Goal: Task Accomplishment & Management: Use online tool/utility

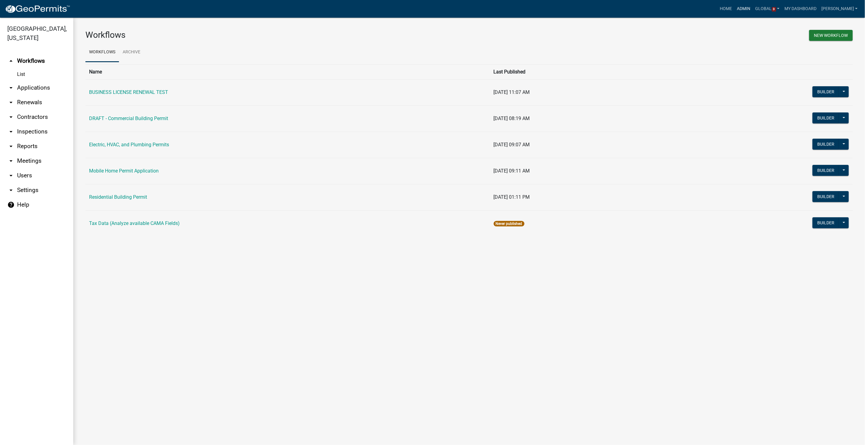
click at [750, 8] on link "Admin" at bounding box center [743, 9] width 18 height 12
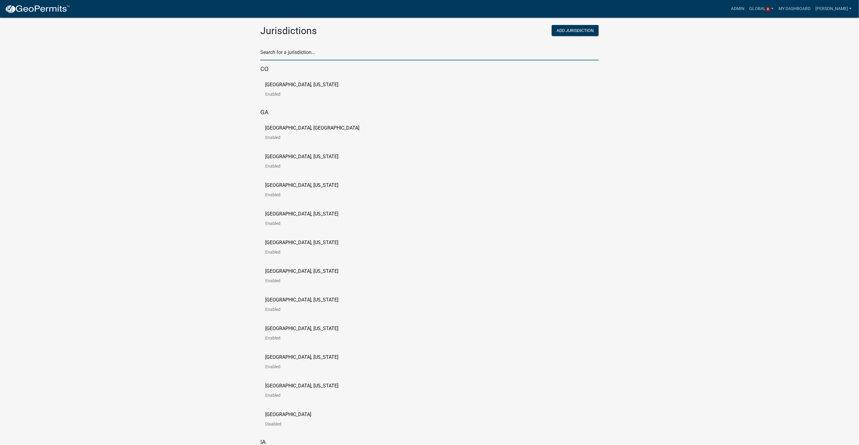
click at [329, 56] on input "text" at bounding box center [429, 54] width 339 height 13
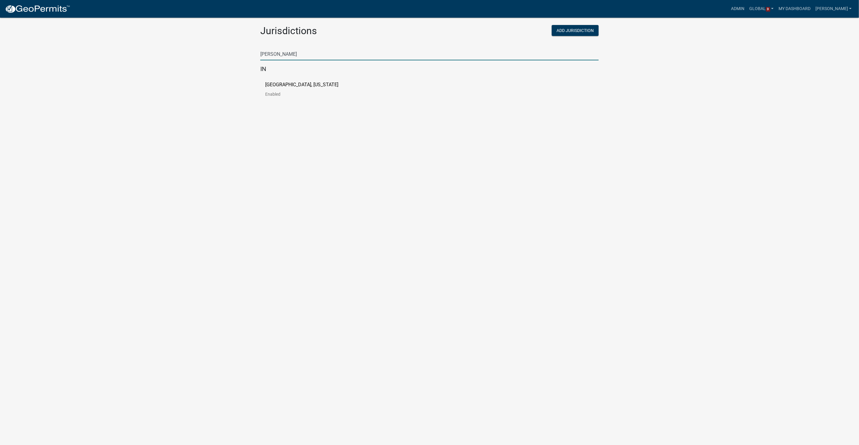
type input "howard"
click at [300, 80] on div "Howard County, Indiana Enabled" at bounding box center [429, 91] width 339 height 29
click at [296, 84] on p "Howard County, Indiana" at bounding box center [301, 84] width 73 height 5
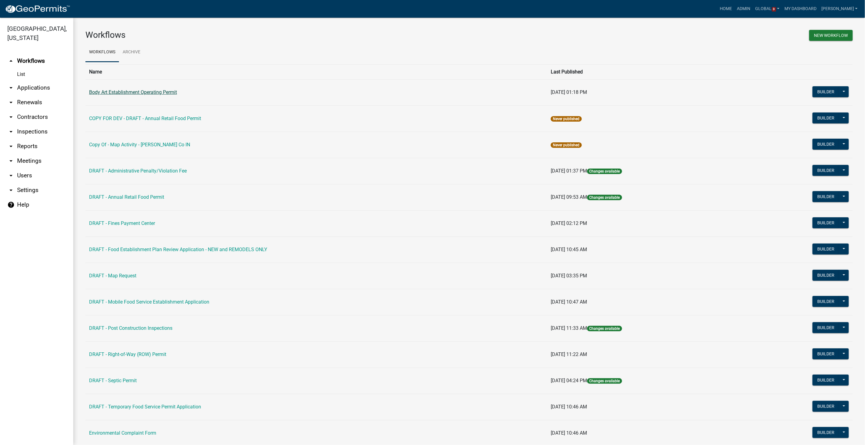
click at [137, 92] on link "Body Art Establishment Operating Permit" at bounding box center [133, 92] width 88 height 6
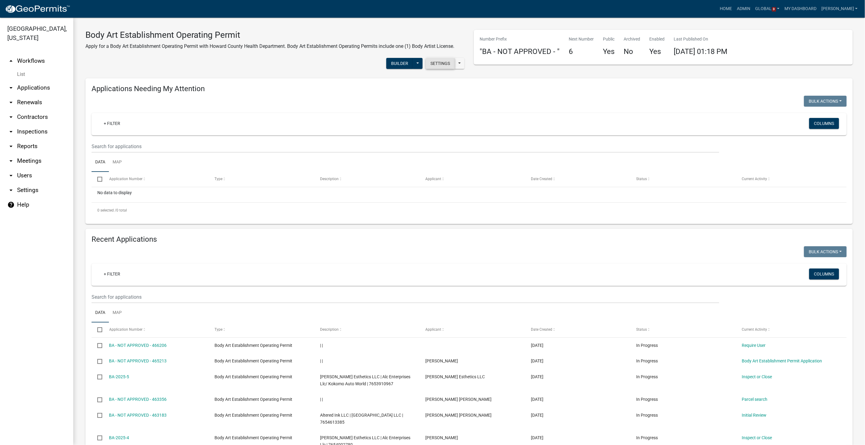
click at [434, 59] on button "Settings" at bounding box center [439, 63] width 29 height 11
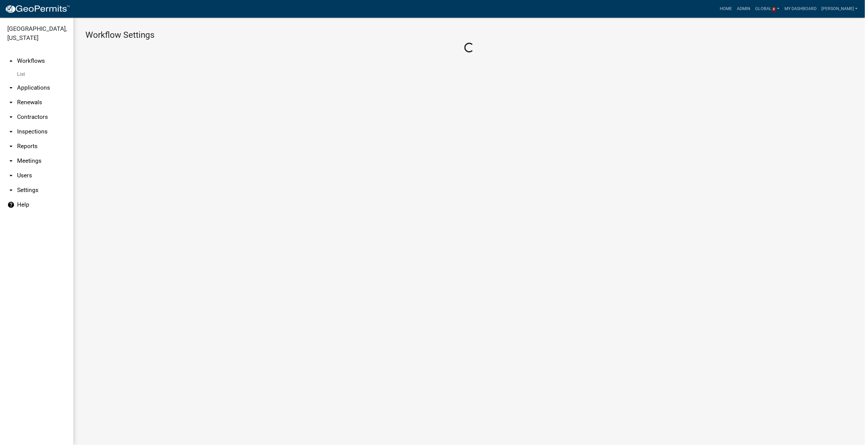
select select "1"
select select "59c43f69-6cd4-4167-9837-dbeca8800153"
select select "4"
select select "1: Object"
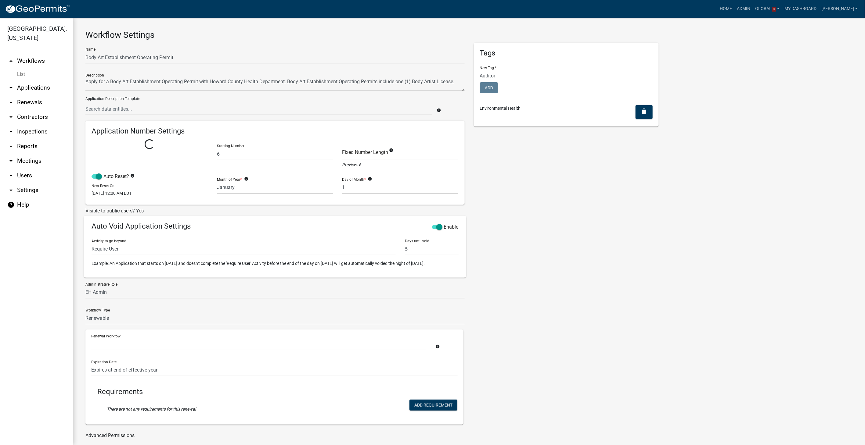
select select
select select "0: f8cf8996-6858-4084-a361-1f0735eeac4f"
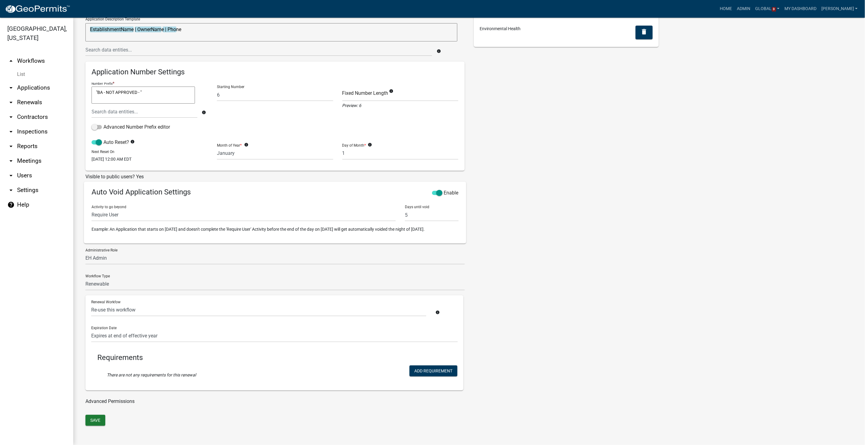
scroll to position [85, 0]
click at [131, 211] on select "Require User Parcel search Body Art Establishment Information Page Body Art Est…" at bounding box center [243, 215] width 304 height 13
click at [513, 222] on div "Tags New Tag * Auditor Highway Department License Registration Stormwater Surve…" at bounding box center [566, 189] width 194 height 452
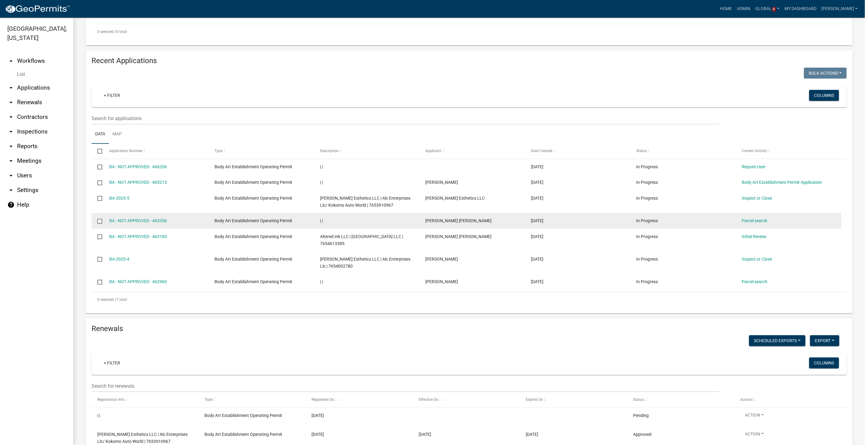
scroll to position [203, 0]
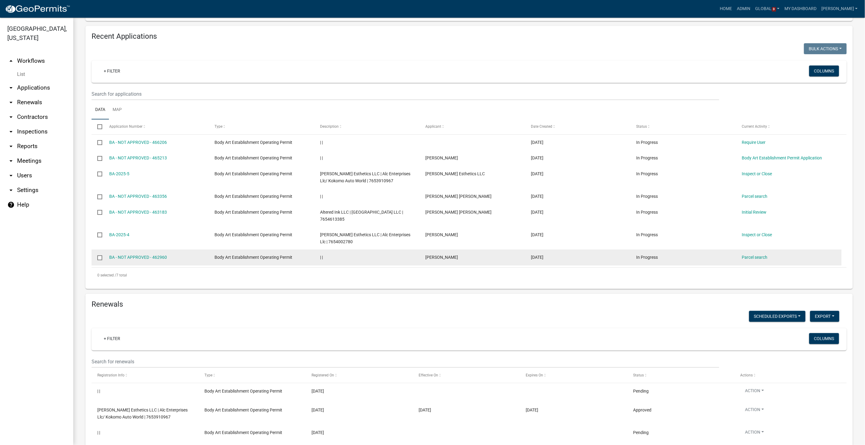
click at [98, 256] on input "checkbox" at bounding box center [99, 258] width 4 height 4
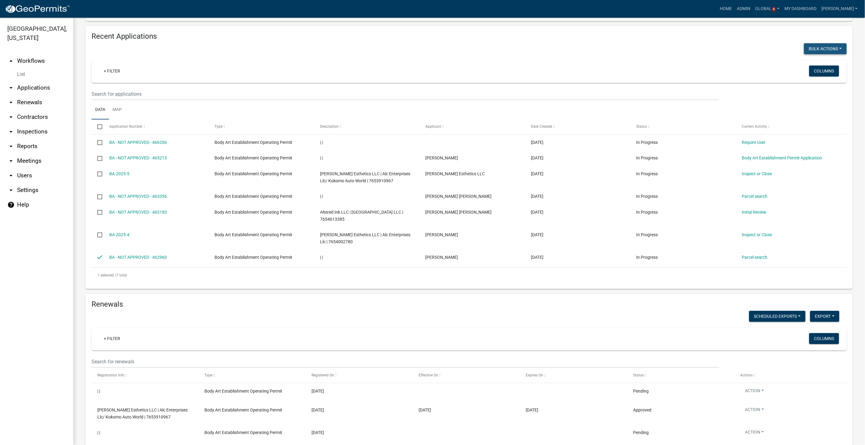
click at [805, 63] on button "Void" at bounding box center [821, 64] width 49 height 15
checkbox input "false"
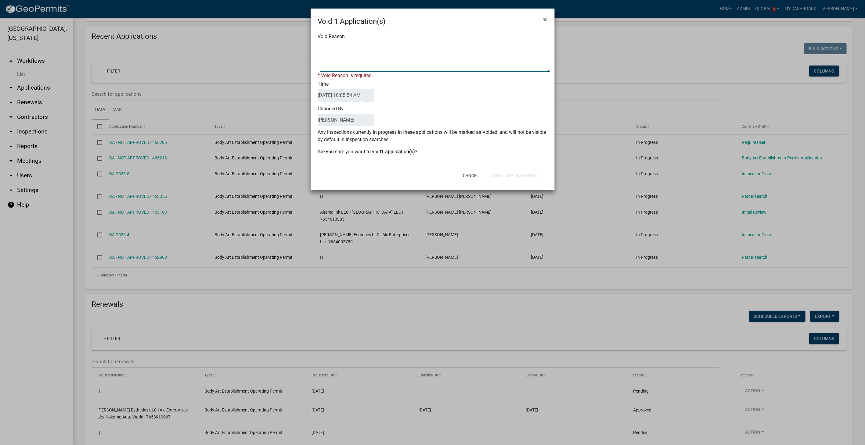
click at [375, 56] on textarea "Void Reason" at bounding box center [434, 56] width 229 height 30
type textarea "duplicate entry"
click at [507, 175] on div "Cancel Void 1 Application(s)" at bounding box center [472, 176] width 150 height 16
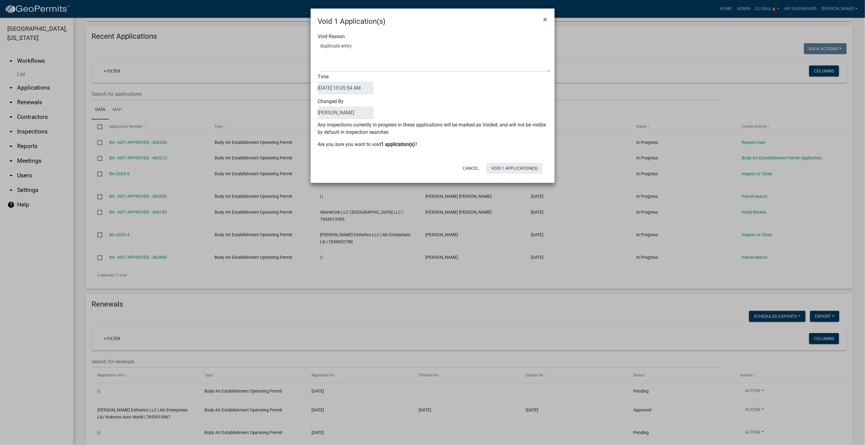
click at [506, 168] on button "Void 1 Application(s)" at bounding box center [514, 168] width 56 height 11
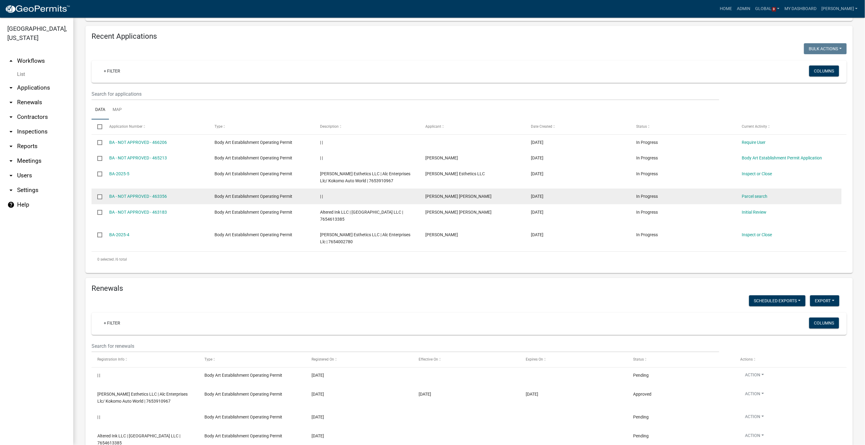
click at [99, 195] on input "checkbox" at bounding box center [99, 197] width 4 height 4
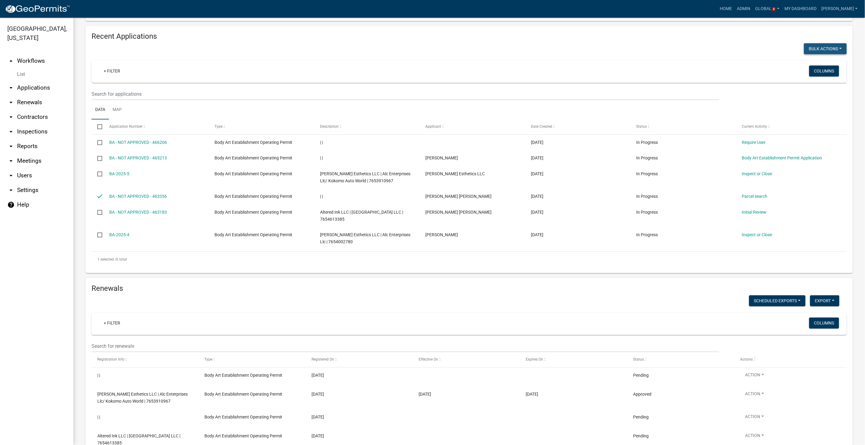
click at [804, 63] on button "Void" at bounding box center [821, 64] width 49 height 15
checkbox input "false"
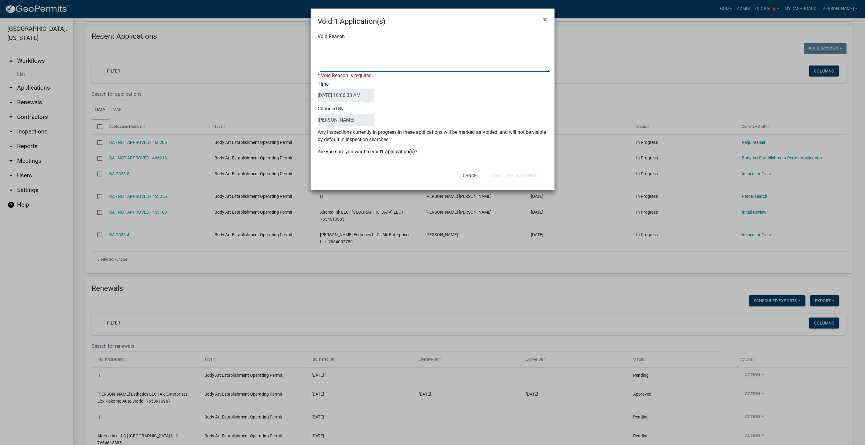
click at [350, 54] on textarea "Void Reason" at bounding box center [434, 56] width 229 height 30
type textarea "duplicate entry"
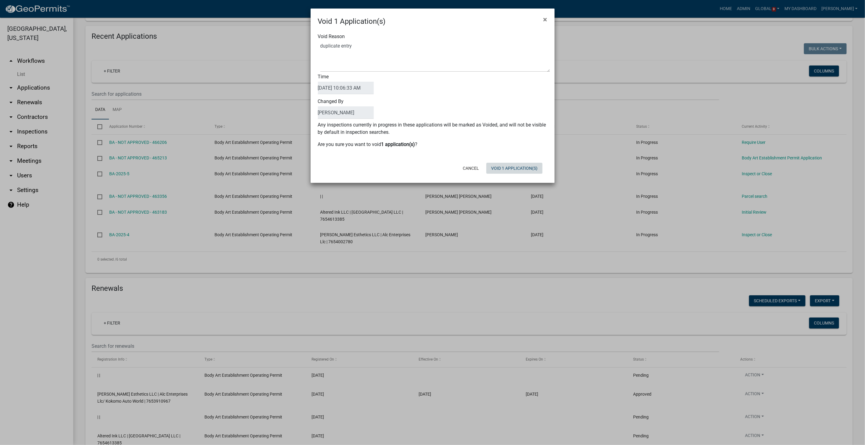
click at [502, 172] on button "Void 1 Application(s)" at bounding box center [514, 168] width 56 height 11
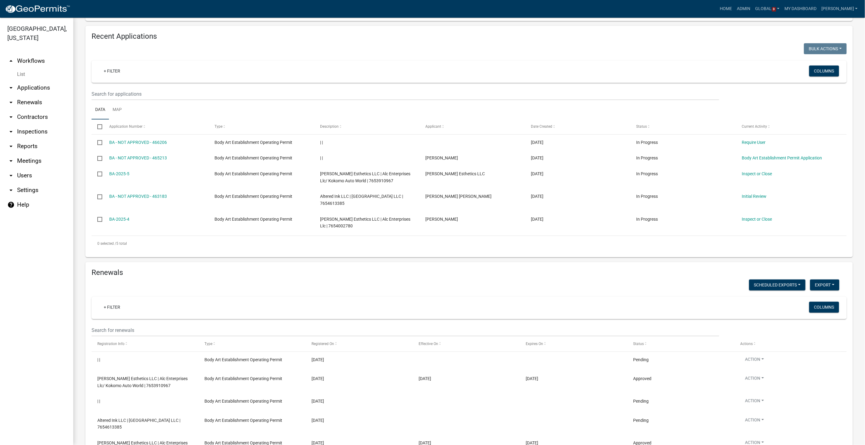
click at [23, 116] on link "arrow_drop_down Contractors" at bounding box center [36, 117] width 73 height 15
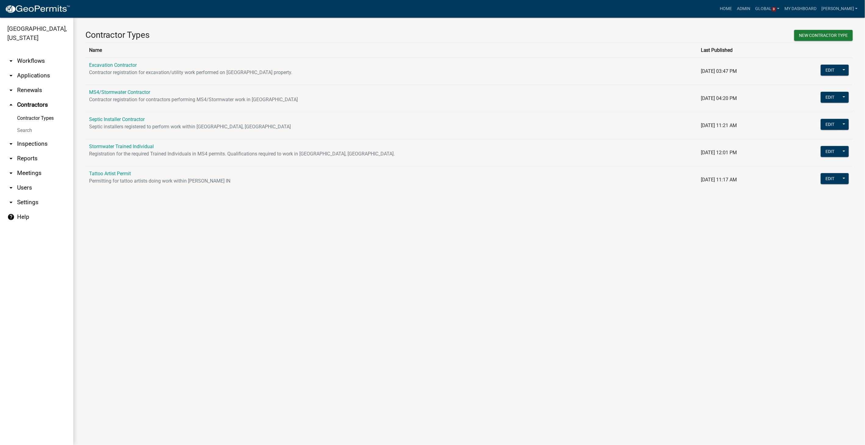
click at [24, 128] on link "Search" at bounding box center [36, 130] width 73 height 12
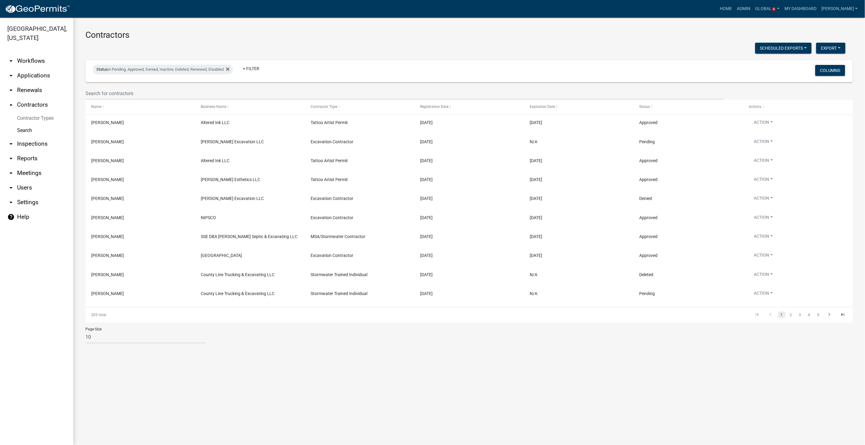
click at [19, 56] on link "arrow_drop_down Workflows" at bounding box center [36, 61] width 73 height 15
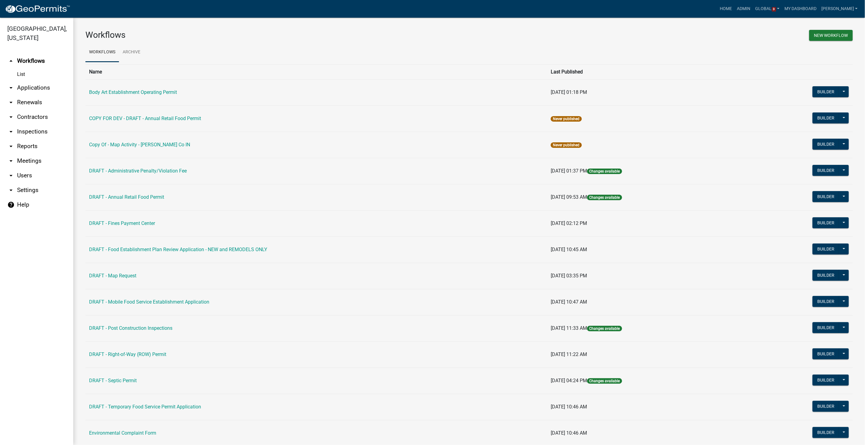
click at [28, 148] on link "arrow_drop_down Reports" at bounding box center [36, 146] width 73 height 15
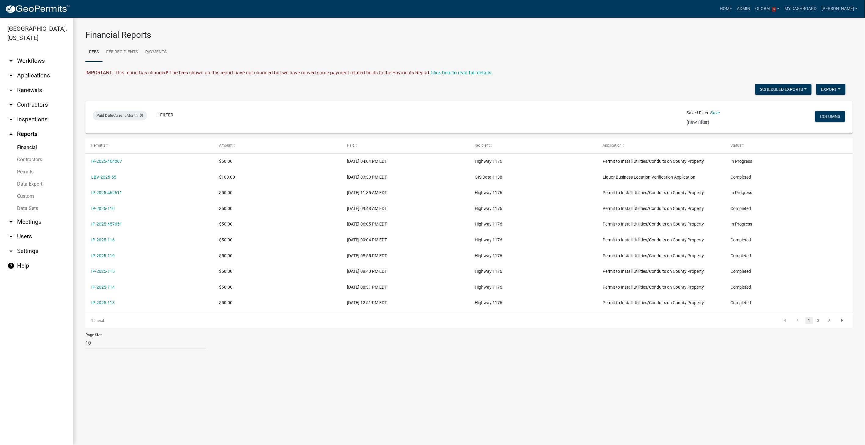
click at [30, 183] on link "Data Export" at bounding box center [36, 184] width 73 height 12
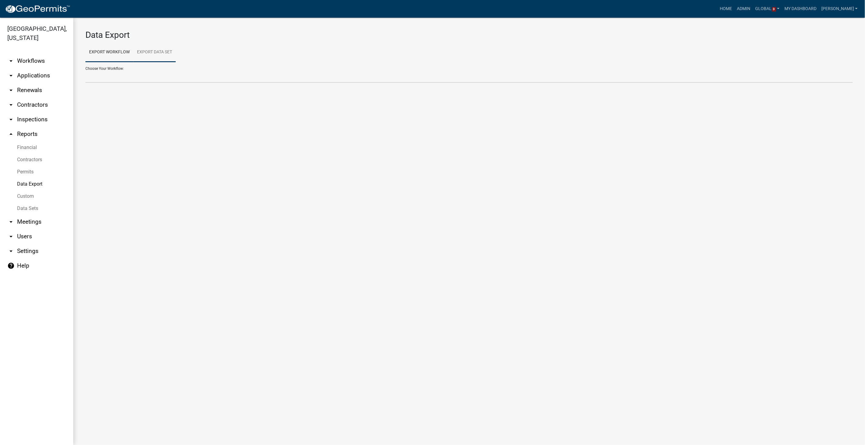
click at [145, 53] on link "Export Data Set" at bounding box center [154, 53] width 42 height 20
click at [119, 77] on select "Contractors Info Upcoming Inspections (MS4 Permit and Violations) Utility Permi…" at bounding box center [468, 76] width 767 height 13
click at [37, 58] on link "arrow_drop_down Workflows" at bounding box center [36, 61] width 73 height 15
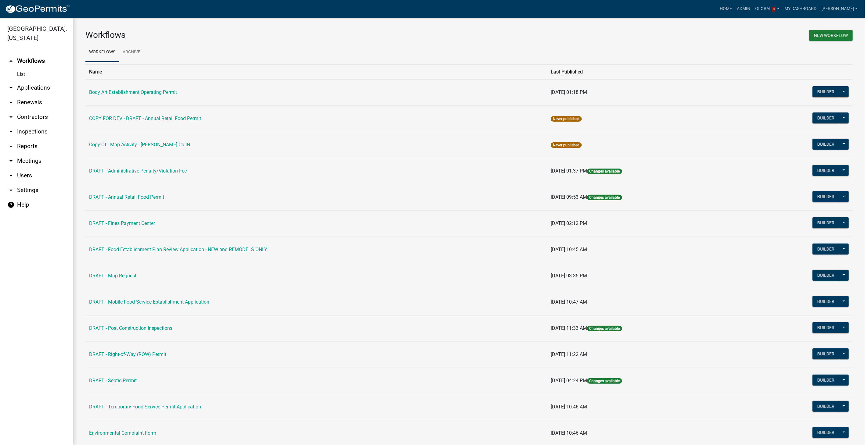
click at [20, 191] on link "arrow_drop_down Settings" at bounding box center [36, 190] width 73 height 15
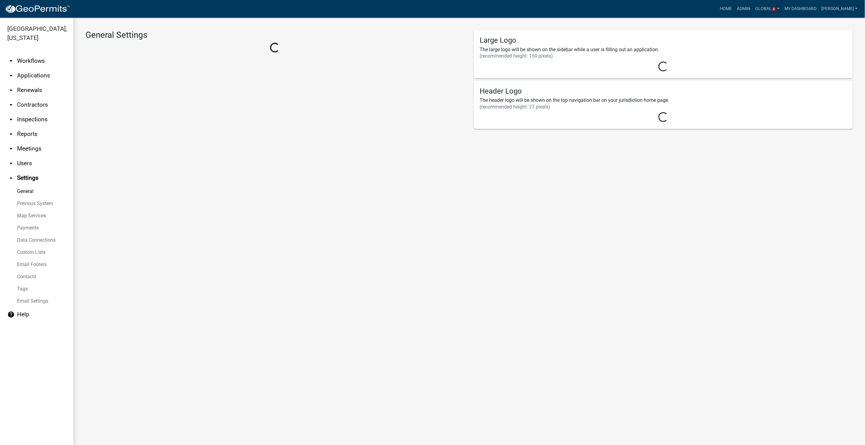
select select "IN"
select select "Eastern Standard Time"
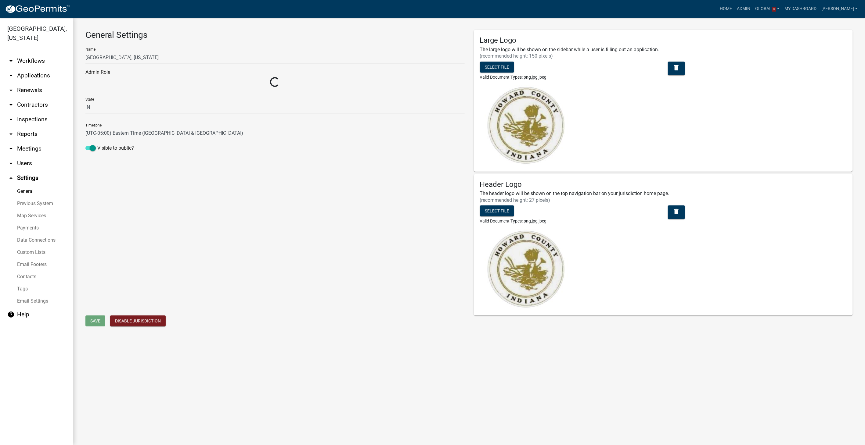
select select "9c9deb39-280e-482d-88ce-bc094a2fb335"
click at [38, 247] on link "Custom Lists" at bounding box center [36, 252] width 73 height 12
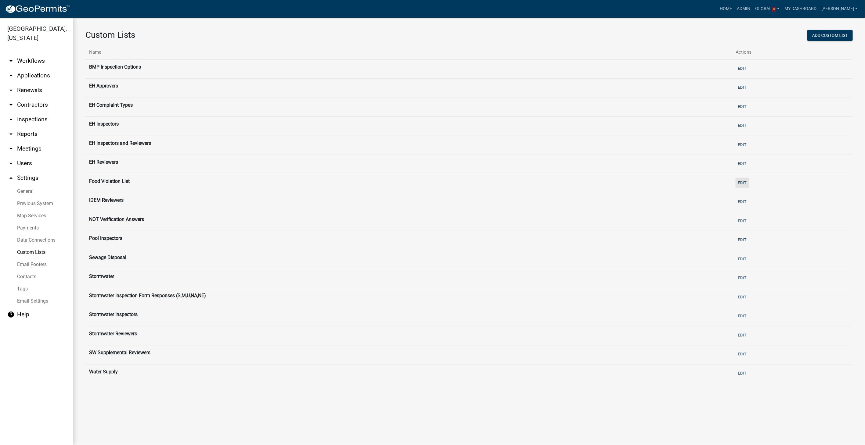
click at [748, 181] on button "Edit" at bounding box center [741, 183] width 13 height 10
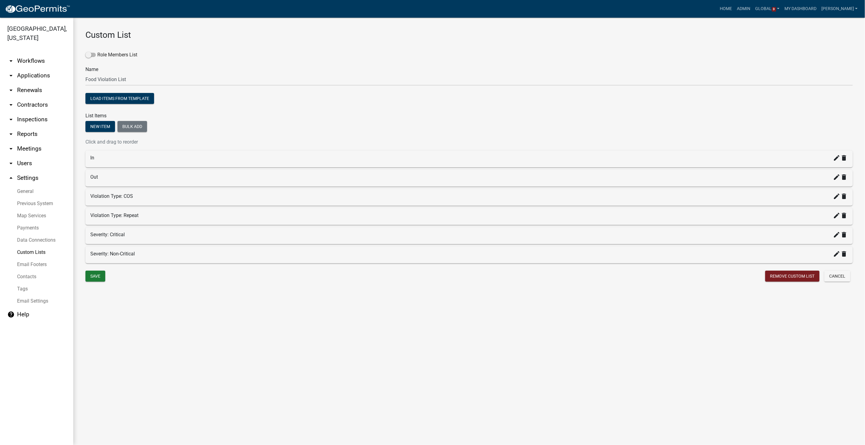
click at [18, 59] on link "arrow_drop_down Workflows" at bounding box center [36, 61] width 73 height 15
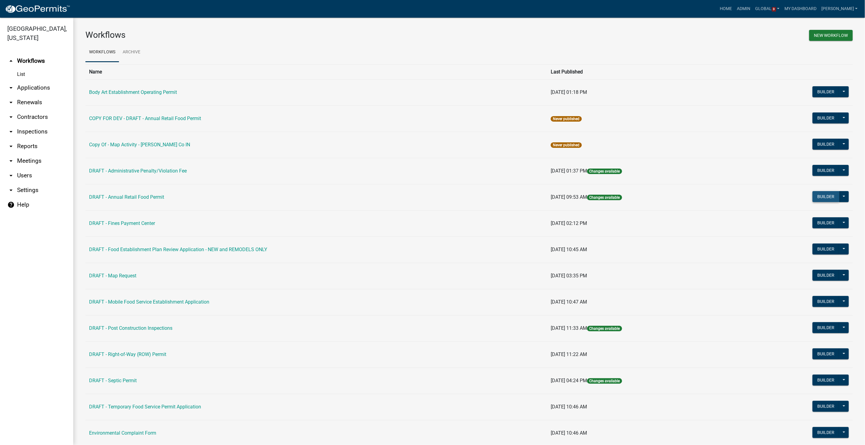
click at [819, 198] on button "Builder" at bounding box center [825, 196] width 27 height 11
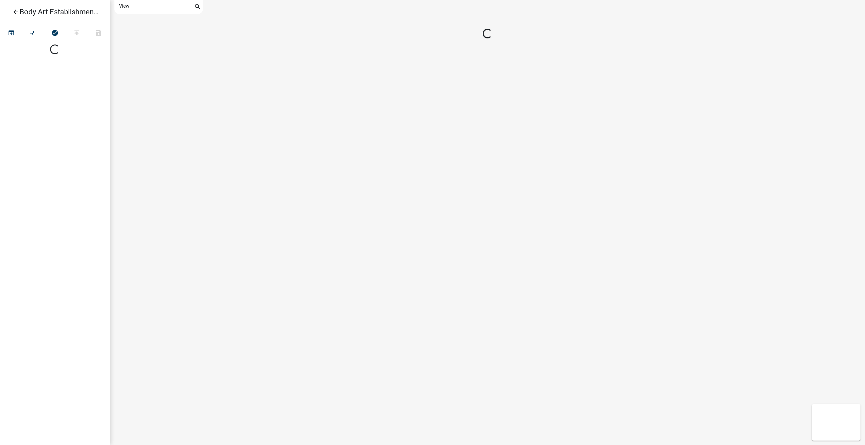
select select "1"
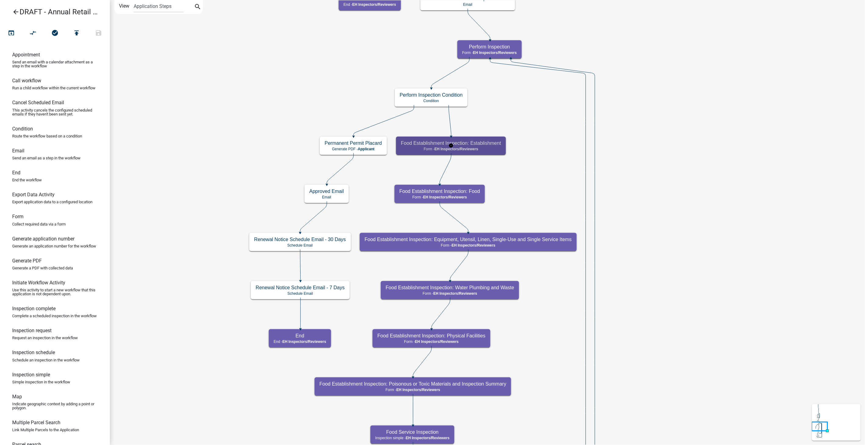
click at [492, 148] on p "Form - EH Inspectors/Reviewers" at bounding box center [451, 149] width 100 height 4
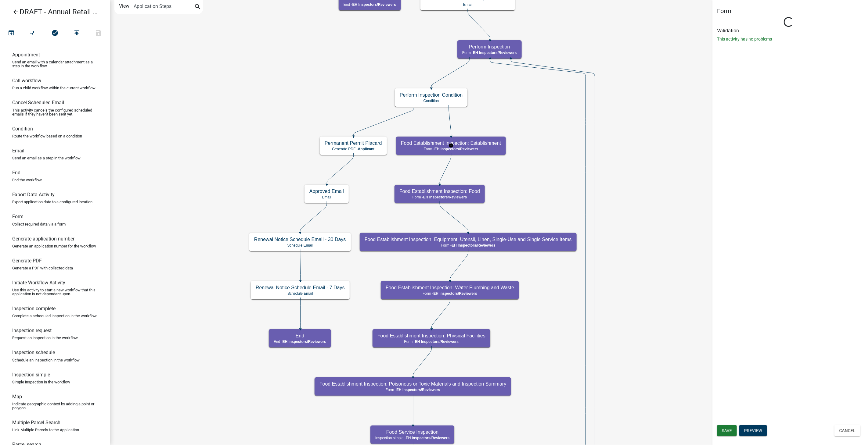
select select "C31B5D90-9A1B-409C-8A96-CB1DC1AB168B"
click at [756, 431] on button "Preview" at bounding box center [753, 430] width 28 height 11
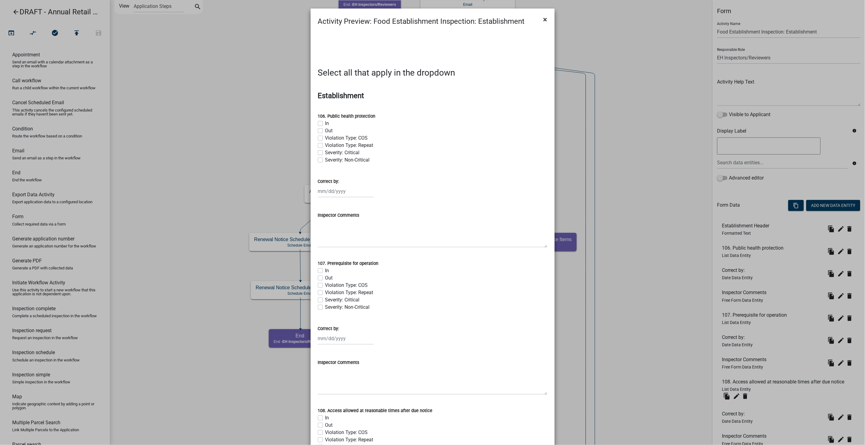
click at [543, 19] on span "×" at bounding box center [545, 19] width 4 height 9
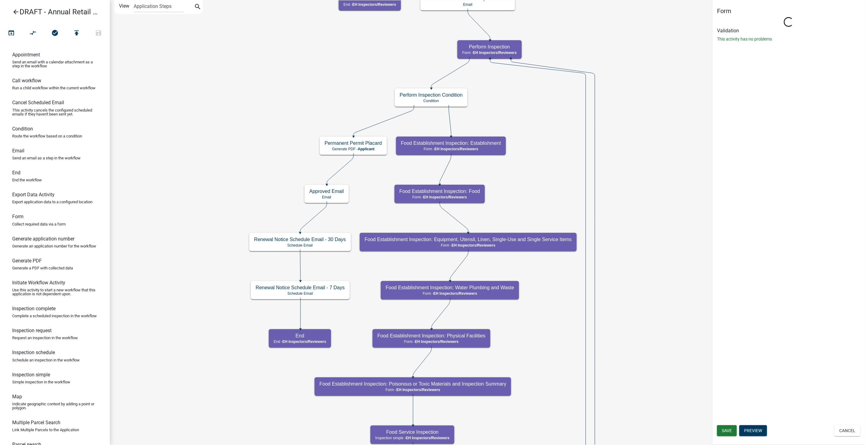
select select "C31B5D90-9A1B-409C-8A96-CB1DC1AB168B"
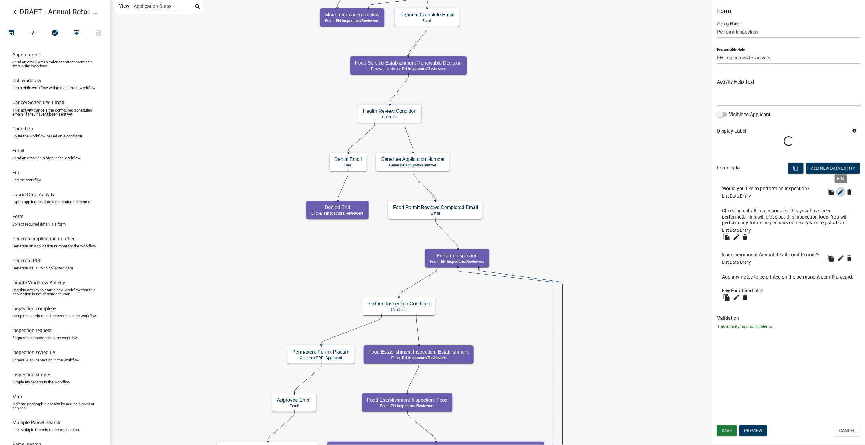
click at [841, 191] on icon "edit" at bounding box center [840, 191] width 7 height 7
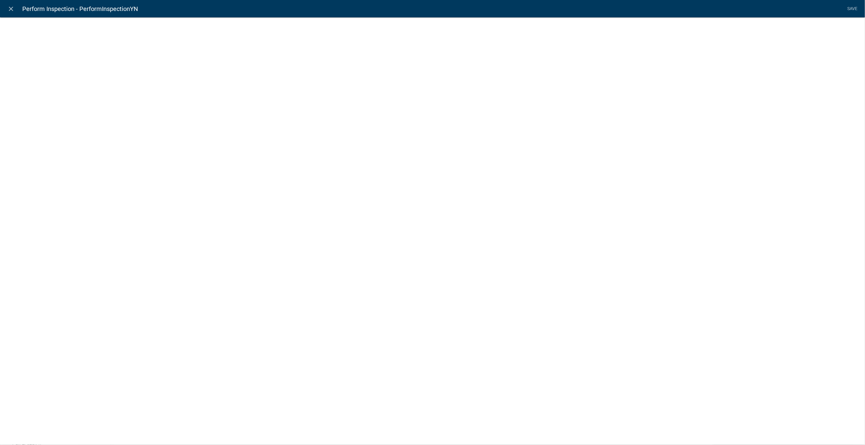
select select "list-data"
select select
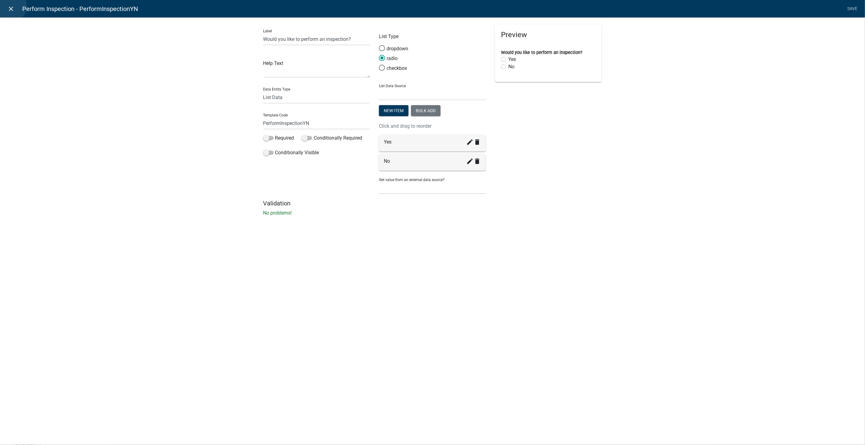
click at [11, 6] on icon "close" at bounding box center [11, 8] width 7 height 7
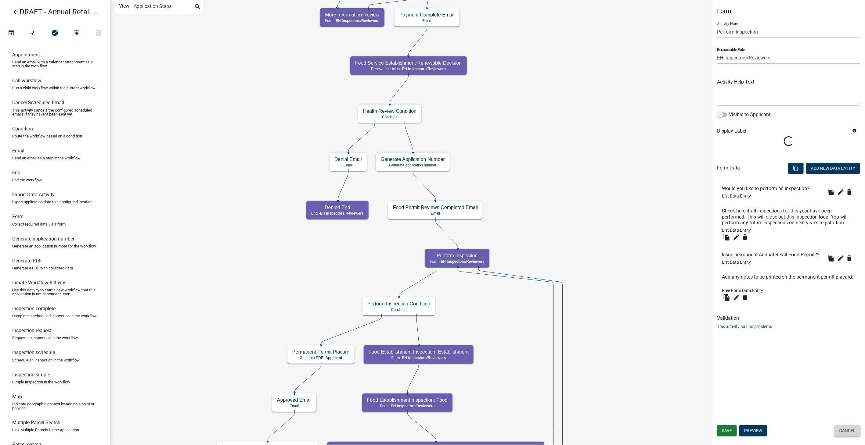
click at [841, 429] on button "Cancel" at bounding box center [847, 430] width 26 height 11
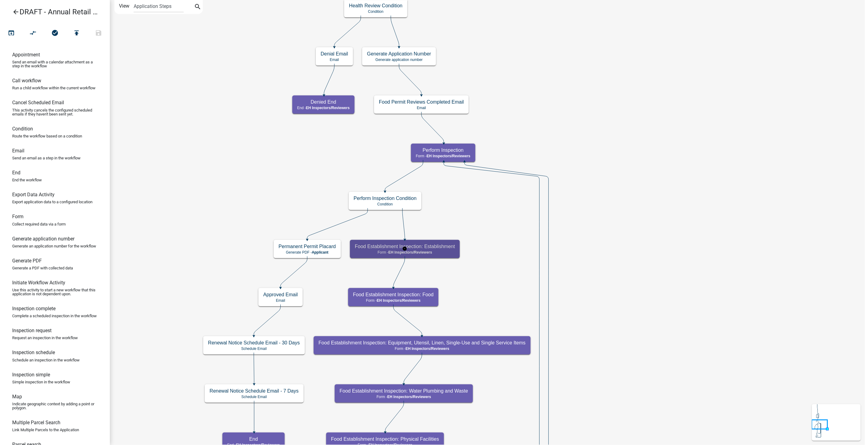
click at [437, 250] on p "Form - EH Inspectors/Reviewers" at bounding box center [405, 252] width 100 height 4
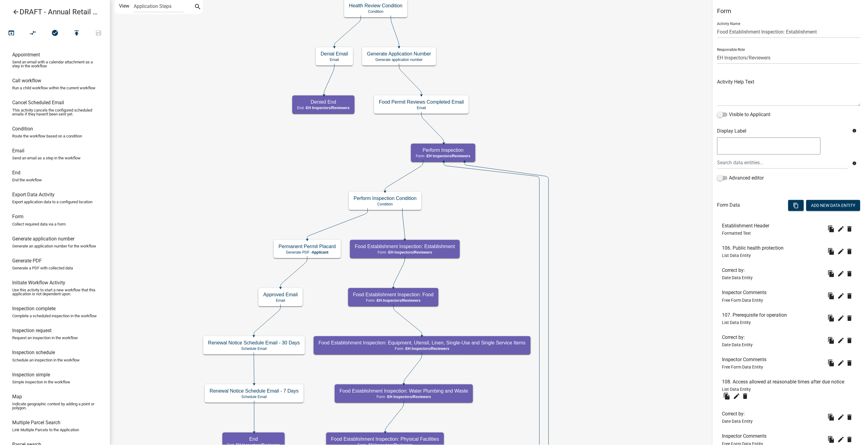
scroll to position [34, 0]
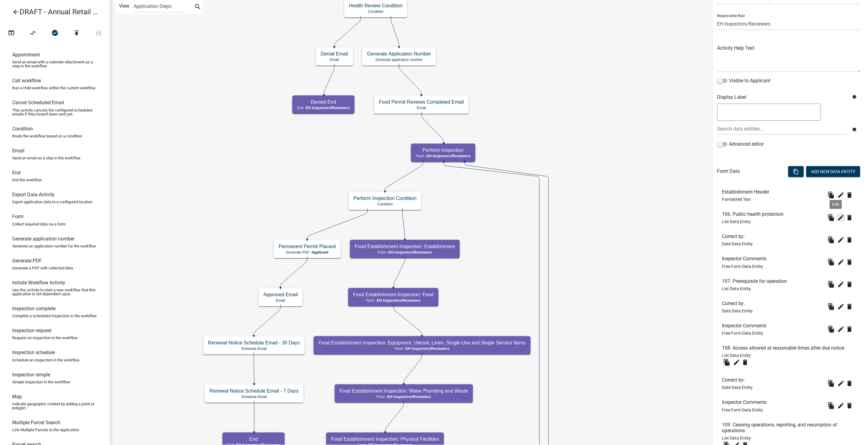
click at [837, 217] on icon "edit" at bounding box center [840, 217] width 7 height 7
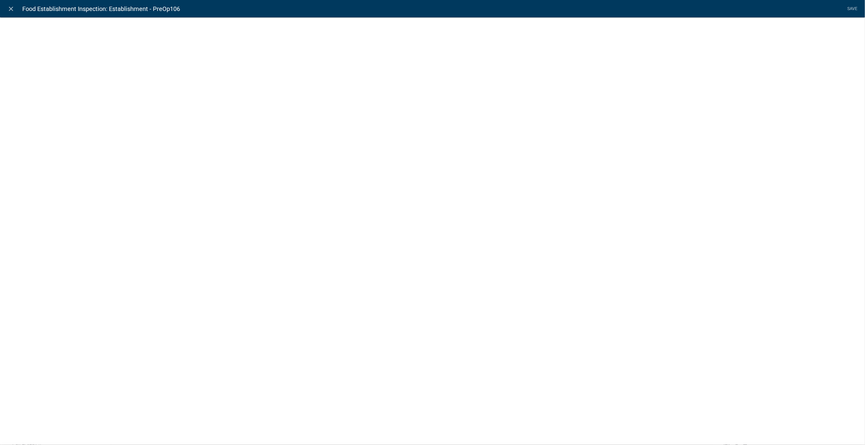
select select "list-data"
select select "custom-list-dce58155-8cad-4cf2-bb03-59932b2230ec"
select select
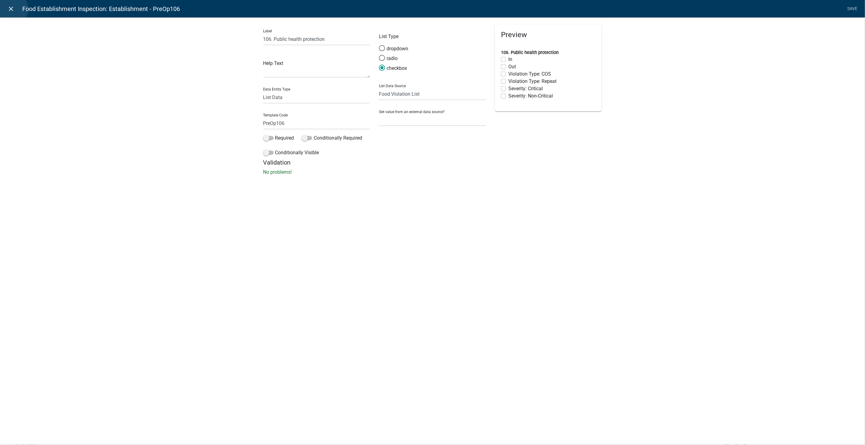
click at [13, 9] on icon "close" at bounding box center [11, 8] width 7 height 7
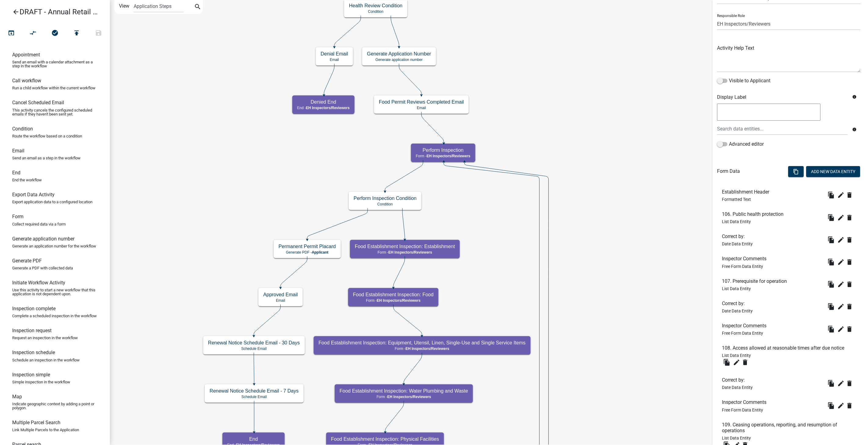
click at [16, 13] on icon "arrow_back" at bounding box center [15, 12] width 7 height 9
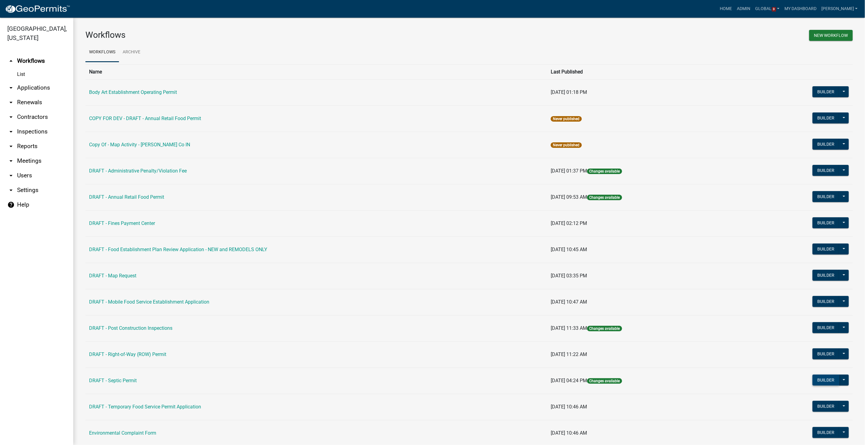
click at [826, 380] on button "Builder" at bounding box center [825, 380] width 27 height 11
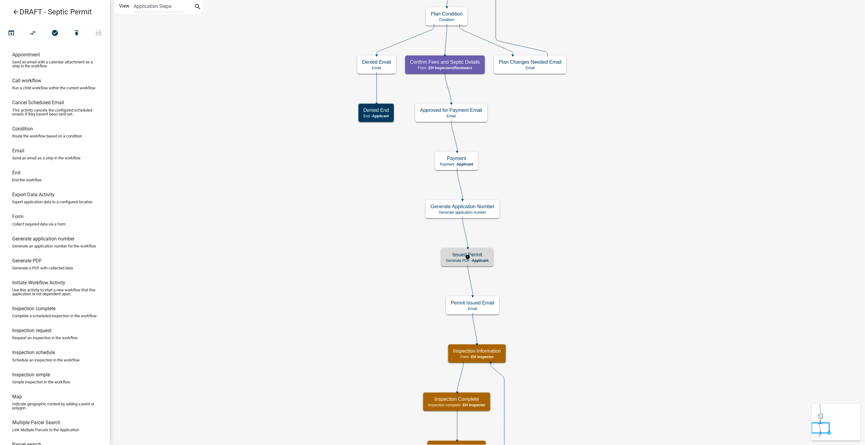
click at [469, 253] on h5 "Issued Permit" at bounding box center [467, 255] width 42 height 6
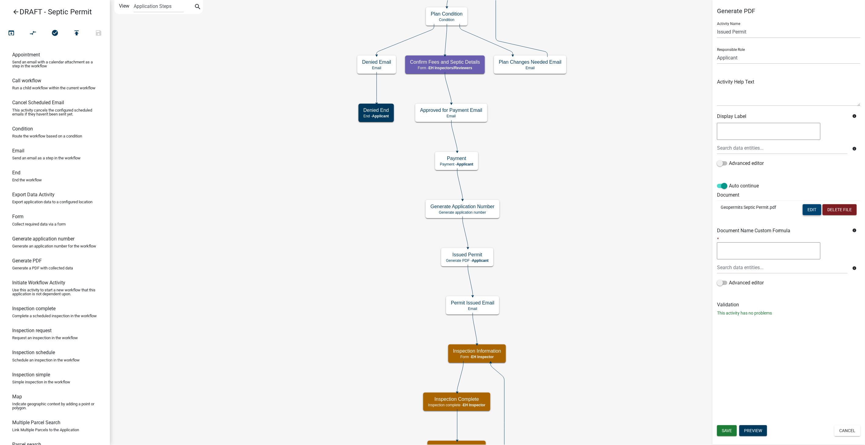
click at [809, 209] on button "Edit" at bounding box center [811, 209] width 19 height 11
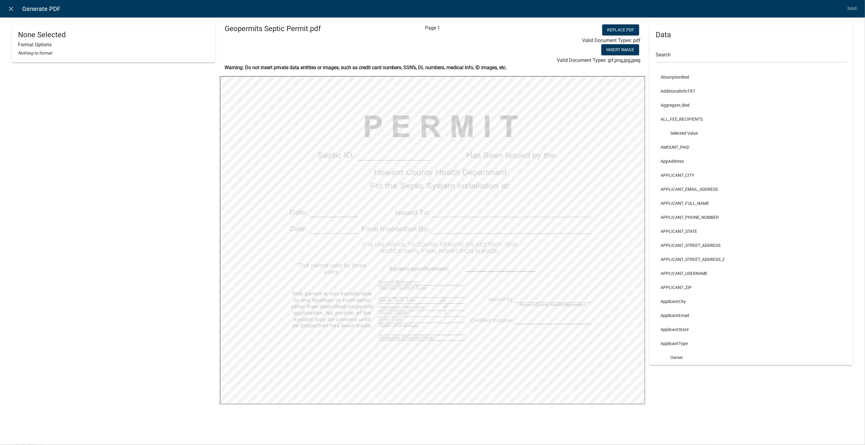
select select
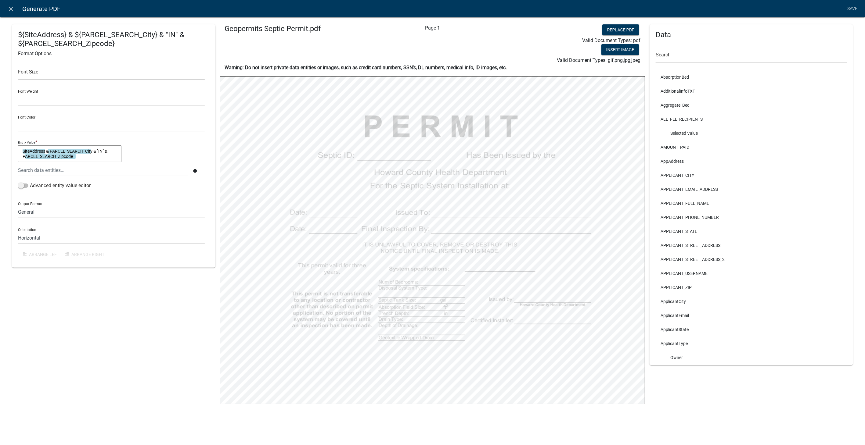
click at [46, 150] on textarea "SiteAddress & PARCEL_SEARCH_City & "IN" & PARCEL_SEARCH_Zipcode" at bounding box center [69, 153] width 103 height 17
click at [52, 150] on textarea "SiteAddress" " & PARCEL_SEARCH_City & "IN" & PARCEL_SEARCH_Zipcode" at bounding box center [69, 153] width 103 height 17
click at [102, 150] on textarea "SiteAddress" " &" " PARCEL_SEARCH_City & "IN" & PARCEL_SEARCH_Zipcode" at bounding box center [69, 153] width 103 height 17
click at [106, 149] on textarea "SiteAddress" " &" " PARCEL_SEARCH_City" "& "IN" & PARCEL_SEARCH_Zipcode" at bounding box center [69, 153] width 103 height 17
click at [32, 156] on textarea "SiteAddress" " &" " PARCEL_SEARCH_City" "&" " "IN" & PARCEL_SEARCH_Zipcode" at bounding box center [69, 153] width 103 height 17
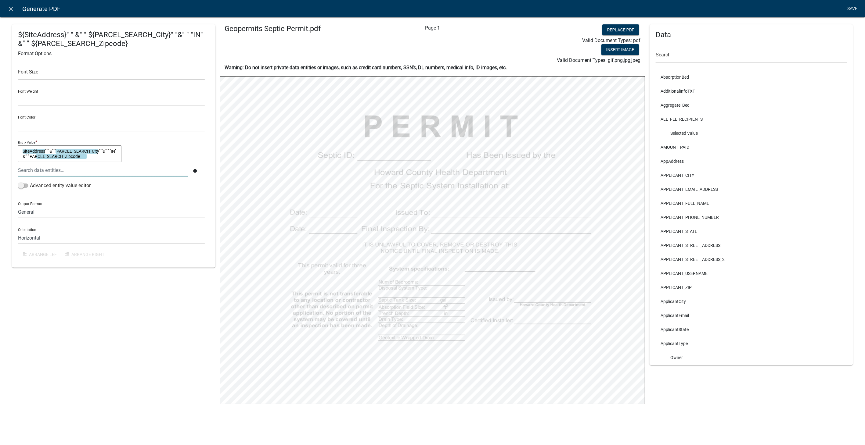
type textarea "SiteAddress" " &" " PARCEL_SEARCH_City" "&" " "IN" &" " PARCEL_SEARCH_Zipcode"
click at [851, 7] on link "Save" at bounding box center [851, 9] width 15 height 12
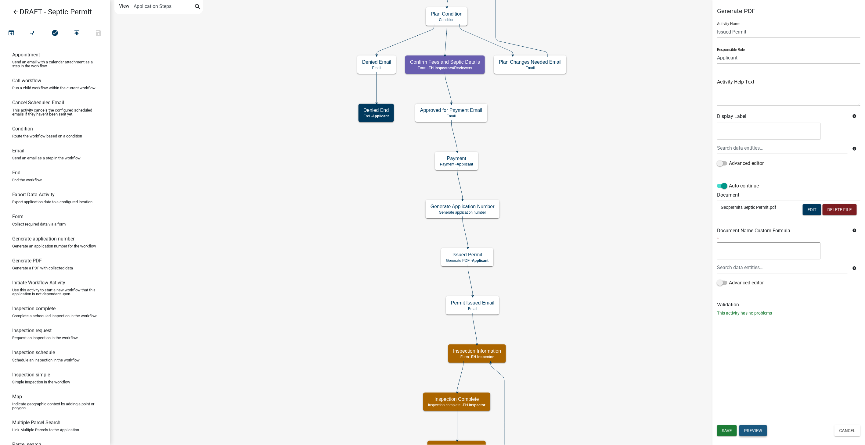
click at [758, 430] on button "Preview" at bounding box center [753, 430] width 28 height 11
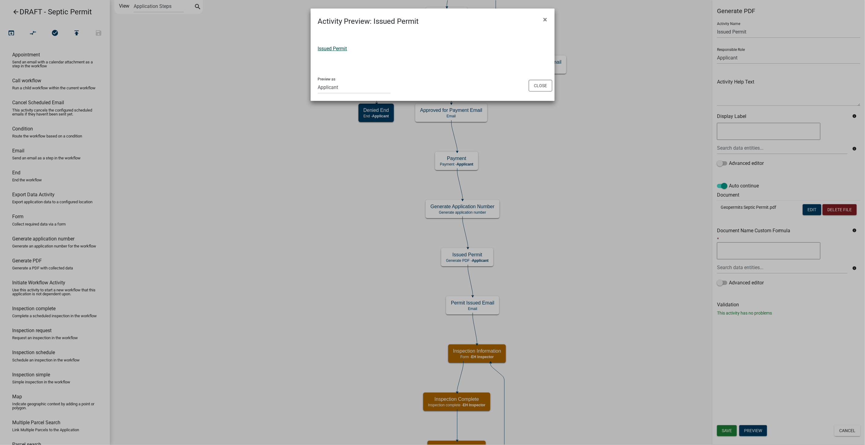
click at [339, 51] on link "Issued Permit" at bounding box center [332, 49] width 29 height 6
click at [539, 84] on button "Close" at bounding box center [540, 86] width 23 height 12
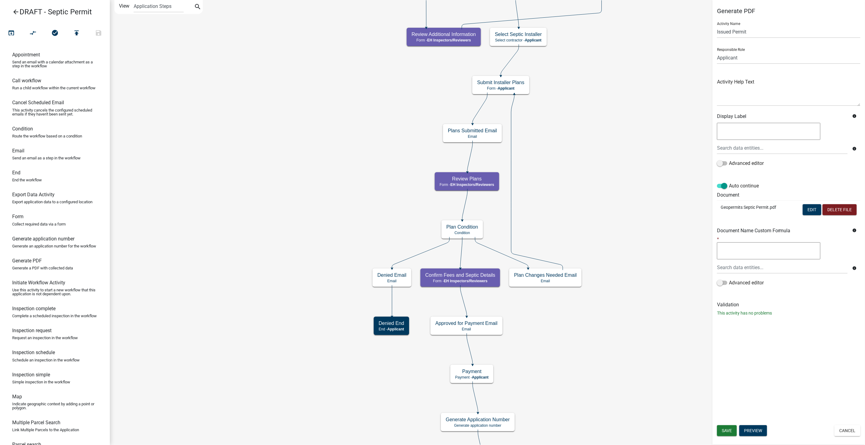
click at [16, 13] on icon "arrow_back" at bounding box center [15, 12] width 7 height 9
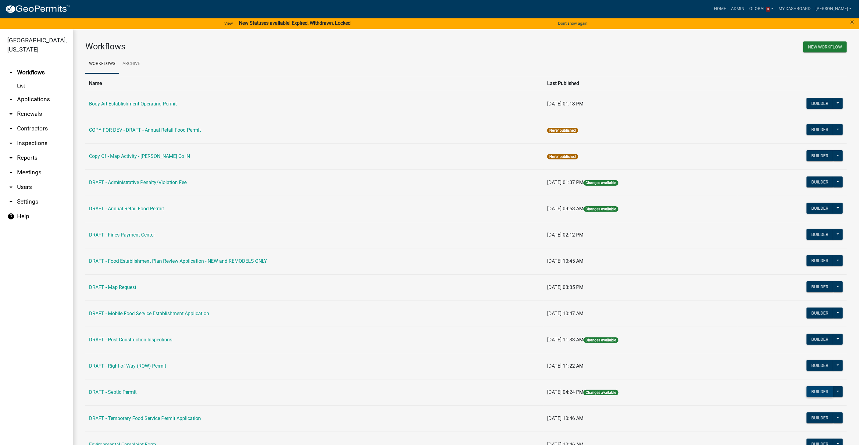
click at [807, 394] on button "Builder" at bounding box center [820, 391] width 27 height 11
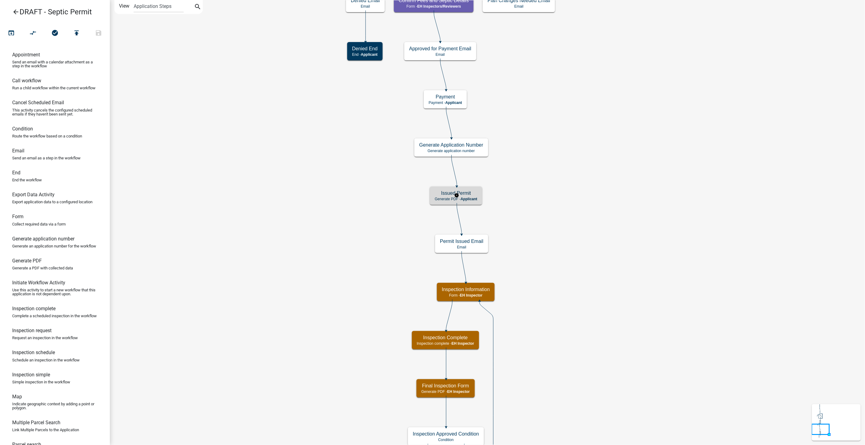
click at [471, 196] on div "Issued Permit Generate PDF - Applicant" at bounding box center [456, 196] width 52 height 18
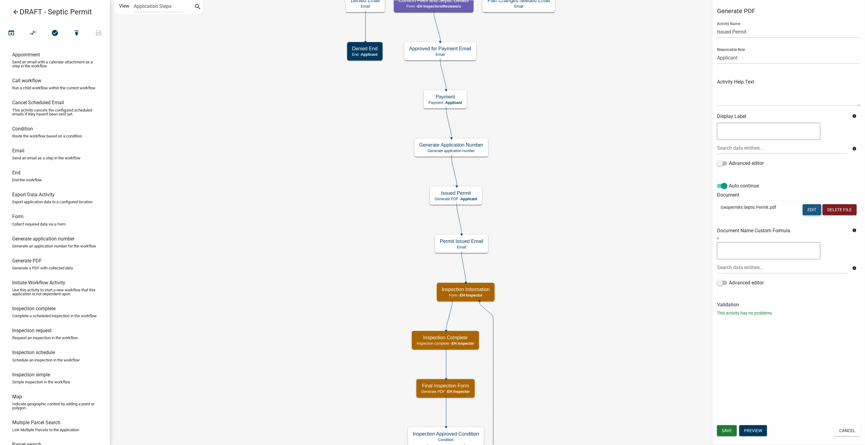
click at [813, 212] on button "Edit" at bounding box center [811, 209] width 19 height 11
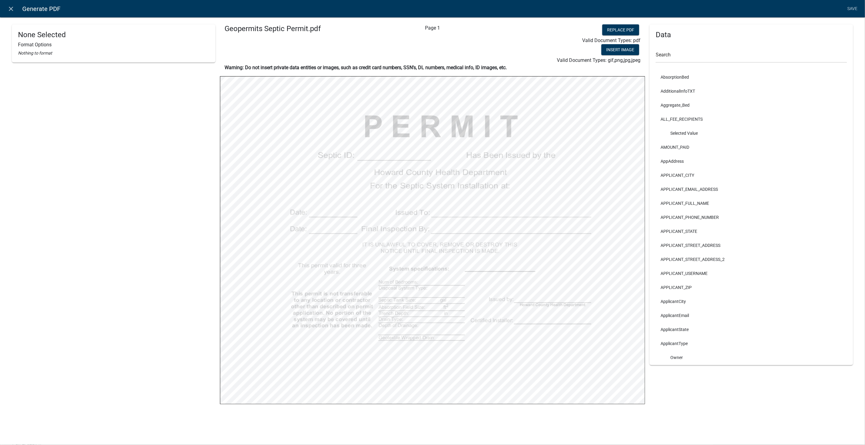
select select
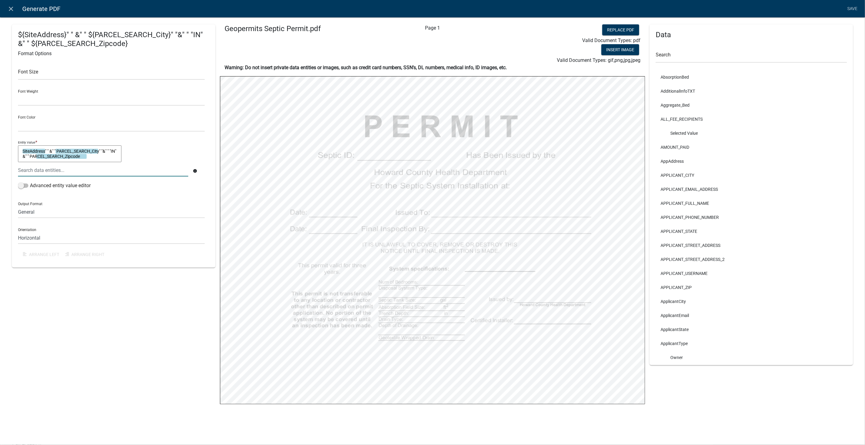
click at [56, 151] on textarea "SiteAddress" " &" " PARCEL_SEARCH_City" "&" " "IN" &" " PARCEL_SEARCH_Zipcode" at bounding box center [69, 153] width 103 height 17
click at [107, 151] on textarea "SiteAddress" " & PARCEL_SEARCH_City" "&" " "IN" &" " PARCEL_SEARCH_Zipcode" at bounding box center [69, 153] width 103 height 17
type textarea "SiteAddress" " & PARCEL_SEARCH_City" "& "IN" &" " PARCEL_SEARCH_Zipcode"
click at [848, 5] on link "Save" at bounding box center [851, 9] width 15 height 12
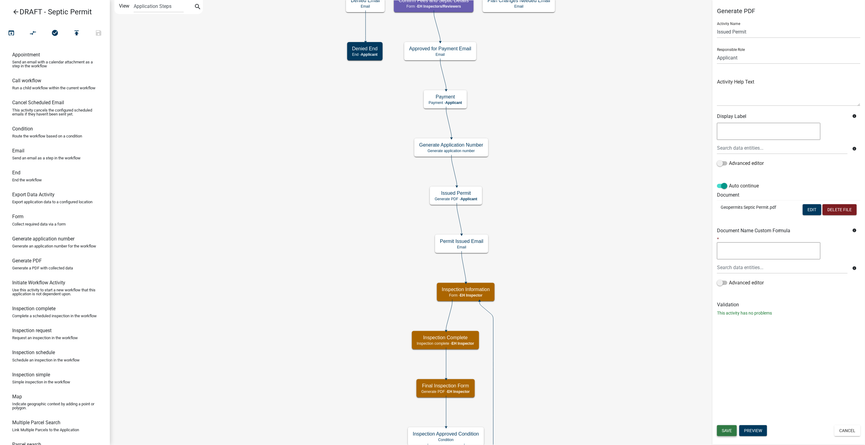
click at [726, 427] on button "Save" at bounding box center [727, 430] width 20 height 11
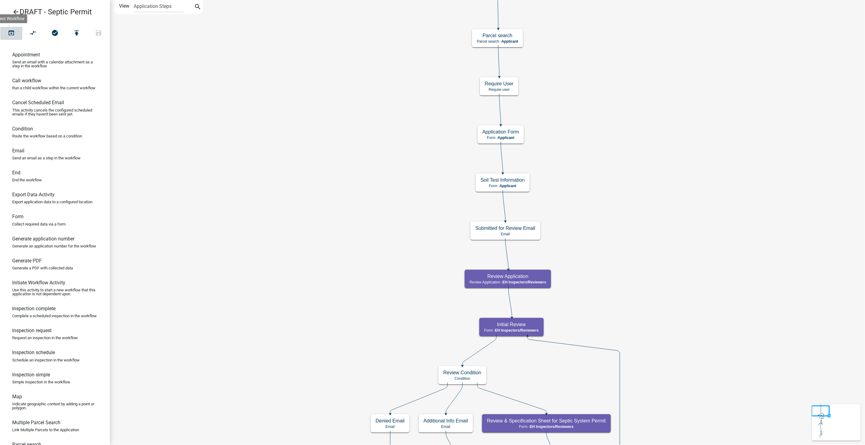
click at [11, 33] on icon "open_in_browser" at bounding box center [11, 33] width 7 height 9
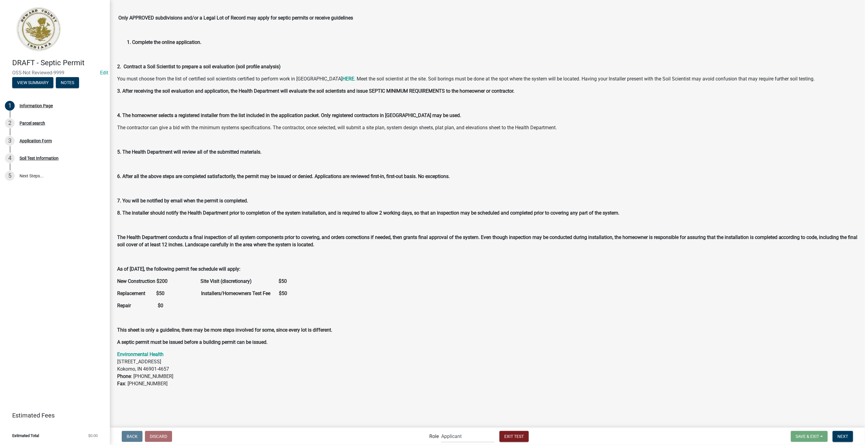
scroll to position [47, 0]
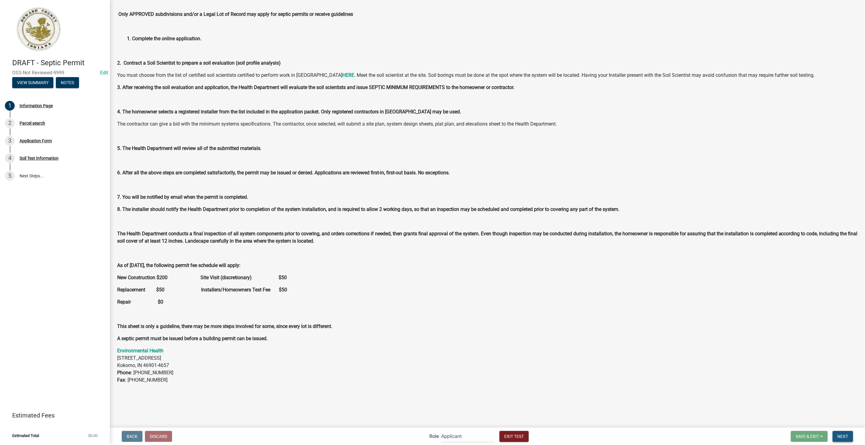
click at [840, 436] on span "Next" at bounding box center [842, 436] width 11 height 5
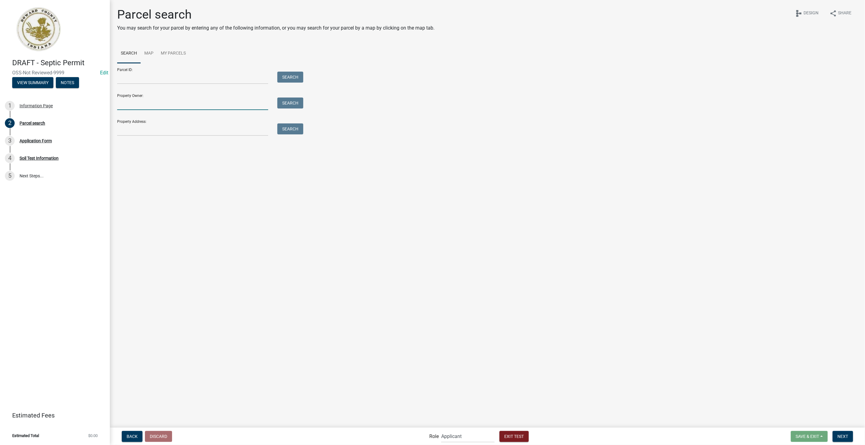
click at [137, 106] on input "Property Owner:" at bounding box center [192, 104] width 151 height 13
type input "smith"
click at [298, 106] on button "Search" at bounding box center [290, 103] width 26 height 11
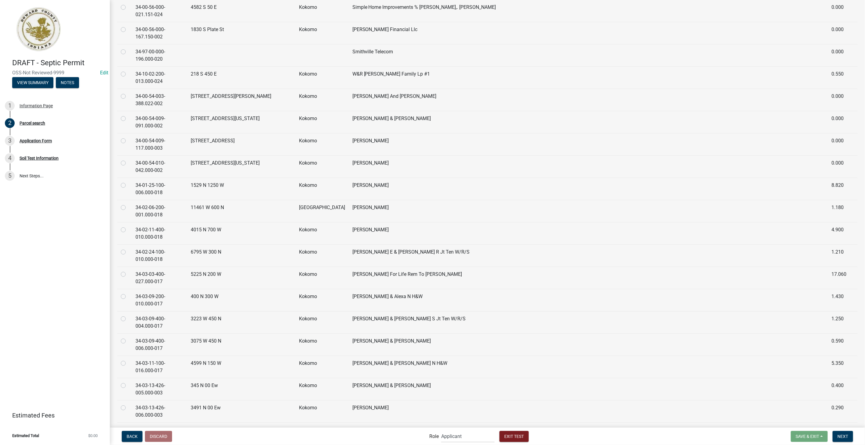
scroll to position [169, 0]
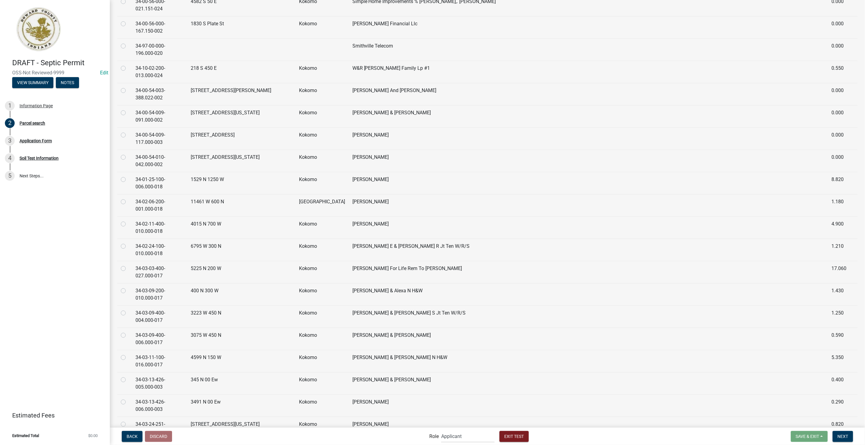
click at [128, 354] on label at bounding box center [128, 354] width 0 height 0
click at [128, 355] on input "radio" at bounding box center [130, 356] width 4 height 4
radio input "true"
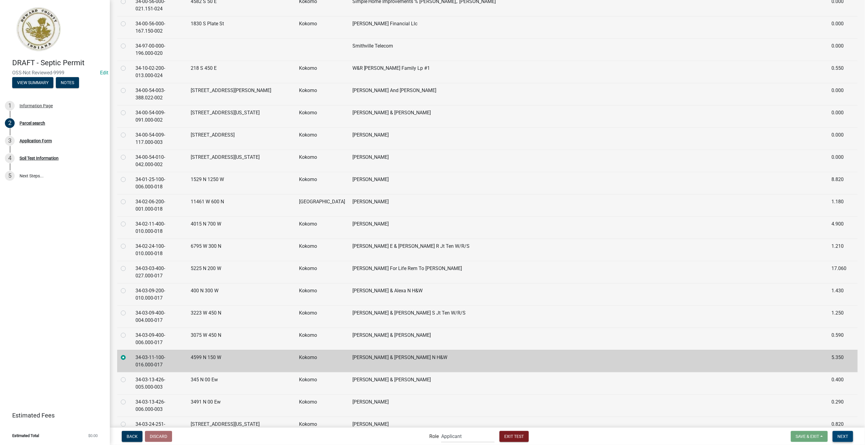
click at [849, 438] on button "Next" at bounding box center [842, 436] width 20 height 11
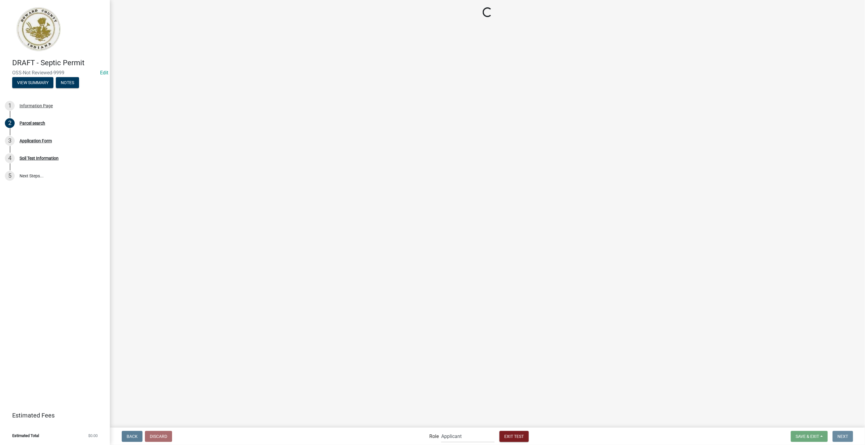
scroll to position [0, 0]
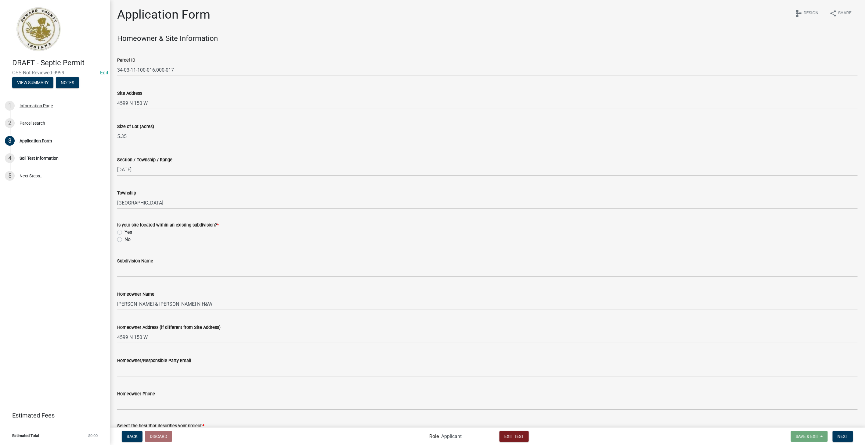
click at [124, 241] on label "No" at bounding box center [127, 239] width 6 height 7
click at [124, 240] on input "No" at bounding box center [126, 238] width 4 height 4
radio input "true"
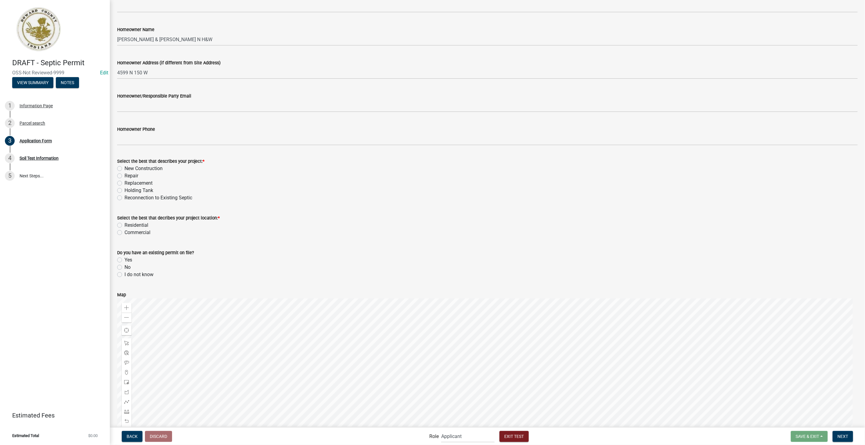
scroll to position [271, 0]
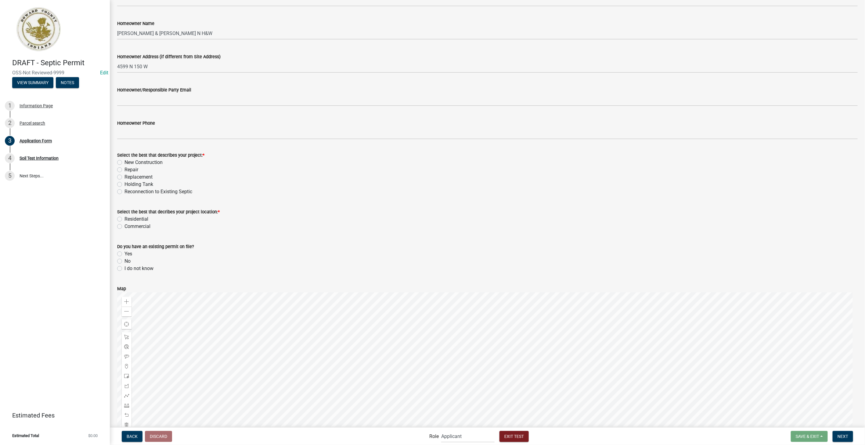
click at [124, 171] on label "Repair" at bounding box center [131, 169] width 14 height 7
click at [124, 170] on input "Repair" at bounding box center [126, 168] width 4 height 4
radio input "true"
click at [124, 219] on label "Residential" at bounding box center [136, 219] width 24 height 7
click at [124, 219] on input "Residential" at bounding box center [126, 218] width 4 height 4
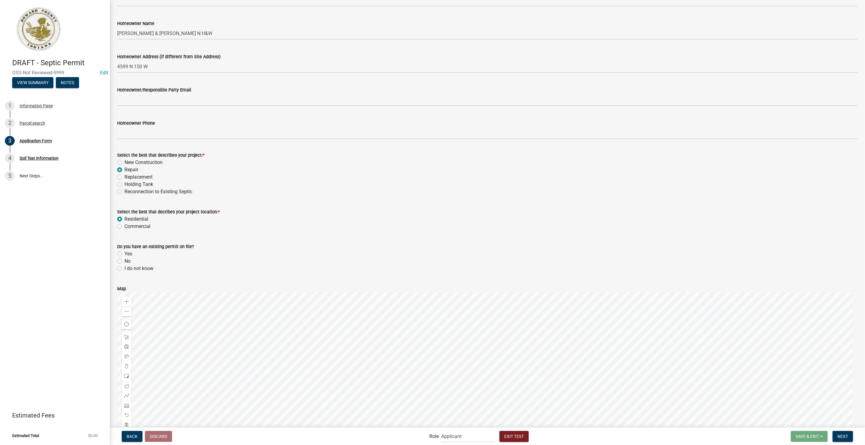
radio input "true"
click at [122, 260] on div "No" at bounding box center [487, 261] width 740 height 7
click at [124, 261] on label "No" at bounding box center [127, 261] width 6 height 7
click at [124, 261] on input "No" at bounding box center [126, 260] width 4 height 4
radio input "true"
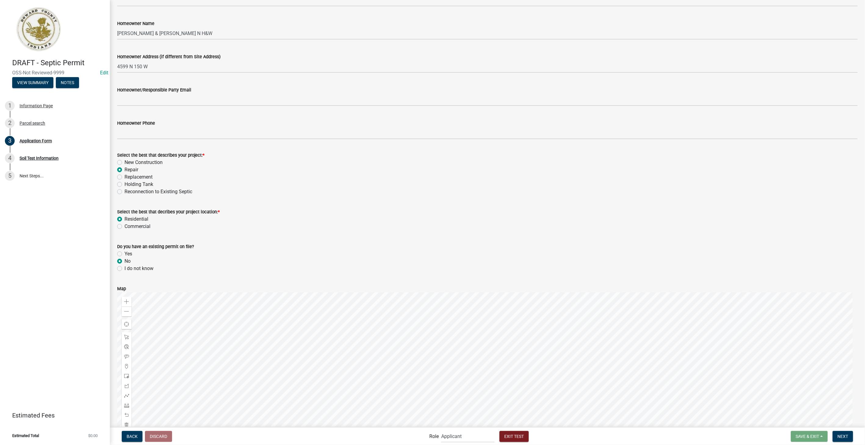
click at [124, 253] on label "Yes" at bounding box center [128, 253] width 8 height 7
click at [124, 253] on input "Yes" at bounding box center [126, 252] width 4 height 4
radio input "true"
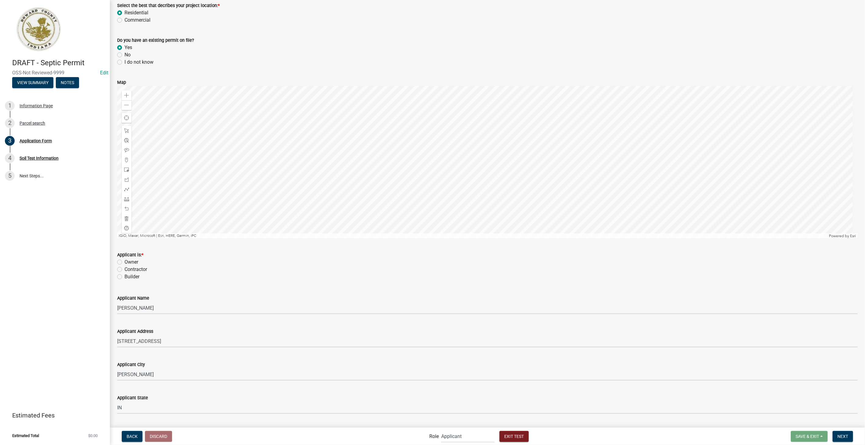
scroll to position [508, 0]
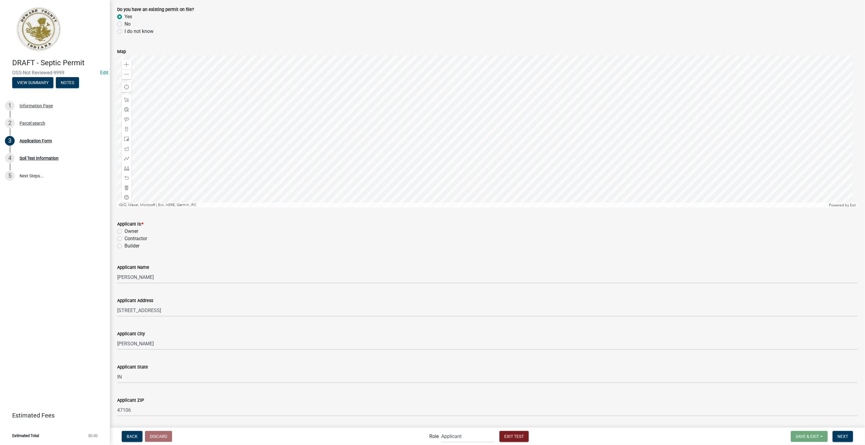
click at [124, 239] on label "Contractor" at bounding box center [135, 238] width 23 height 7
click at [124, 239] on input "Contractor" at bounding box center [126, 237] width 4 height 4
radio input "true"
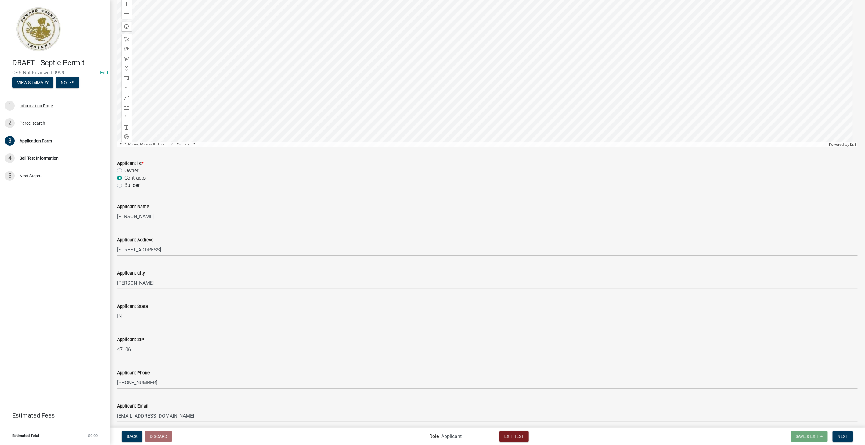
scroll to position [625, 0]
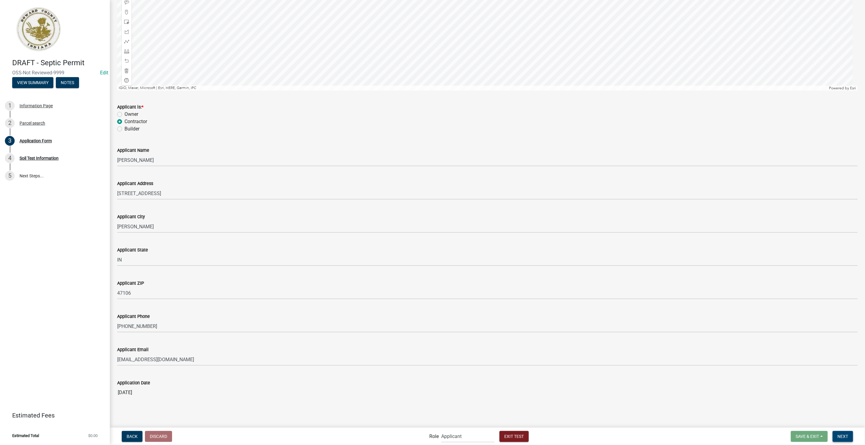
click at [842, 435] on span "Next" at bounding box center [842, 436] width 11 height 5
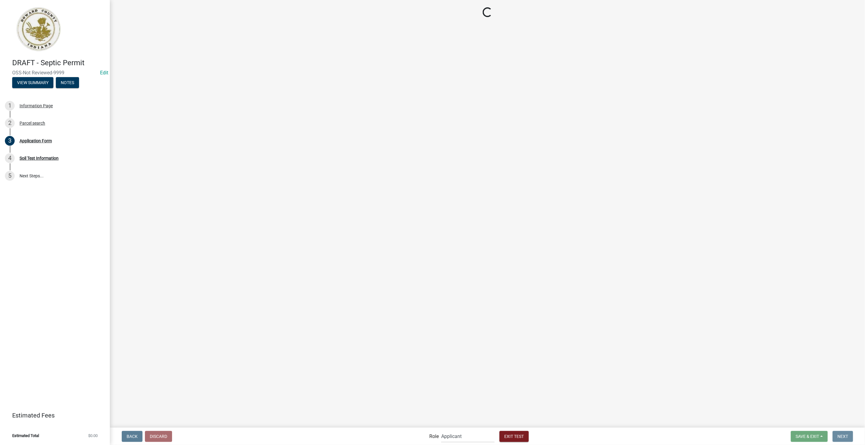
scroll to position [0, 0]
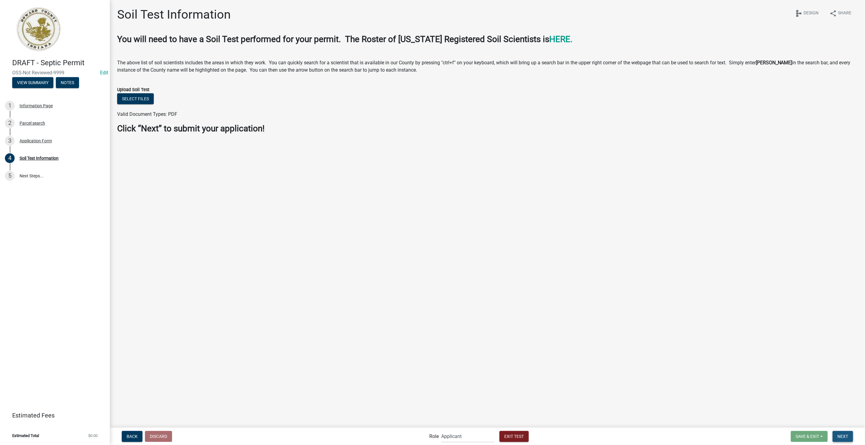
click at [839, 436] on span "Next" at bounding box center [842, 436] width 11 height 5
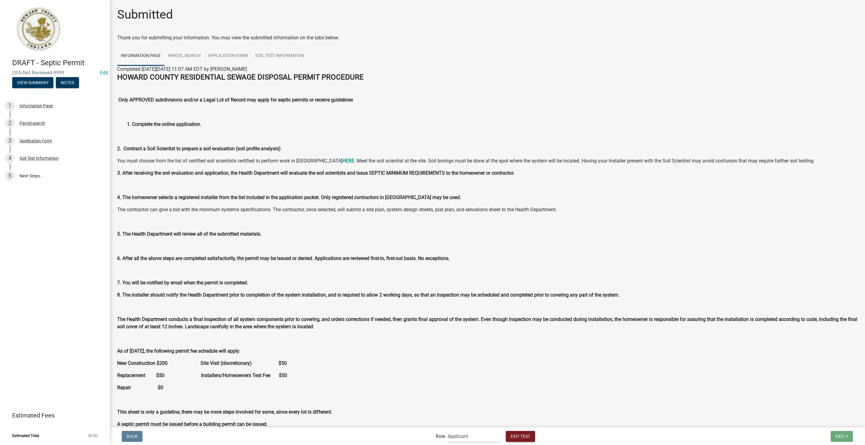
click at [474, 435] on select "Applicant EH Inspector Admin EH Inspectors/Reviewers EH Admin" at bounding box center [473, 436] width 53 height 13
select select "c31b5d90-9a1b-409c-8a96-cb1dc1ab168b"
click at [447, 430] on select "Applicant EH Inspector Admin EH Inspectors/Reviewers EH Admin" at bounding box center [473, 436] width 53 height 13
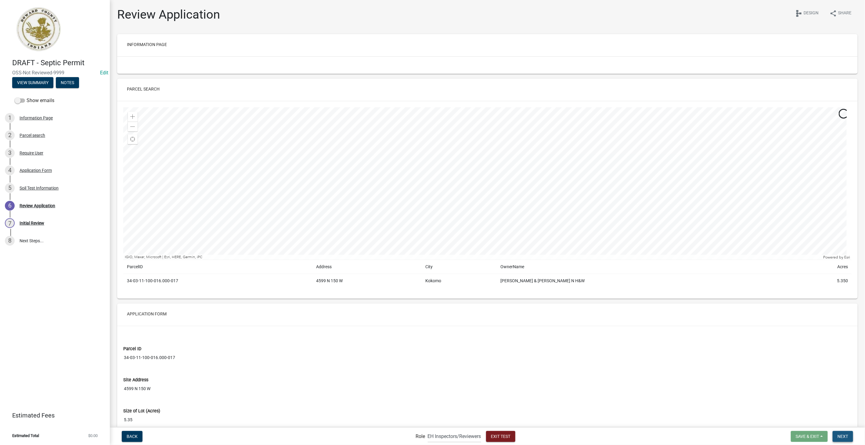
click at [845, 441] on button "Next" at bounding box center [842, 436] width 20 height 11
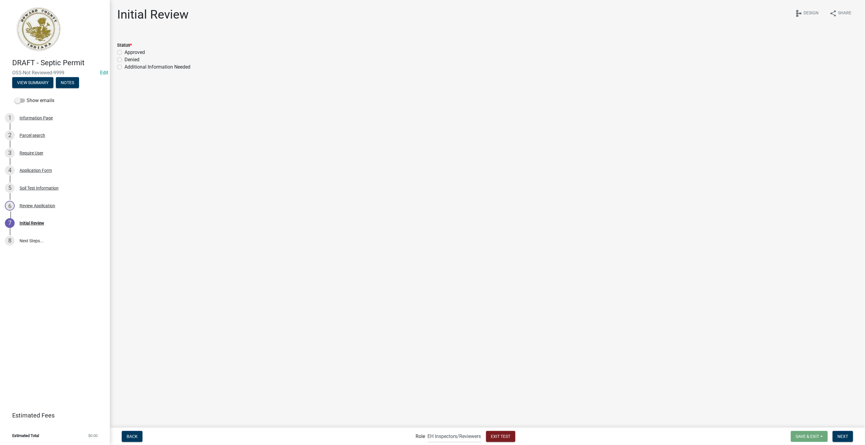
click at [124, 52] on label "Approved" at bounding box center [134, 52] width 20 height 7
click at [124, 52] on input "Approved" at bounding box center [126, 51] width 4 height 4
radio input "true"
click at [840, 433] on button "Next" at bounding box center [842, 436] width 20 height 11
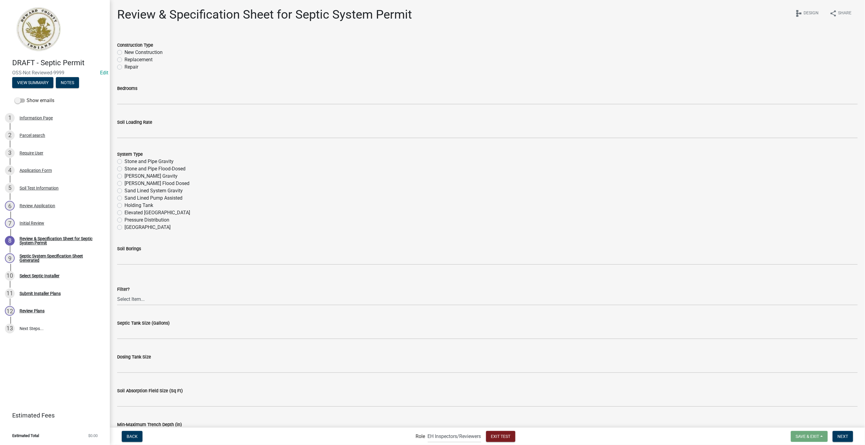
click at [124, 65] on label "Repair" at bounding box center [131, 66] width 14 height 7
click at [124, 65] on input "Repair" at bounding box center [126, 65] width 4 height 4
radio input "true"
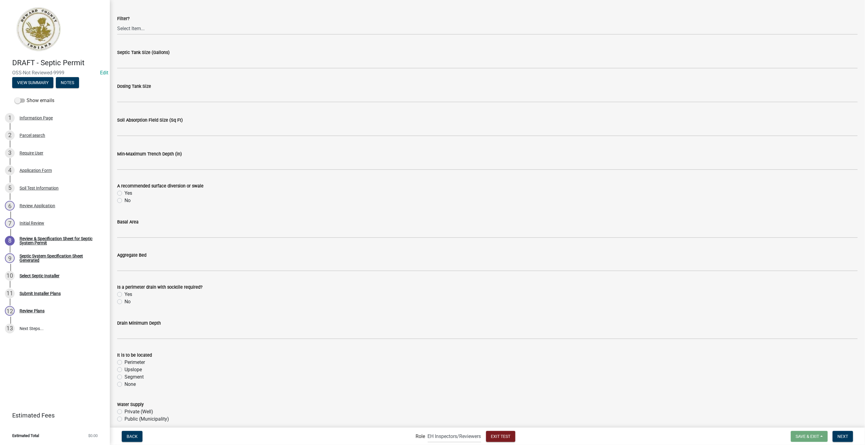
scroll to position [380, 0]
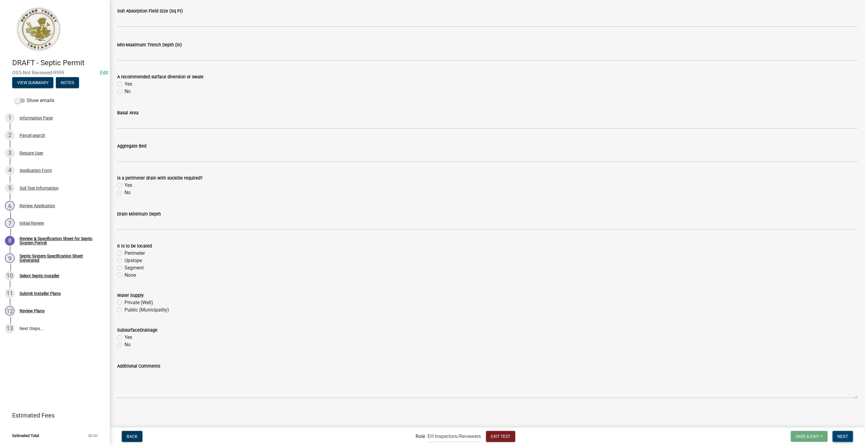
click at [846, 439] on span "Next" at bounding box center [842, 436] width 11 height 5
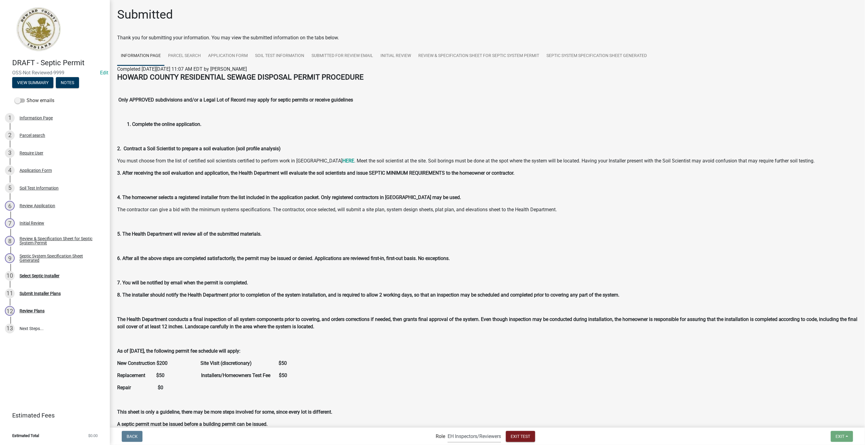
click at [477, 440] on select "Applicant EH Inspector Admin EH Inspectors/Reviewers EH Admin" at bounding box center [473, 436] width 53 height 13
click at [447, 430] on select "Applicant EH Inspector Admin EH Inspectors/Reviewers EH Admin" at bounding box center [473, 436] width 53 height 13
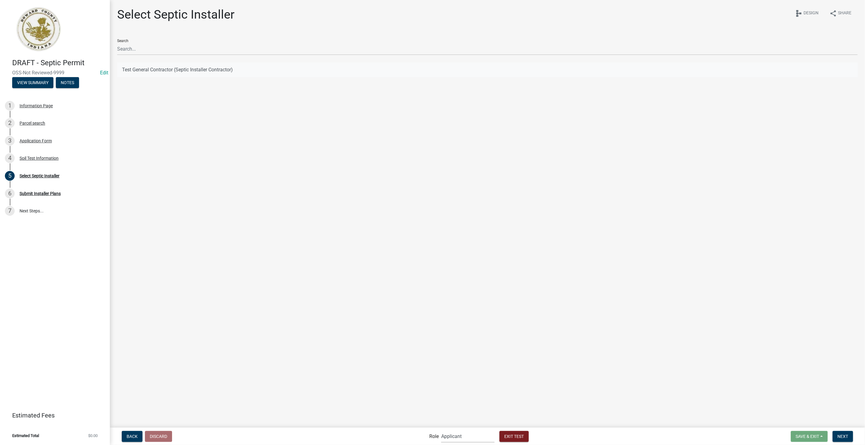
click at [156, 75] on button "Test General Contractor (Septic Installer Contractor)" at bounding box center [487, 70] width 740 height 15
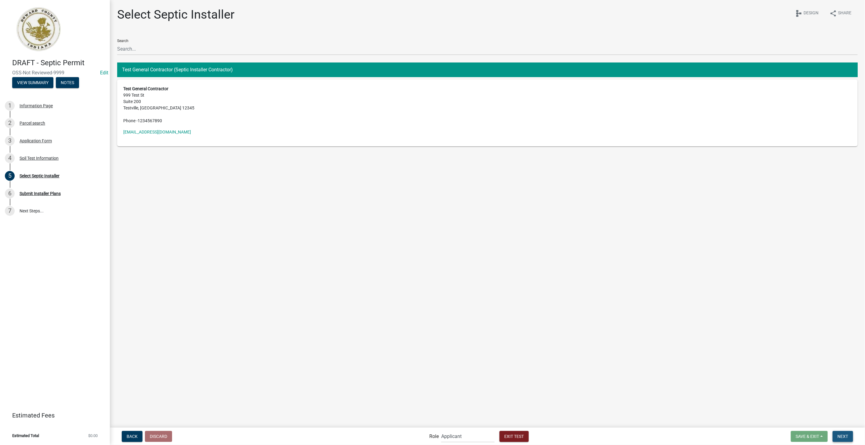
click at [849, 436] on button "Next" at bounding box center [842, 436] width 20 height 11
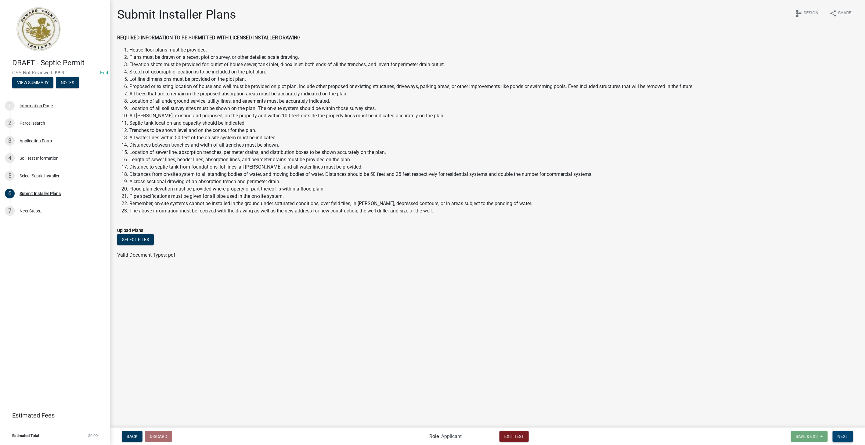
click at [844, 441] on button "Next" at bounding box center [842, 436] width 20 height 11
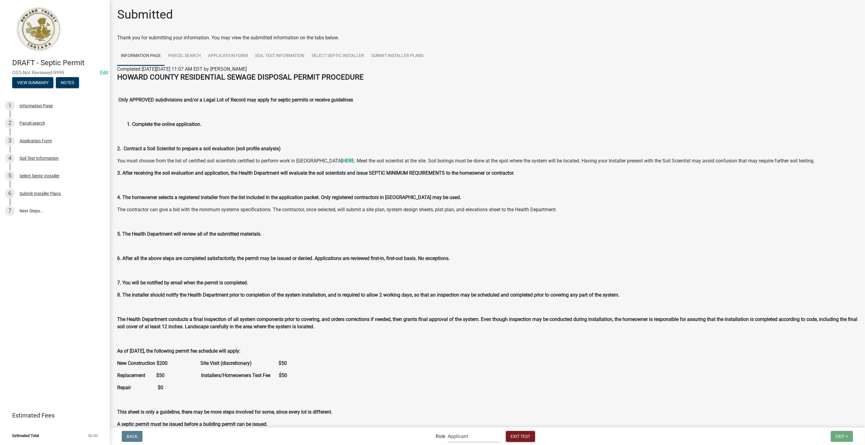
click at [477, 441] on select "Applicant EH Inspector Admin EH Inspectors/Reviewers EH Admin" at bounding box center [473, 436] width 53 height 13
select select "c31b5d90-9a1b-409c-8a96-cb1dc1ab168b"
click at [447, 430] on select "Applicant EH Inspector Admin EH Inspectors/Reviewers EH Admin" at bounding box center [473, 436] width 53 height 13
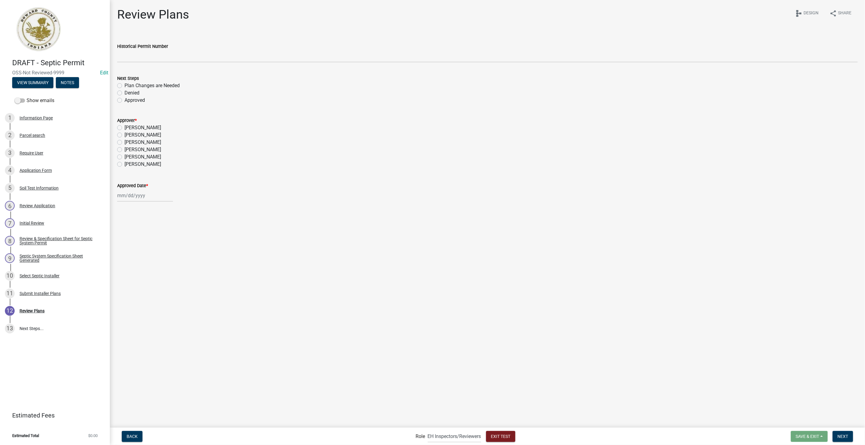
click at [124, 101] on label "Approved" at bounding box center [134, 100] width 20 height 7
click at [124, 101] on input "Approved" at bounding box center [126, 99] width 4 height 4
radio input "true"
click at [124, 130] on label "Drew Cornell" at bounding box center [142, 127] width 37 height 7
click at [124, 128] on input "Drew Cornell" at bounding box center [126, 126] width 4 height 4
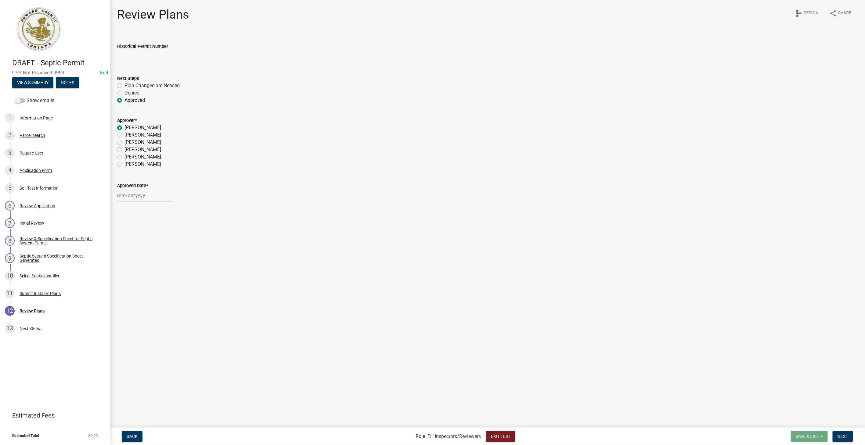
radio input "true"
click at [120, 192] on div at bounding box center [145, 195] width 56 height 13
select select "8"
select select "2025"
click at [141, 254] on div "20" at bounding box center [143, 258] width 10 height 10
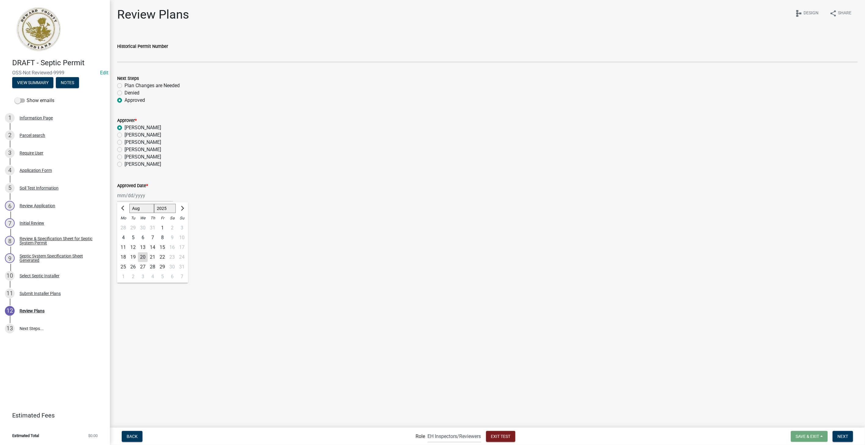
type input "[DATE]"
click at [838, 435] on span "Next" at bounding box center [842, 436] width 11 height 5
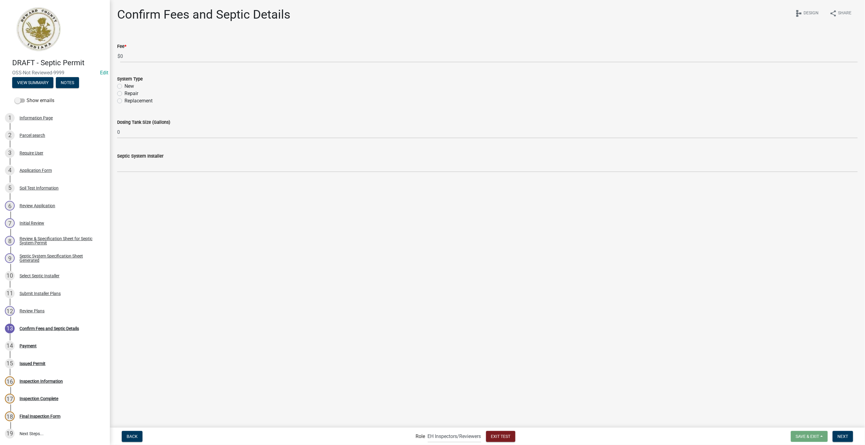
click at [124, 94] on label "Repair" at bounding box center [131, 93] width 14 height 7
click at [124, 94] on input "Repair" at bounding box center [126, 92] width 4 height 4
radio input "true"
click at [837, 436] on span "Next" at bounding box center [842, 436] width 11 height 5
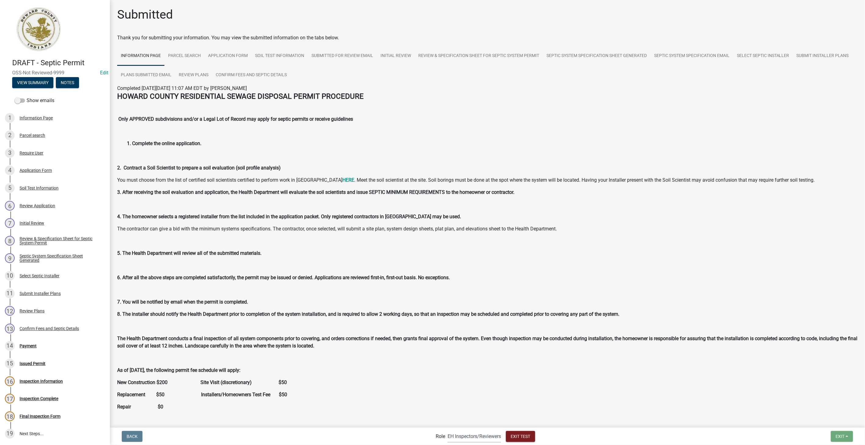
click at [484, 437] on select "Applicant EH Inspector Admin EH Inspectors/Reviewers EH Admin" at bounding box center [473, 436] width 53 height 13
select select "46f061d0-ca05-4526-87ad-bae6256f3e47"
click at [447, 430] on select "Applicant EH Inspector Admin EH Inspectors/Reviewers EH Admin" at bounding box center [473, 436] width 53 height 13
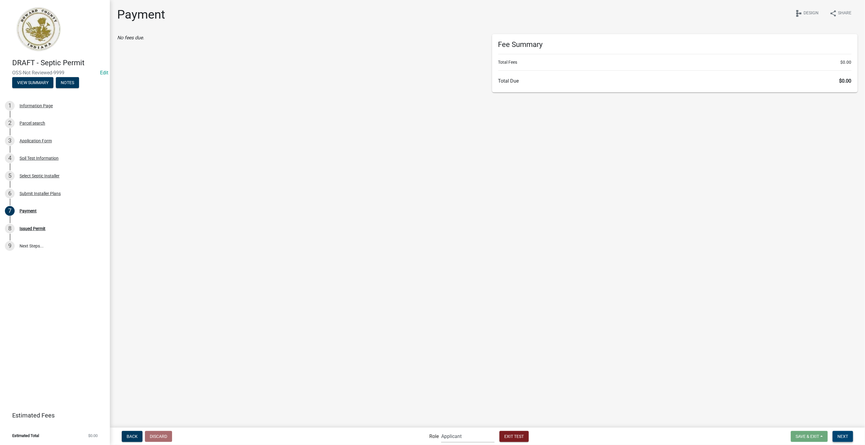
click at [840, 435] on span "Next" at bounding box center [842, 436] width 11 height 5
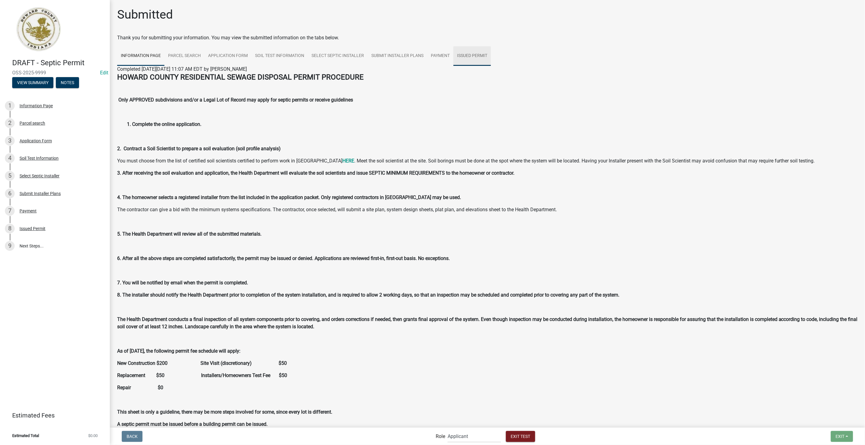
click at [470, 52] on link "Issued Permit" at bounding box center [472, 56] width 38 height 20
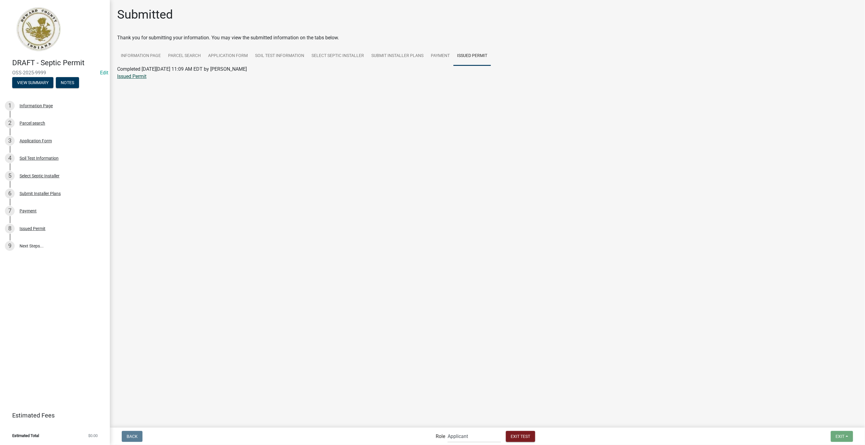
click at [136, 75] on link "Issued Permit" at bounding box center [131, 76] width 29 height 6
click at [520, 437] on span "Exit Test" at bounding box center [521, 436] width 20 height 5
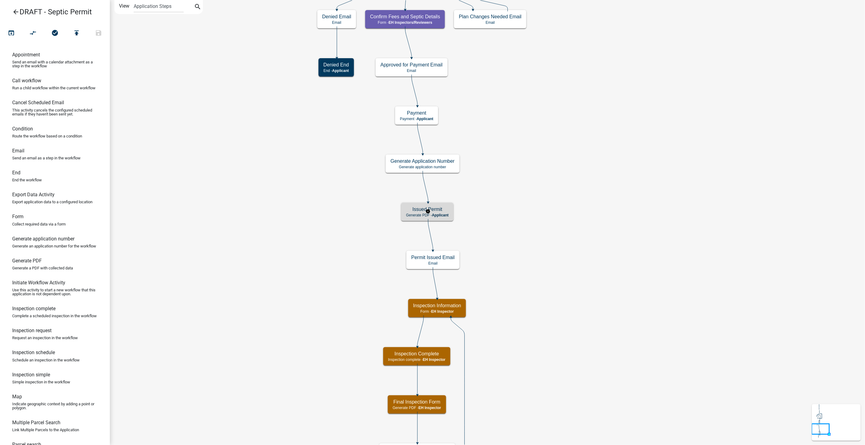
click at [448, 210] on h5 "Issued Permit" at bounding box center [427, 209] width 42 height 6
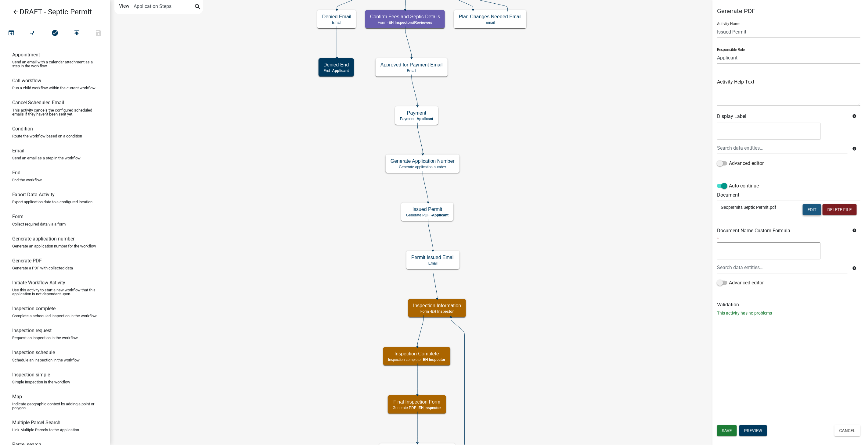
click at [816, 212] on button "Edit" at bounding box center [811, 209] width 19 height 11
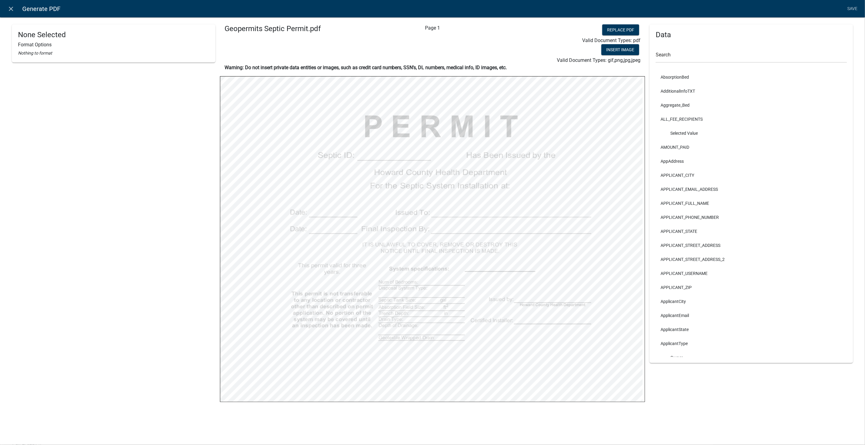
select select
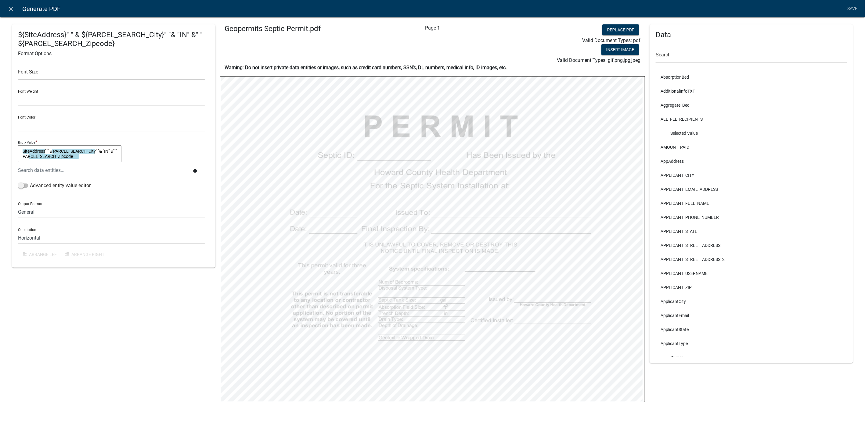
click at [52, 150] on textarea "SiteAddress" " & PARCEL_SEARCH_City" "& "IN" &" " PARCEL_SEARCH_Zipcode" at bounding box center [69, 153] width 103 height 17
click at [105, 152] on textarea "SiteAddress&" "& PARCEL_SEARCH_City" "& "IN" &" " PARCEL_SEARCH_Zipcode" at bounding box center [69, 153] width 103 height 17
click at [40, 155] on textarea "SiteAddress&" "& PARCEL_SEARCH_City" "&" "&"IN" &" " PARCEL_SEARCH_Zipcode" at bounding box center [69, 153] width 103 height 17
click at [27, 158] on textarea "SiteAddress&" "& PARCEL_SEARCH_City" "&" "&"IN" &" " PARCEL_SEARCH_Zipcode" at bounding box center [69, 153] width 103 height 17
type textarea "SiteAddress&" "& PARCEL_SEARCH_City" "&"IN" &" " PARCEL_SEARCH_Zipcode"
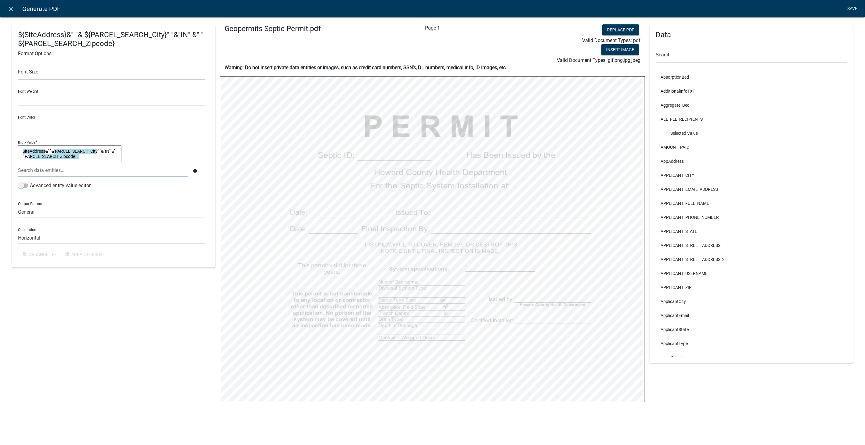
click at [857, 8] on link "Save" at bounding box center [851, 9] width 15 height 12
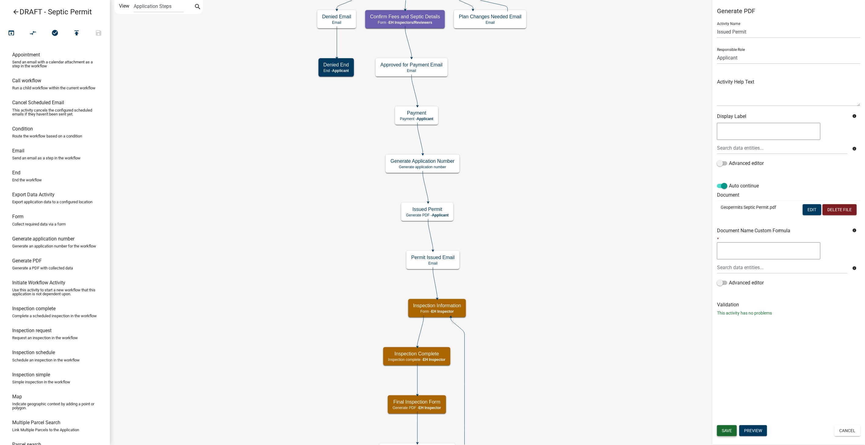
click at [730, 433] on span "Save" at bounding box center [727, 430] width 10 height 5
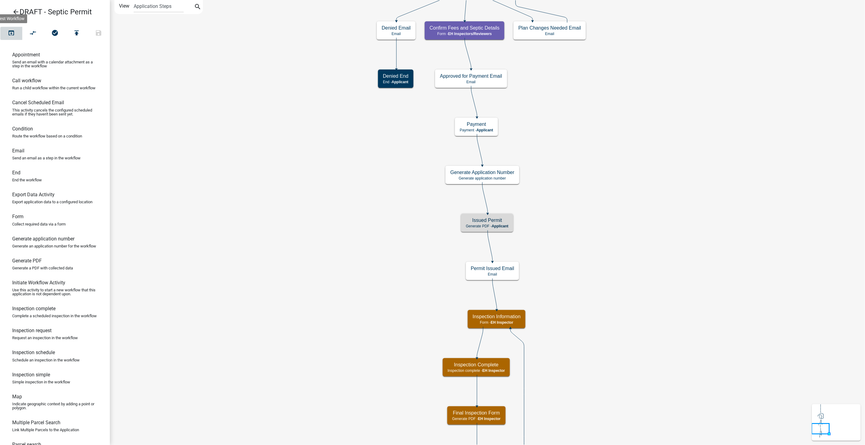
click at [11, 35] on icon "open_in_browser" at bounding box center [11, 33] width 7 height 9
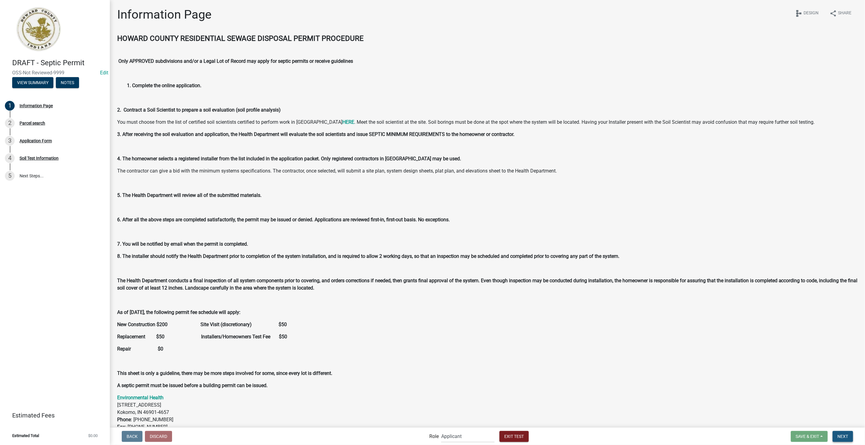
click at [844, 436] on span "Next" at bounding box center [842, 436] width 11 height 5
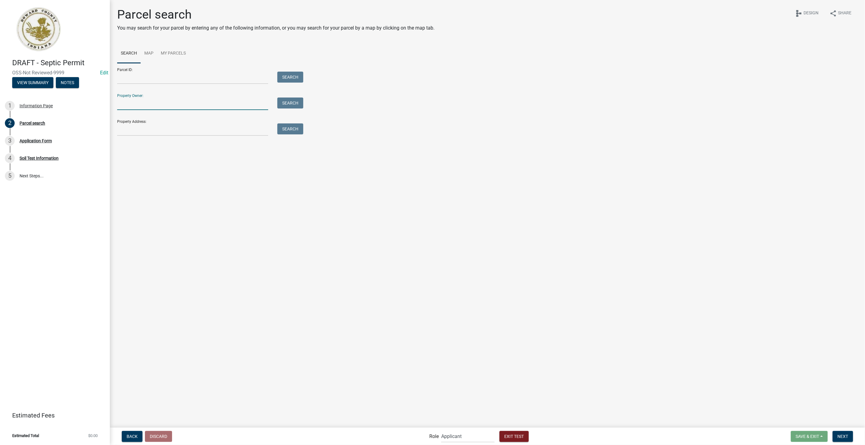
click at [149, 99] on input "Property Owner:" at bounding box center [192, 104] width 151 height 13
type input "smith"
click at [289, 103] on button "Search" at bounding box center [290, 103] width 26 height 11
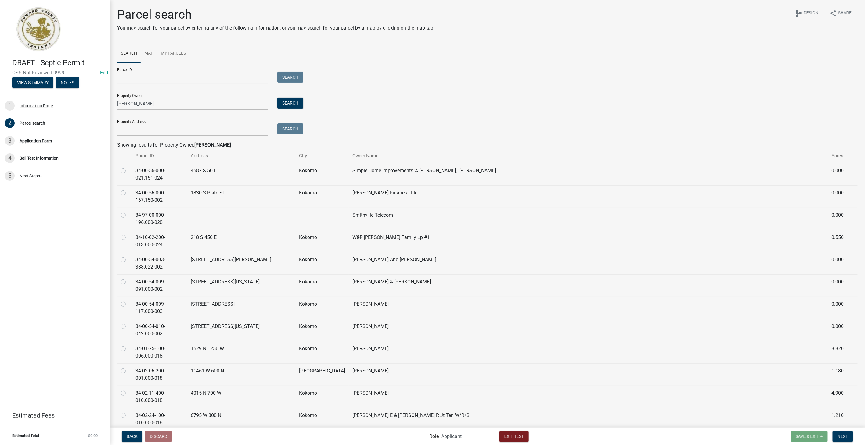
click at [128, 345] on label at bounding box center [128, 345] width 0 height 0
click at [128, 348] on input "radio" at bounding box center [130, 347] width 4 height 4
radio input "true"
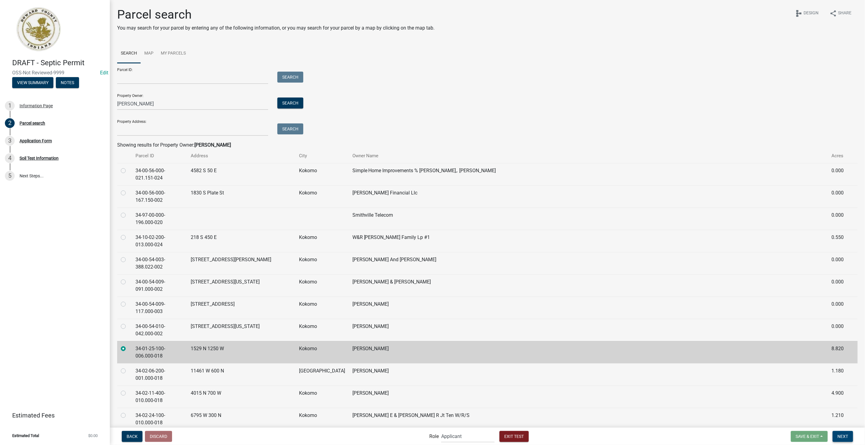
click at [843, 435] on span "Next" at bounding box center [842, 436] width 11 height 5
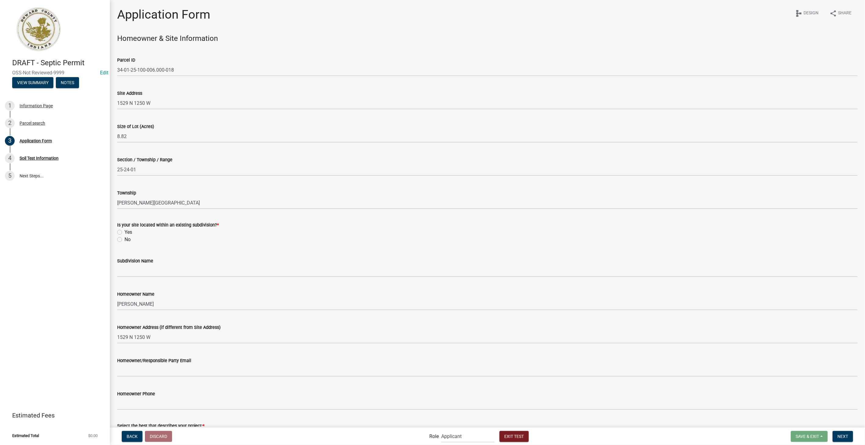
click at [124, 240] on label "No" at bounding box center [127, 239] width 6 height 7
click at [124, 240] on input "No" at bounding box center [126, 238] width 4 height 4
radio input "true"
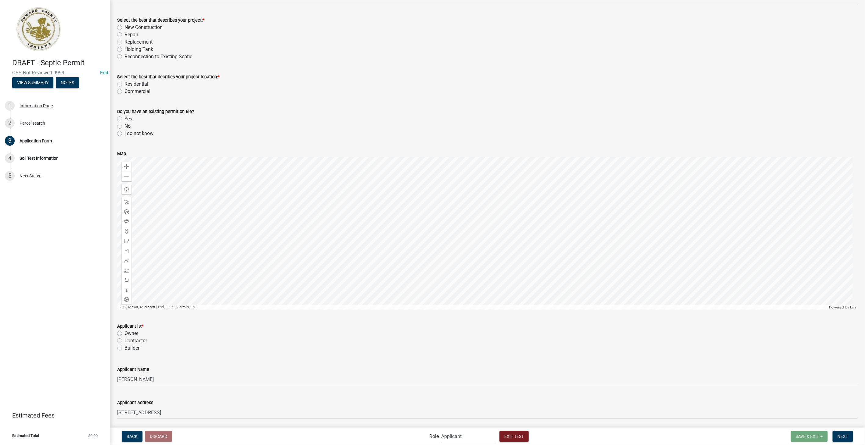
scroll to position [407, 0]
click at [124, 34] on label "Repair" at bounding box center [131, 33] width 14 height 7
click at [124, 34] on input "Repair" at bounding box center [126, 32] width 4 height 4
radio input "true"
click at [124, 82] on label "Residential" at bounding box center [136, 83] width 24 height 7
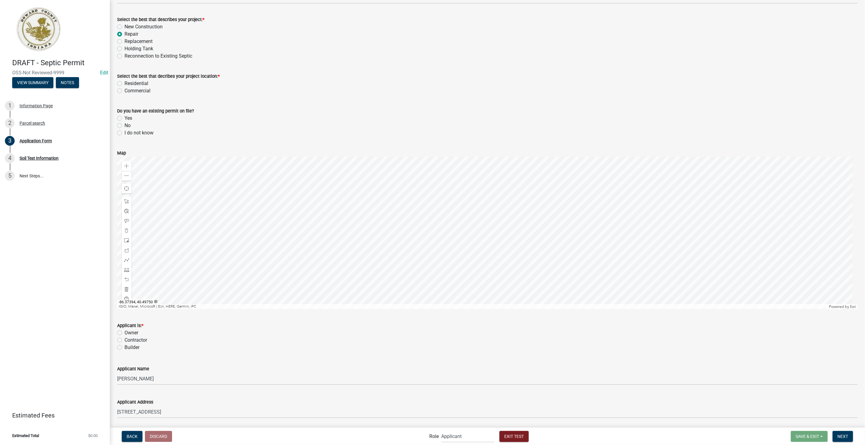
click at [124, 82] on input "Residential" at bounding box center [126, 82] width 4 height 4
radio input "true"
click at [124, 125] on label "No" at bounding box center [127, 125] width 6 height 7
click at [124, 125] on input "No" at bounding box center [126, 124] width 4 height 4
radio input "true"
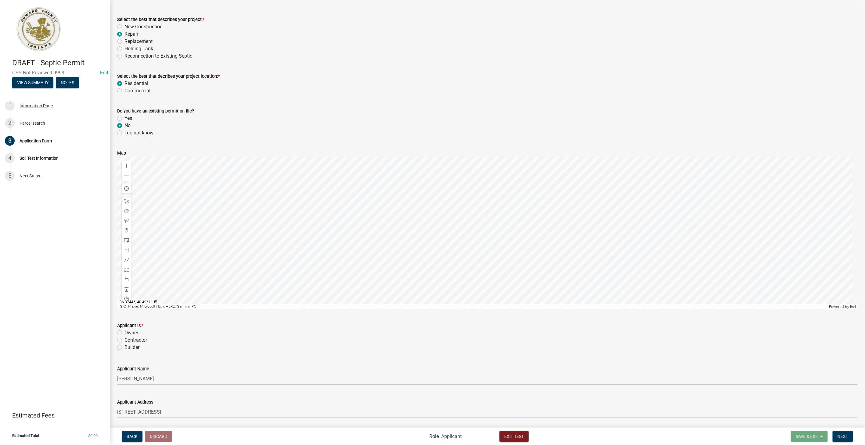
click at [120, 337] on div "Contractor" at bounding box center [487, 340] width 740 height 7
click at [124, 340] on label "Contractor" at bounding box center [135, 340] width 23 height 7
click at [124, 340] on input "Contractor" at bounding box center [126, 339] width 4 height 4
radio input "true"
click at [839, 440] on button "Next" at bounding box center [842, 436] width 20 height 11
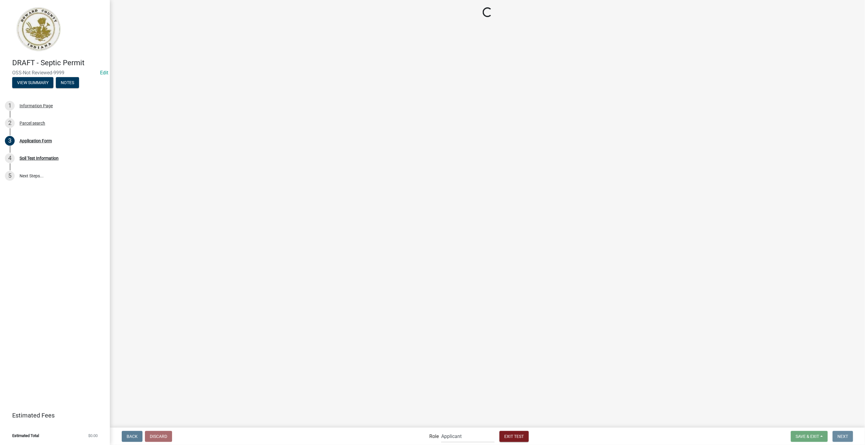
scroll to position [0, 0]
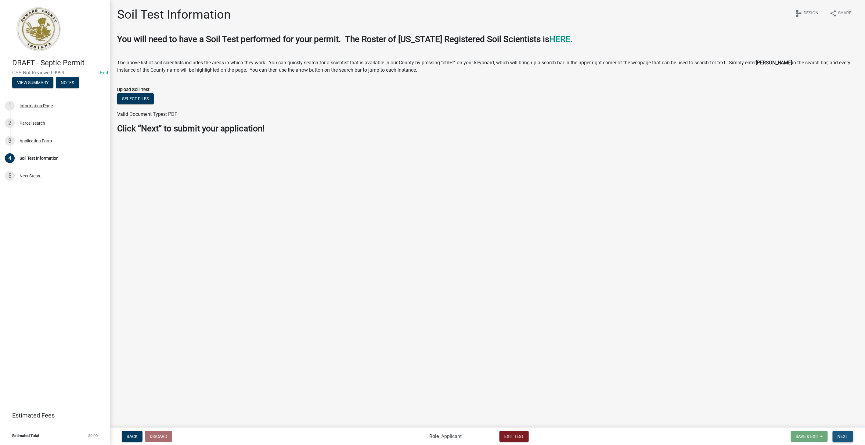
click at [842, 434] on span "Next" at bounding box center [842, 436] width 11 height 5
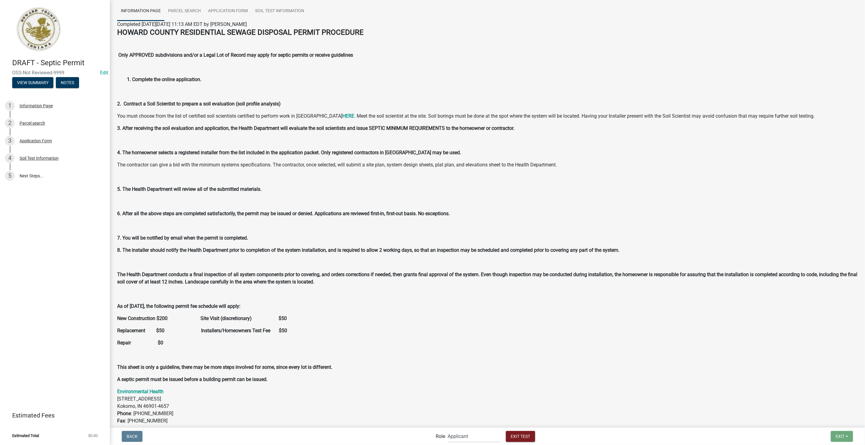
scroll to position [93, 0]
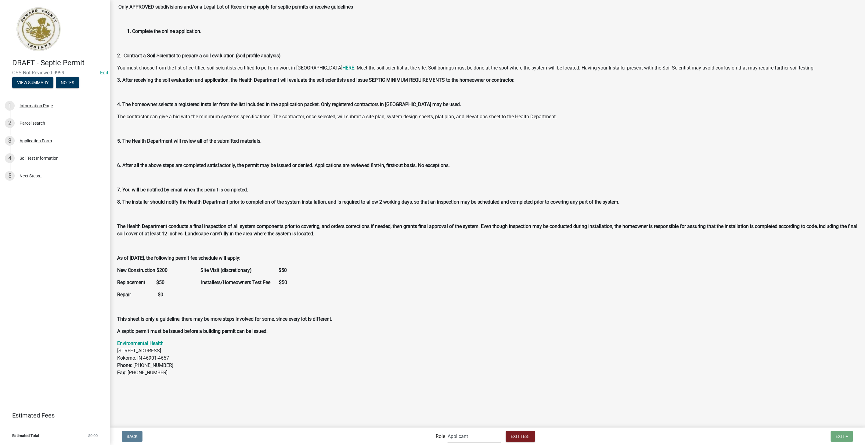
click at [469, 439] on select "Applicant EH Inspector Admin EH Inspectors/Reviewers EH Admin" at bounding box center [473, 436] width 53 height 13
select select "c31b5d90-9a1b-409c-8a96-cb1dc1ab168b"
click at [447, 430] on select "Applicant EH Inspector Admin EH Inspectors/Reviewers EH Admin" at bounding box center [473, 436] width 53 height 13
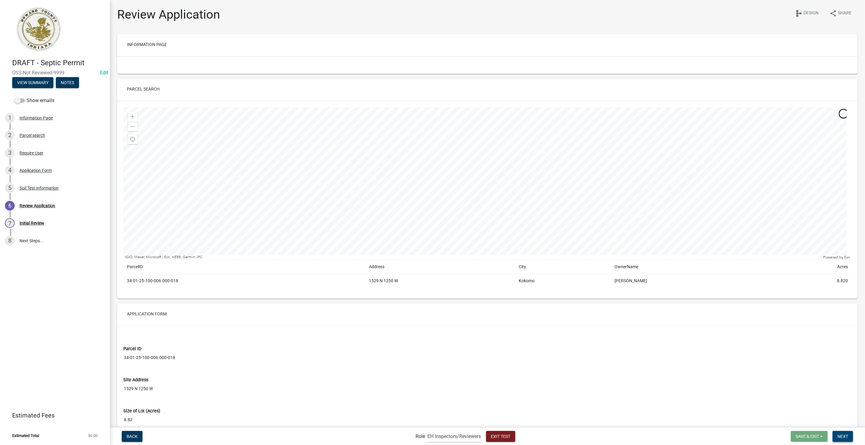
click at [844, 435] on span "Next" at bounding box center [842, 436] width 11 height 5
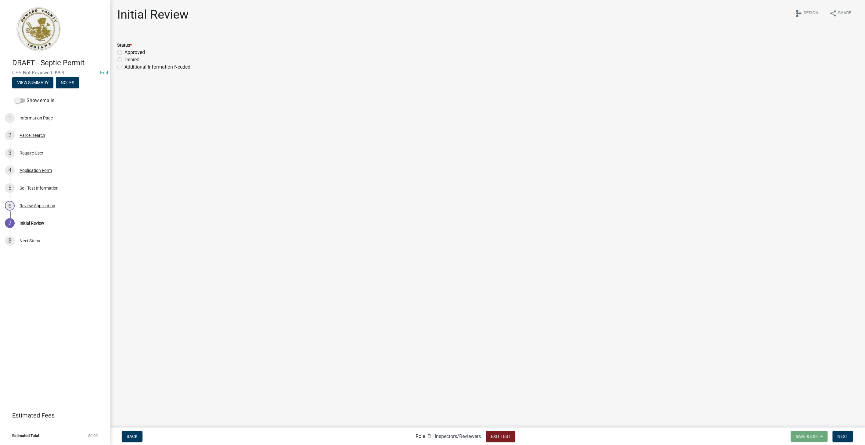
click at [124, 52] on label "Approved" at bounding box center [134, 52] width 20 height 7
click at [124, 52] on input "Approved" at bounding box center [126, 51] width 4 height 4
radio input "true"
click at [841, 435] on span "Next" at bounding box center [842, 436] width 11 height 5
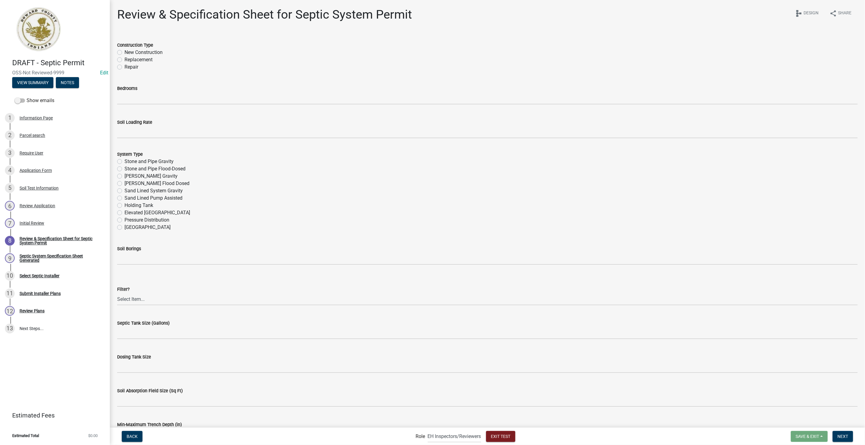
click at [124, 67] on label "Repair" at bounding box center [131, 66] width 14 height 7
click at [124, 67] on input "Repair" at bounding box center [126, 65] width 4 height 4
radio input "true"
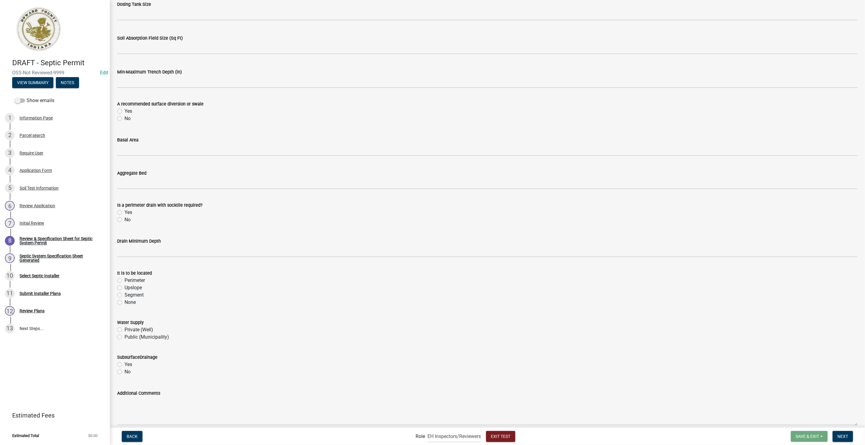
scroll to position [380, 0]
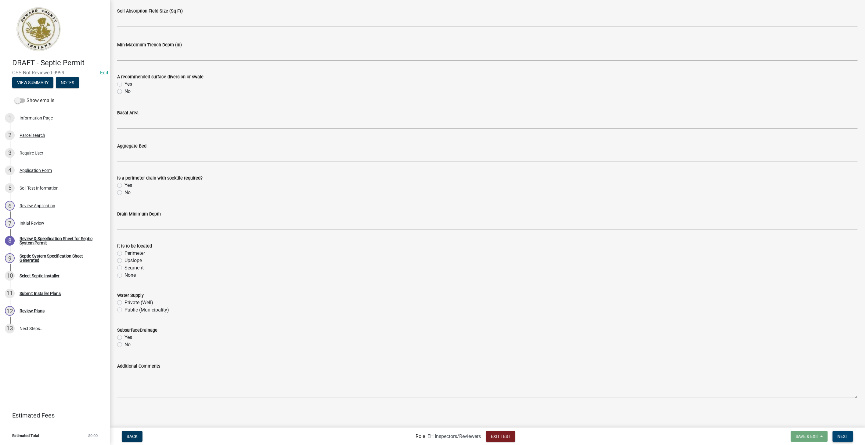
click at [849, 434] on button "Next" at bounding box center [842, 436] width 20 height 11
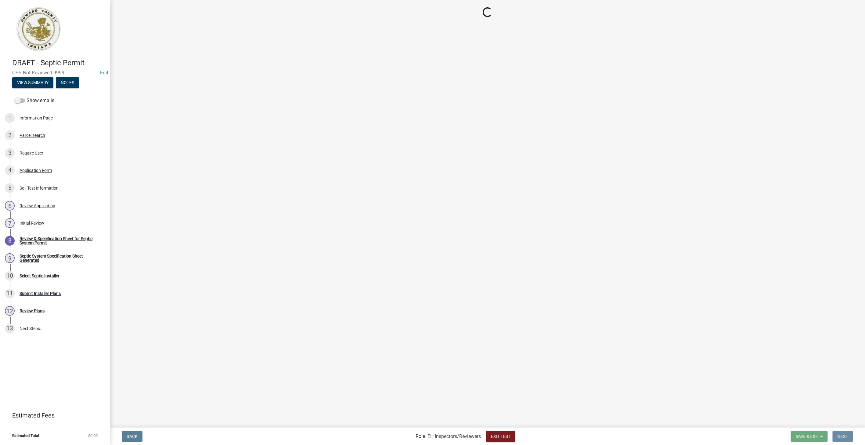
scroll to position [0, 0]
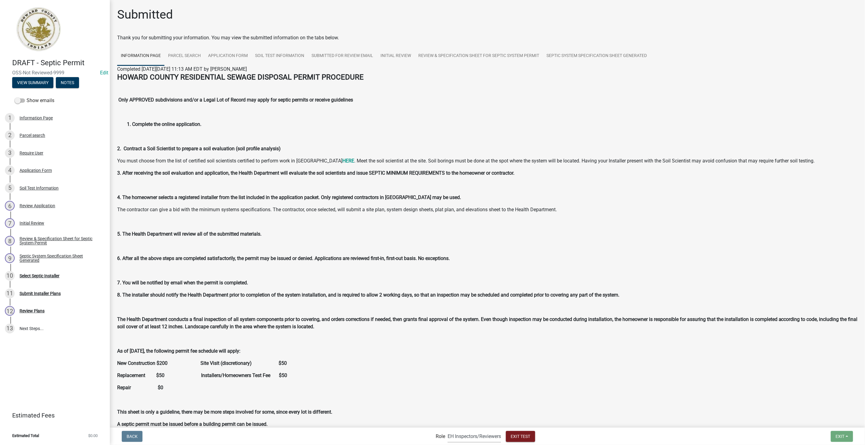
click at [479, 439] on select "Applicant EH Inspector Admin EH Inspectors/Reviewers EH Admin" at bounding box center [473, 436] width 53 height 13
click at [447, 430] on select "Applicant EH Inspector Admin EH Inspectors/Reviewers EH Admin" at bounding box center [473, 436] width 53 height 13
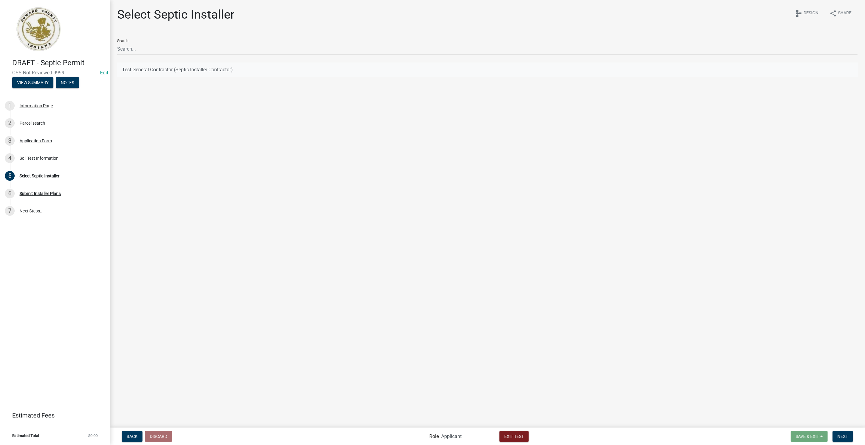
click at [202, 73] on button "Test General Contractor (Septic Installer Contractor)" at bounding box center [487, 70] width 740 height 15
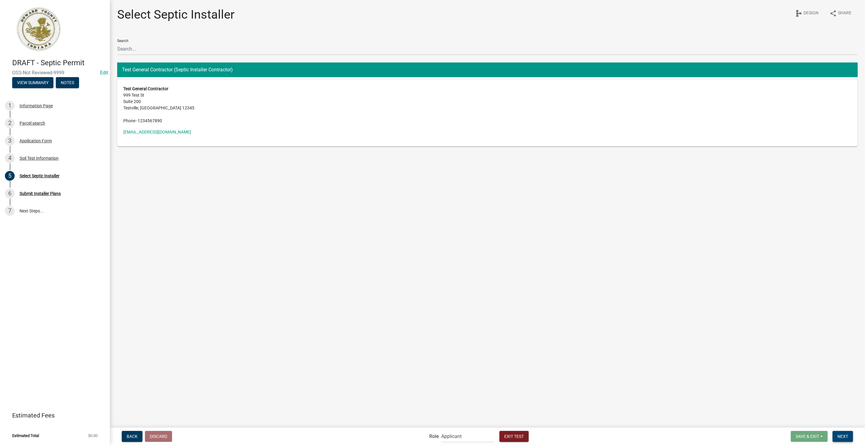
click at [844, 441] on button "Next" at bounding box center [842, 436] width 20 height 11
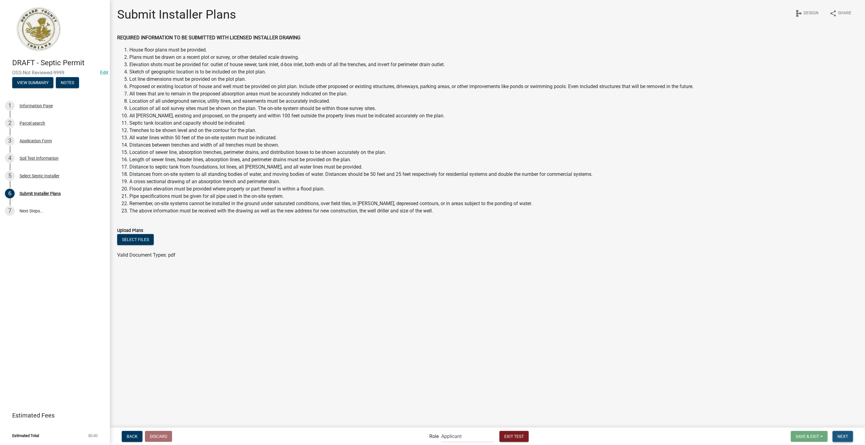
click at [845, 441] on button "Next" at bounding box center [842, 436] width 20 height 11
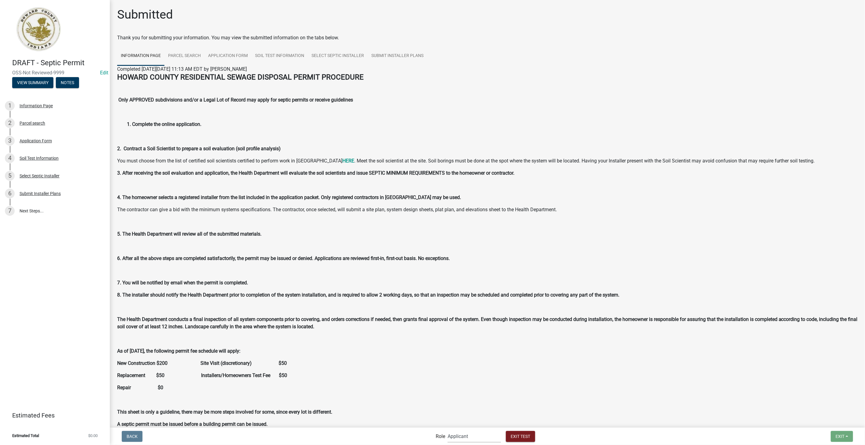
click at [480, 439] on select "Applicant EH Inspector Admin EH Inspectors/Reviewers EH Admin" at bounding box center [473, 436] width 53 height 13
select select "c31b5d90-9a1b-409c-8a96-cb1dc1ab168b"
click at [447, 430] on select "Applicant EH Inspector Admin EH Inspectors/Reviewers EH Admin" at bounding box center [473, 436] width 53 height 13
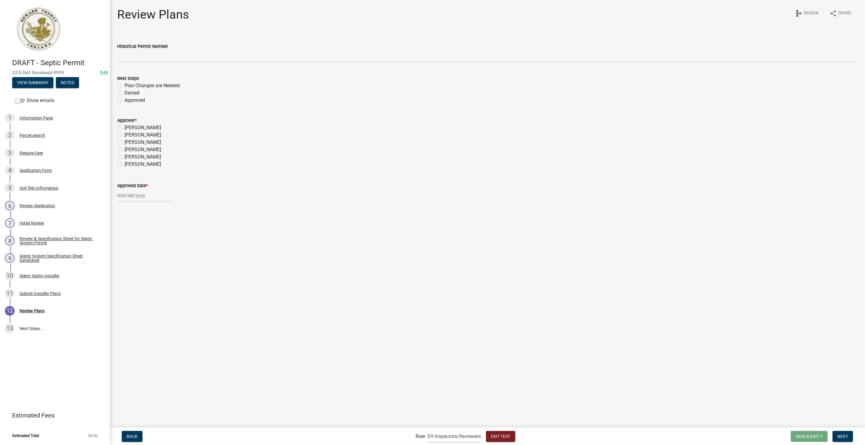
click at [124, 99] on label "Approved" at bounding box center [134, 100] width 20 height 7
click at [124, 99] on input "Approved" at bounding box center [126, 99] width 4 height 4
radio input "true"
click at [118, 138] on div "Brook Milburn" at bounding box center [487, 134] width 740 height 7
click at [124, 128] on label "Drew Cornell" at bounding box center [142, 127] width 37 height 7
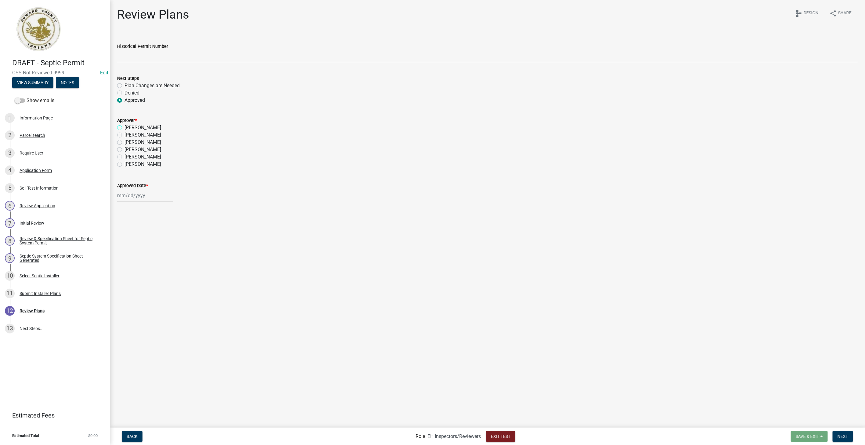
click at [124, 128] on input "Drew Cornell" at bounding box center [126, 126] width 4 height 4
radio input "true"
click at [136, 201] on div at bounding box center [145, 195] width 56 height 13
select select "8"
select select "2025"
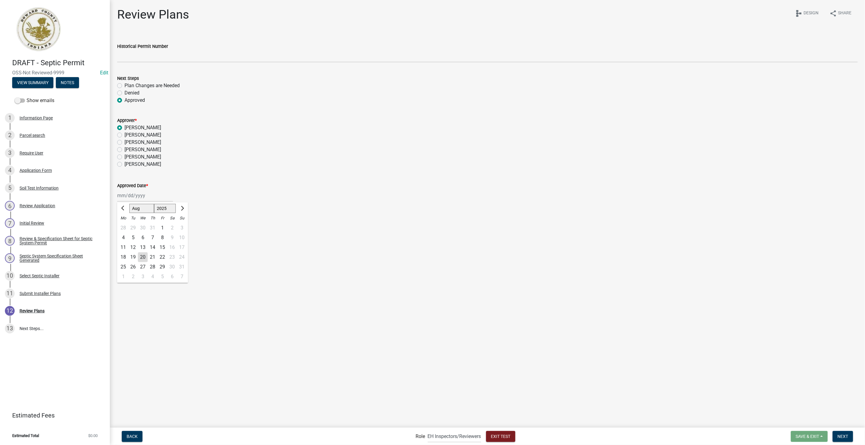
click at [143, 255] on div "20" at bounding box center [143, 258] width 10 height 10
type input "[DATE]"
click at [839, 437] on span "Next" at bounding box center [842, 436] width 11 height 5
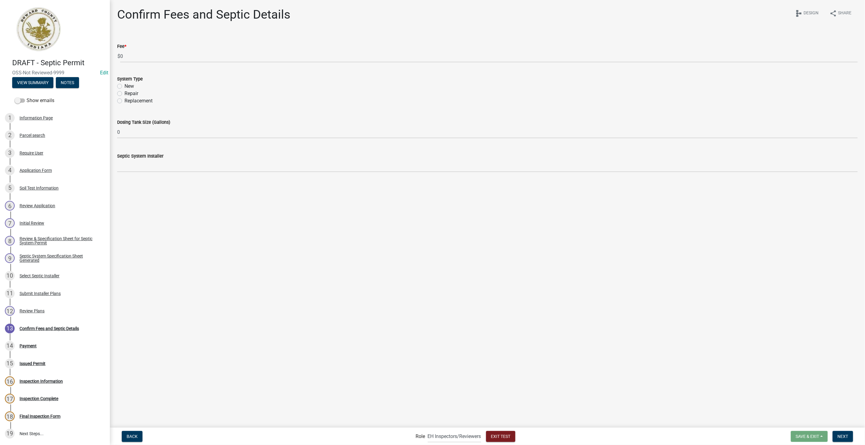
click at [124, 92] on label "Repair" at bounding box center [131, 93] width 14 height 7
click at [124, 92] on input "Repair" at bounding box center [126, 92] width 4 height 4
radio input "true"
click at [841, 434] on span "Next" at bounding box center [842, 436] width 11 height 5
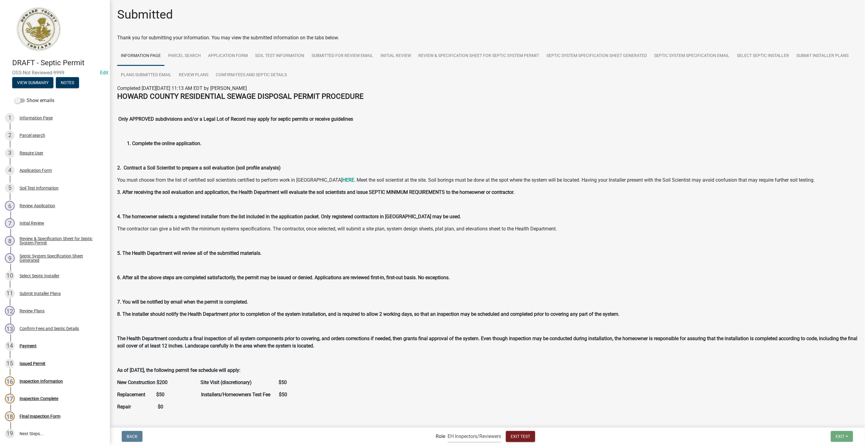
click at [450, 436] on select "Applicant EH Inspector Admin EH Inspectors/Reviewers EH Admin" at bounding box center [473, 436] width 53 height 13
select select "46f061d0-ca05-4526-87ad-bae6256f3e47"
click at [447, 430] on select "Applicant EH Inspector Admin EH Inspectors/Reviewers EH Admin" at bounding box center [473, 436] width 53 height 13
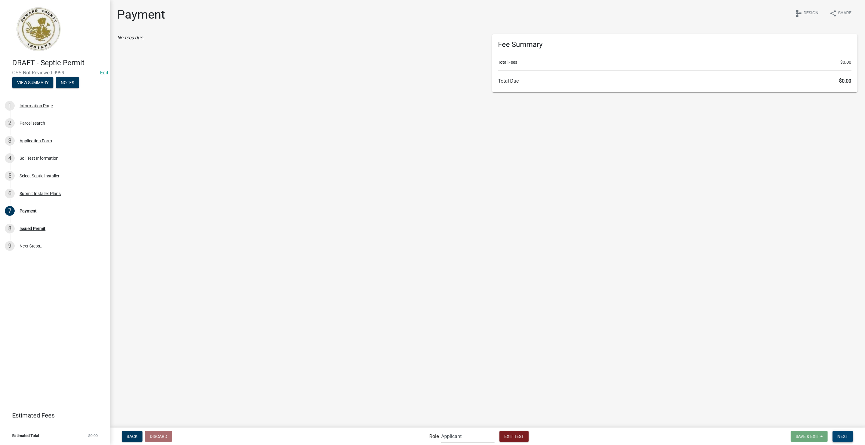
click at [851, 436] on button "Next" at bounding box center [842, 436] width 20 height 11
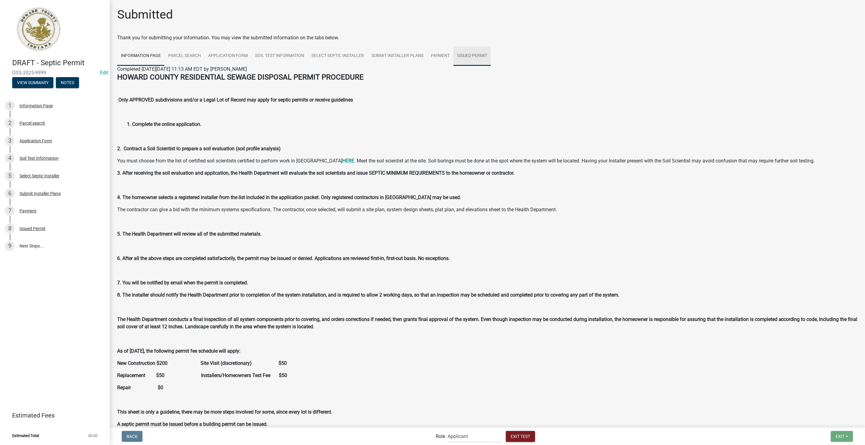
click at [469, 52] on link "Issued Permit" at bounding box center [472, 56] width 38 height 20
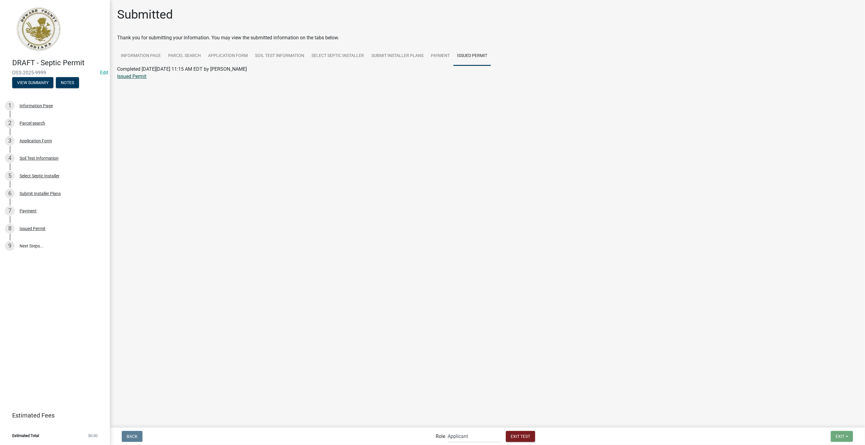
click at [132, 74] on link "Issued Permit" at bounding box center [131, 76] width 29 height 6
click at [522, 439] on button "Exit Test" at bounding box center [520, 436] width 29 height 11
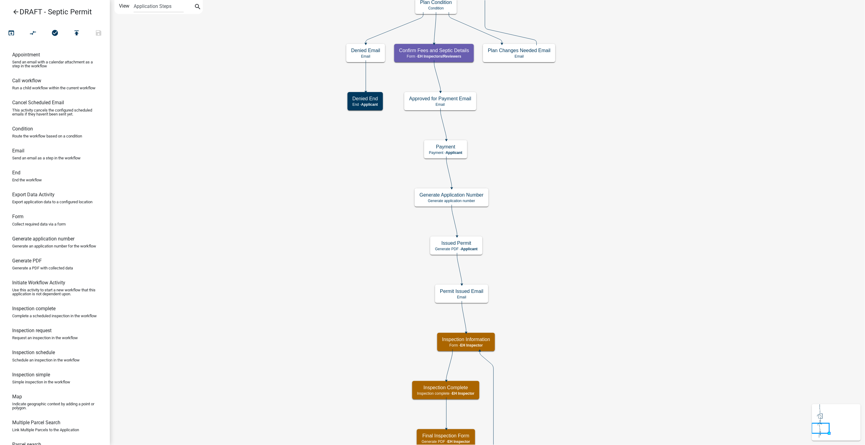
click at [464, 234] on icon "Start Start - Applicant Information Page Form - Applicant Parcel search Parcel …" at bounding box center [487, 320] width 754 height 640
click at [464, 251] on p "Generate PDF - Applicant" at bounding box center [456, 249] width 42 height 4
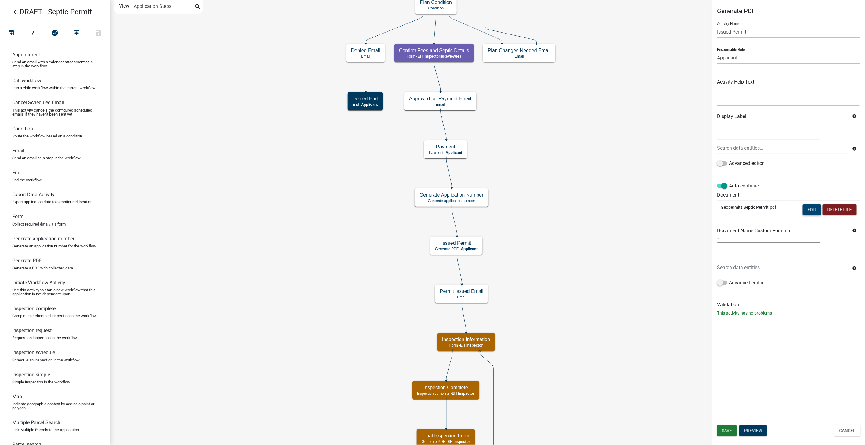
click at [814, 211] on button "Edit" at bounding box center [811, 209] width 19 height 11
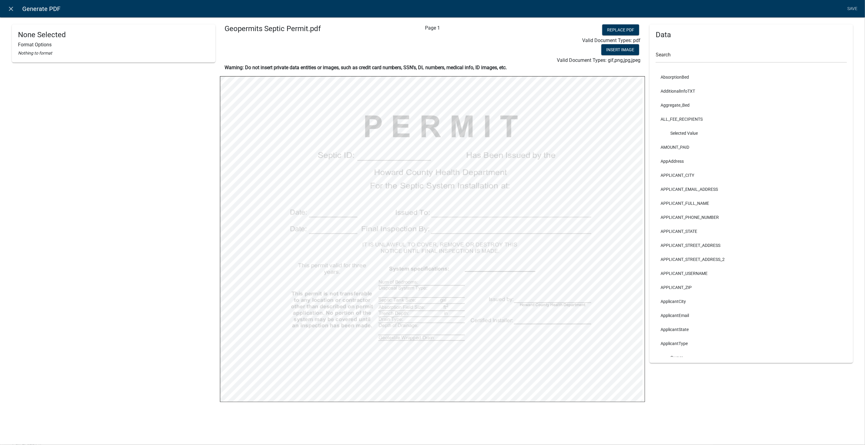
select select
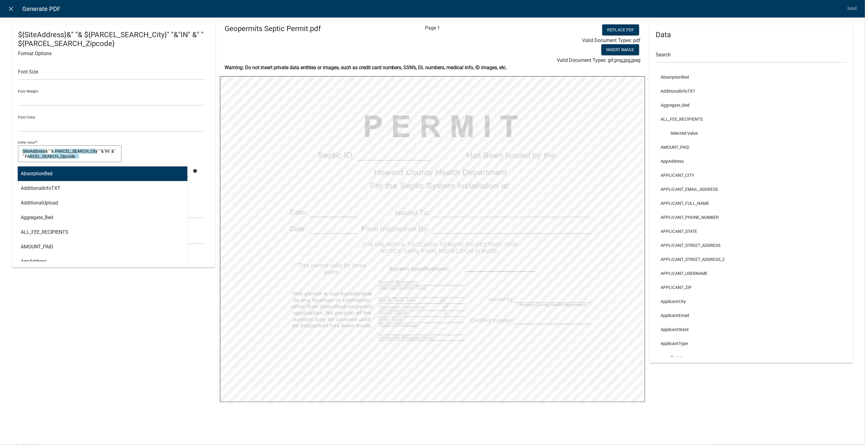
click at [77, 172] on div "AbsorptionBed AdditionalInfoTXT AdditionalUpload Aggregate_Bed ALL_FEE_RECIPIEN…" at bounding box center [102, 170] width 179 height 13
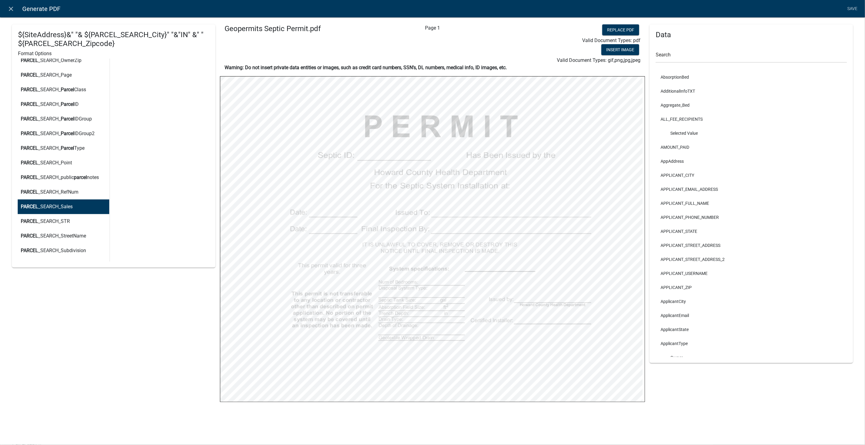
scroll to position [1151, 0]
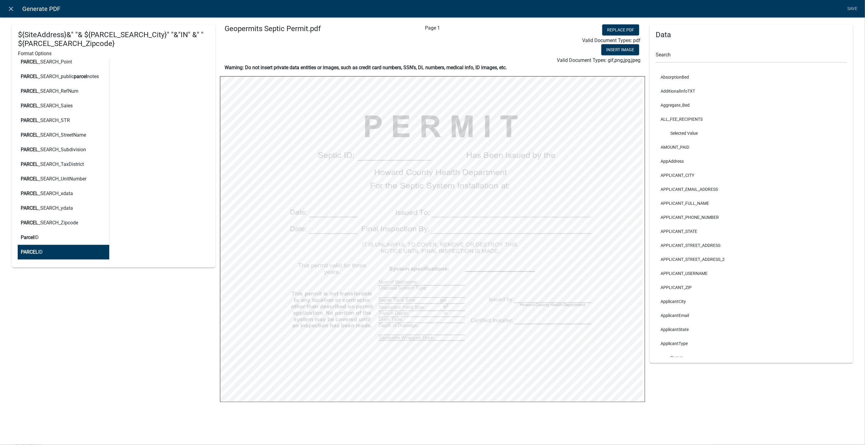
type input "Parcel"
click at [71, 333] on div "${SiteAddress}&" "& ${PARCEL_SEARCH_City}" "&"IN" &" " ${PARCEL_SEARCH_Zipcode}…" at bounding box center [113, 194] width 203 height 341
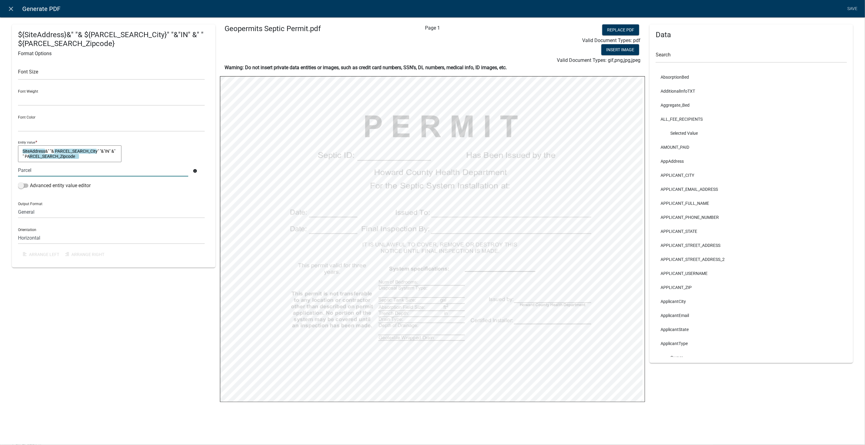
click at [101, 149] on textarea "SiteAddress&" "& PARCEL_SEARCH_City" "&"IN" &" " PARCEL_SEARCH_Zipcode" at bounding box center [69, 153] width 103 height 17
type textarea "SiteAddress&" "& PARCEL_SEARCH_City" "&"IN" &" " PARCEL_SEARCH_Zipcode"
click at [858, 9] on link "Save" at bounding box center [851, 9] width 15 height 12
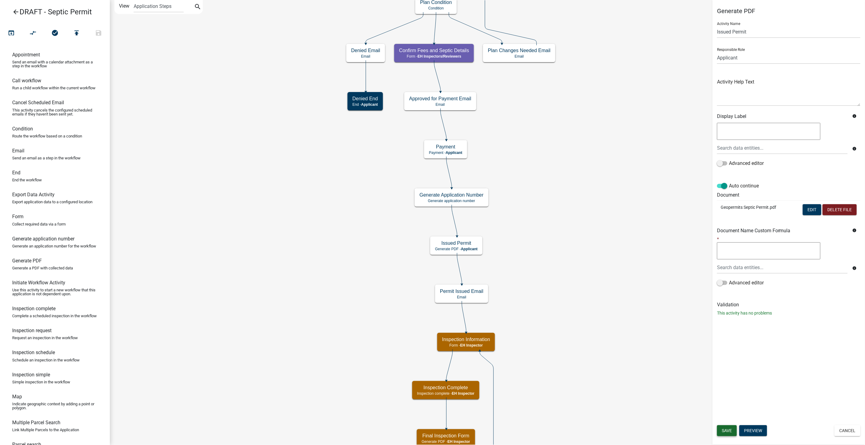
click at [728, 429] on span "Save" at bounding box center [727, 430] width 10 height 5
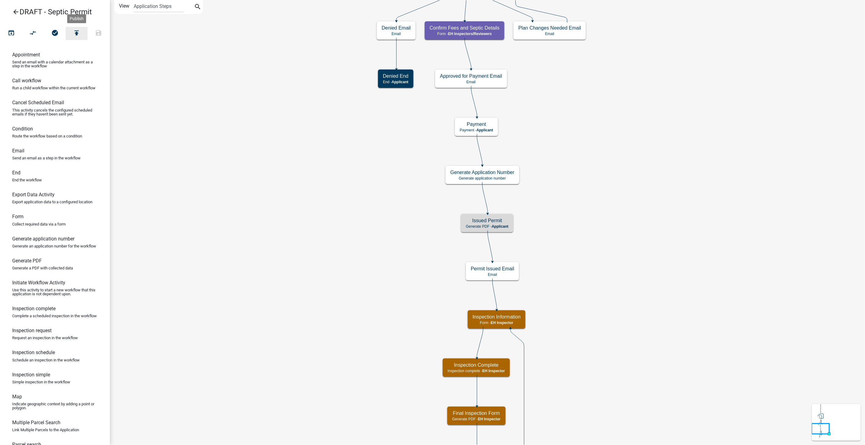
click at [74, 31] on icon "publish" at bounding box center [76, 33] width 7 height 9
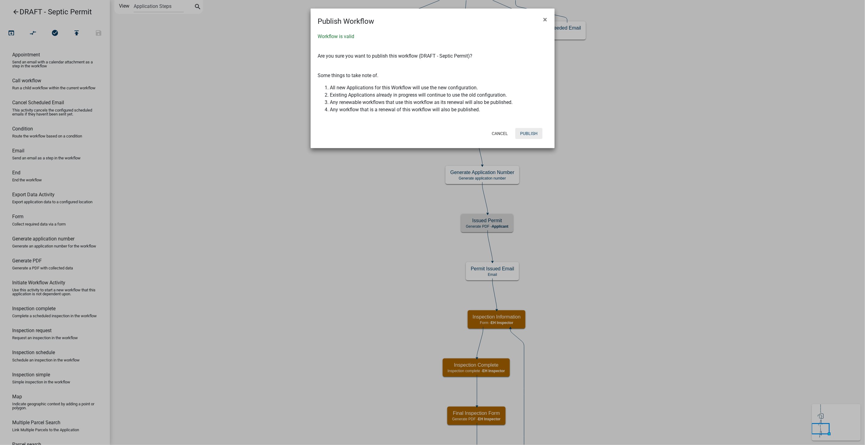
click at [534, 132] on button "Publish" at bounding box center [528, 133] width 27 height 11
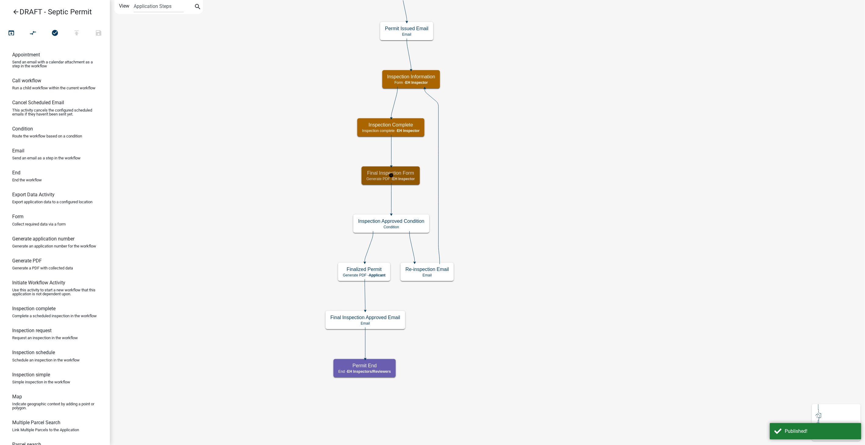
click at [407, 174] on h5 "Final Inspection Form" at bounding box center [390, 173] width 48 height 6
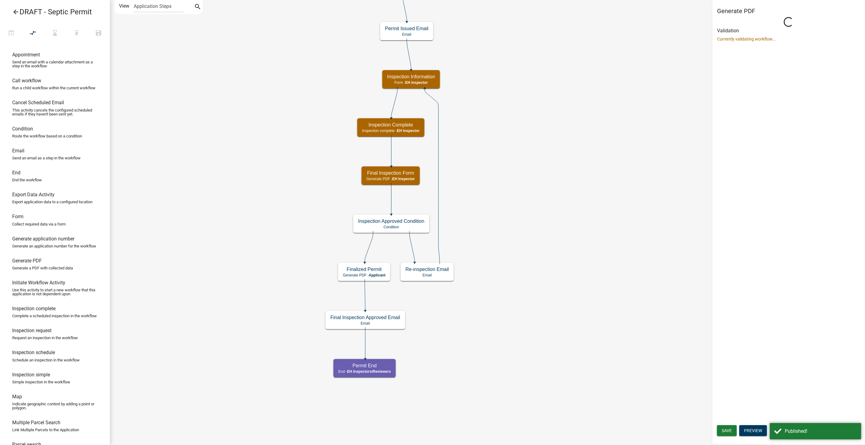
select select "7D7140AC-FF10-4CBE-8BA6-679BB13E3994"
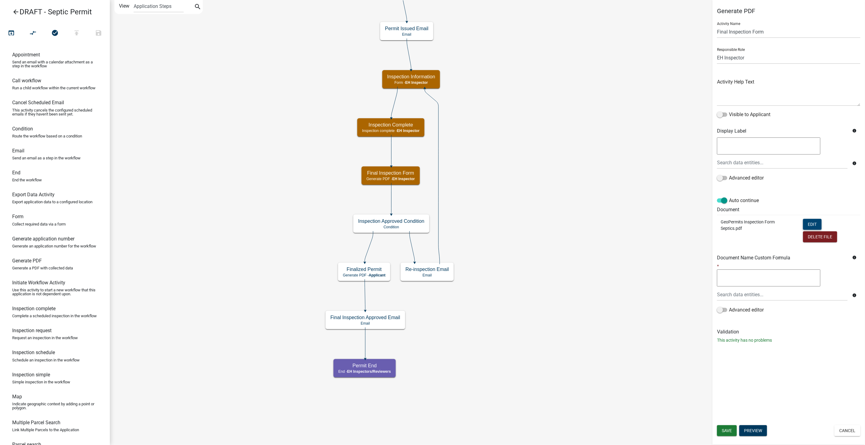
click at [808, 225] on button "Edit" at bounding box center [812, 224] width 19 height 11
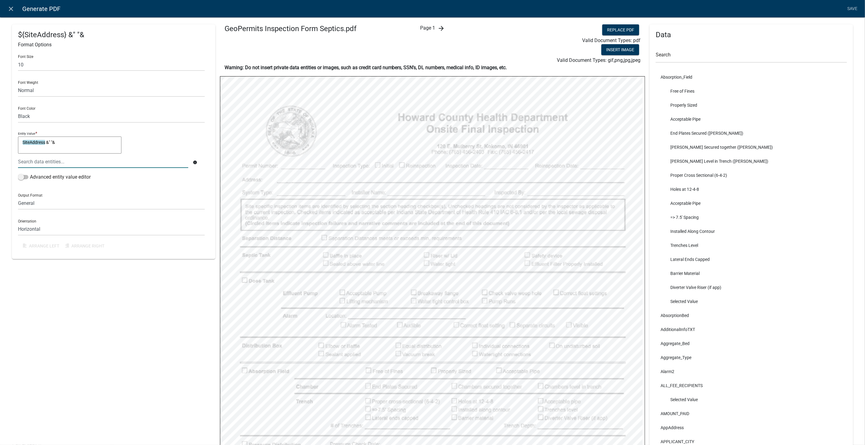
type textarea "SiteAddress &" "&"
click at [45, 162] on div at bounding box center [102, 162] width 179 height 13
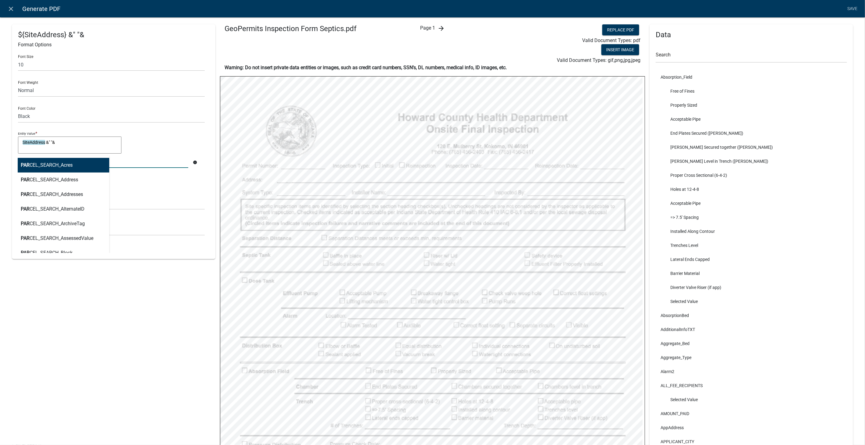
type input "parcel"
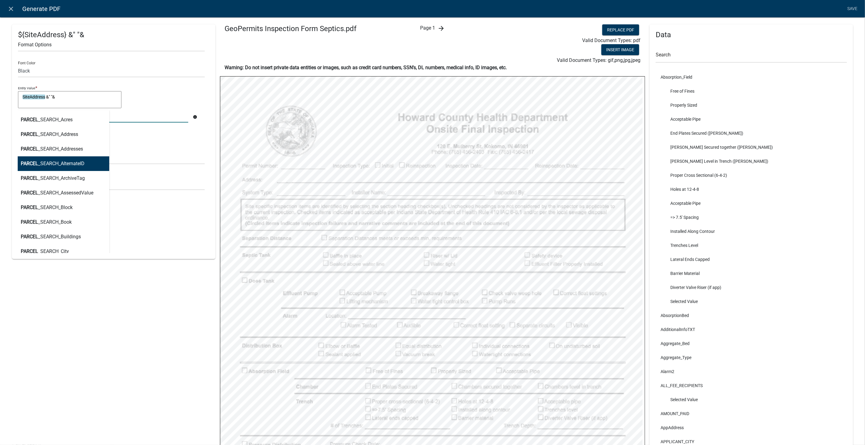
scroll to position [68, 0]
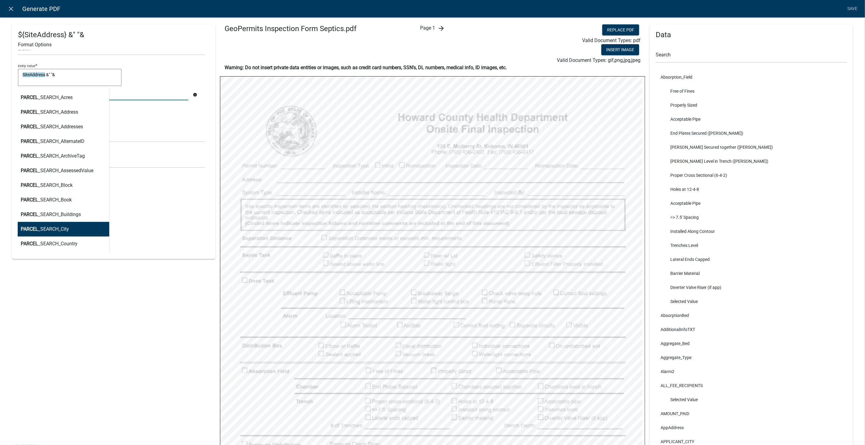
click at [48, 230] on ngb-highlight "PARCEL _SEARCH_City" at bounding box center [45, 229] width 48 height 5
type textarea "SiteAddress &" "& PARCEL_SEARCH_City"
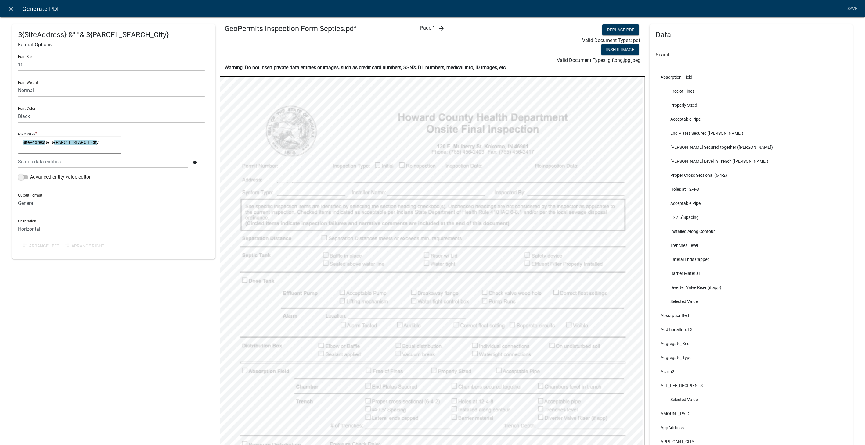
scroll to position [0, 0]
click at [102, 140] on textarea "SiteAddress &" "& PARCEL_SEARCH_City" at bounding box center [69, 145] width 103 height 17
type textarea "SiteAddress &" "& PARCEL_SEARCH_City &" "&"
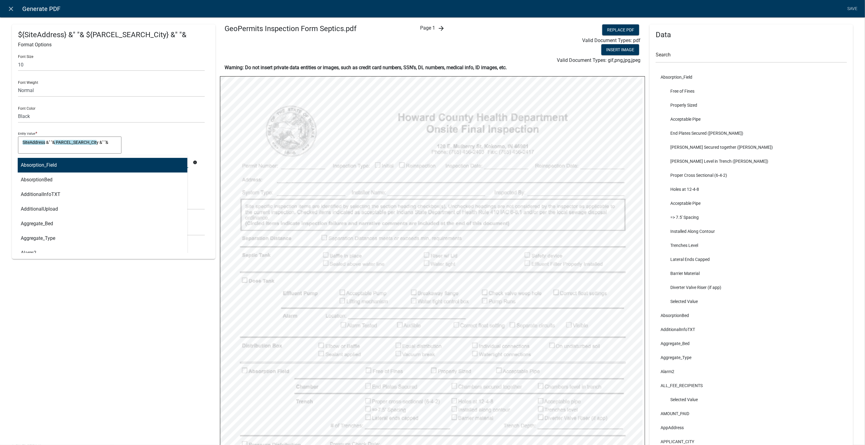
click at [98, 159] on div "Absorption_Field AbsorptionBed AdditionalInfoTXT AdditionalUpload Aggregate_Bed…" at bounding box center [102, 162] width 179 height 13
type input "parcel"
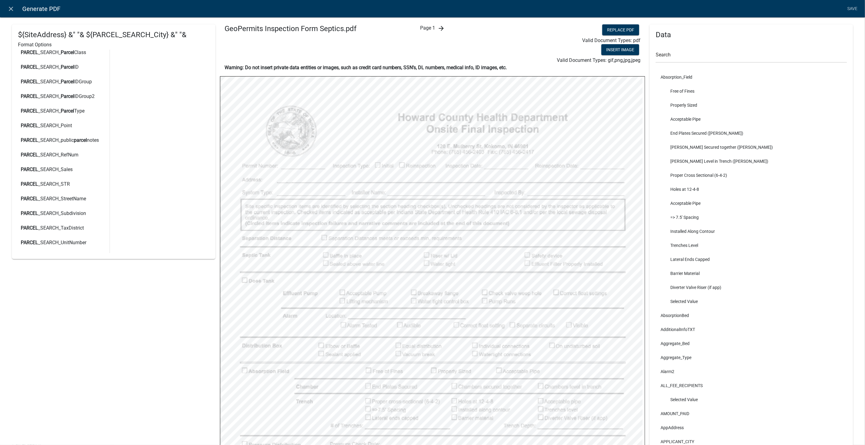
scroll to position [1151, 0]
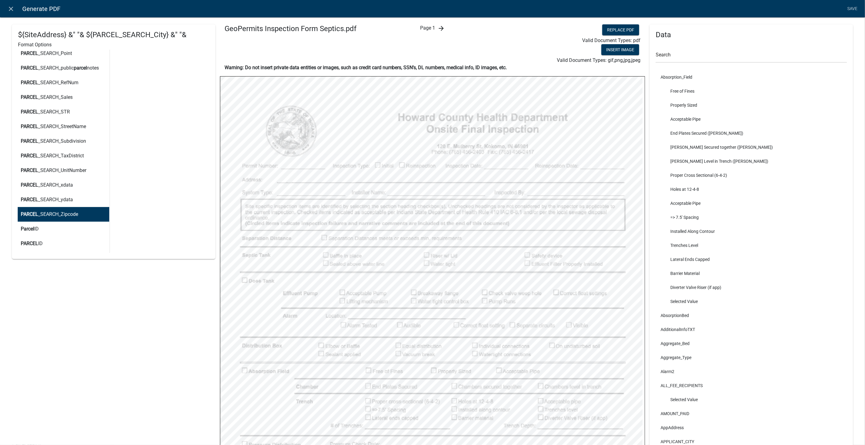
click at [65, 210] on button "PARCEL _SEARCH_Zipcode" at bounding box center [61, 214] width 96 height 15
type textarea "SiteAddress &" "& PARCEL_SEARCH_City &" "&PARCEL_SEARCH_Zipcode"
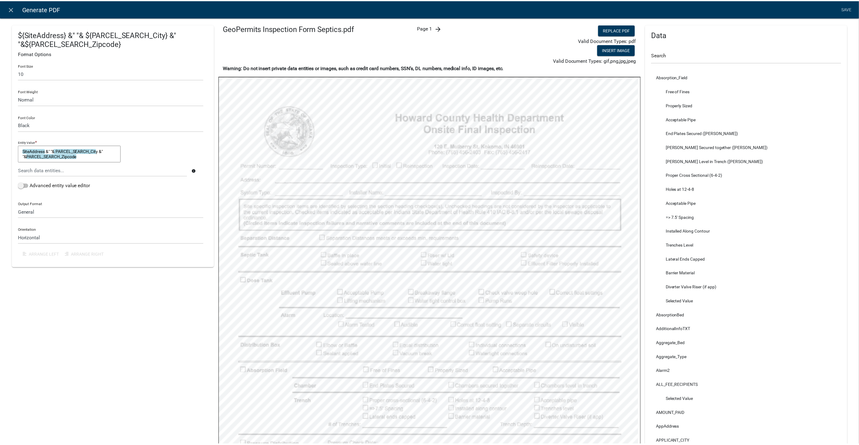
scroll to position [0, 0]
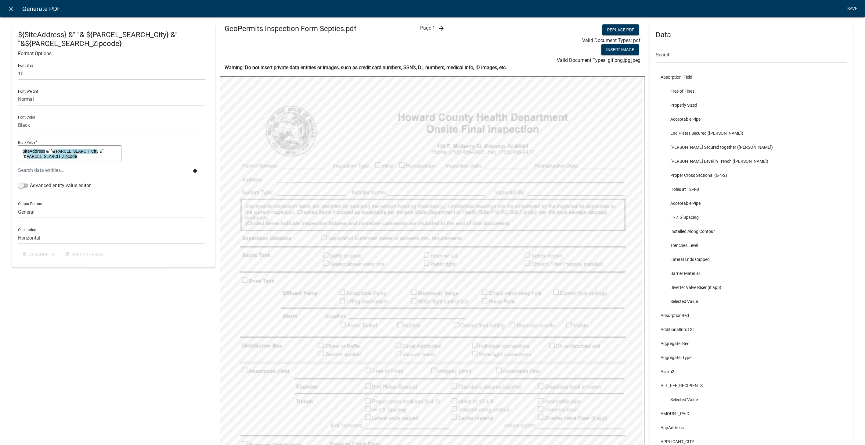
click at [851, 4] on link "Save" at bounding box center [851, 9] width 15 height 12
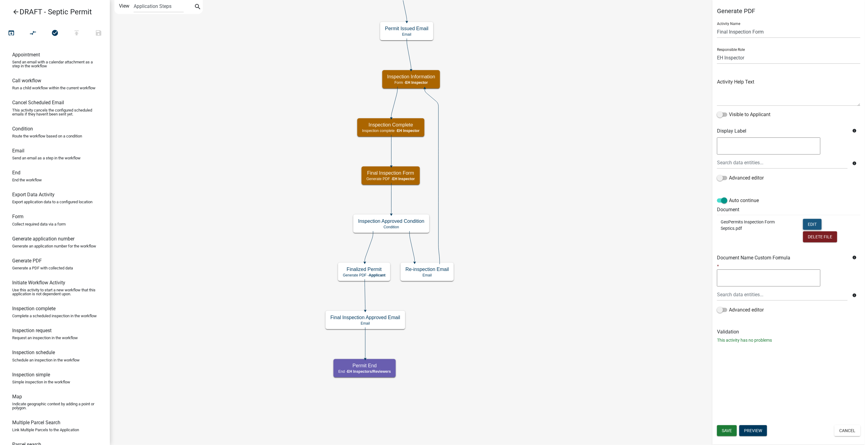
click at [814, 222] on button "Edit" at bounding box center [812, 224] width 19 height 11
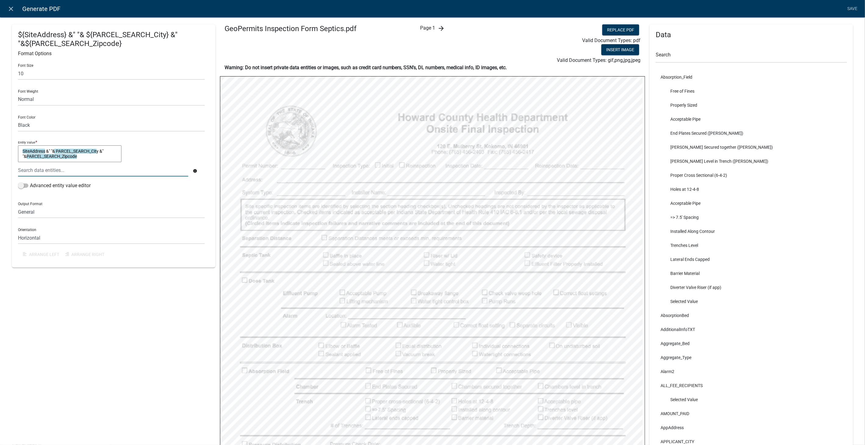
click at [26, 156] on textarea "SiteAddress &" "& PARCEL_SEARCH_City &" "&PARCEL_SEARCH_Zipcode" at bounding box center [69, 153] width 103 height 17
type textarea "SiteAddress &" "& PARCEL_SEARCH_City &" "& "IN" & " "& PARCEL_SEARCH_Zipcode"
click at [851, 9] on link "Save" at bounding box center [851, 9] width 15 height 12
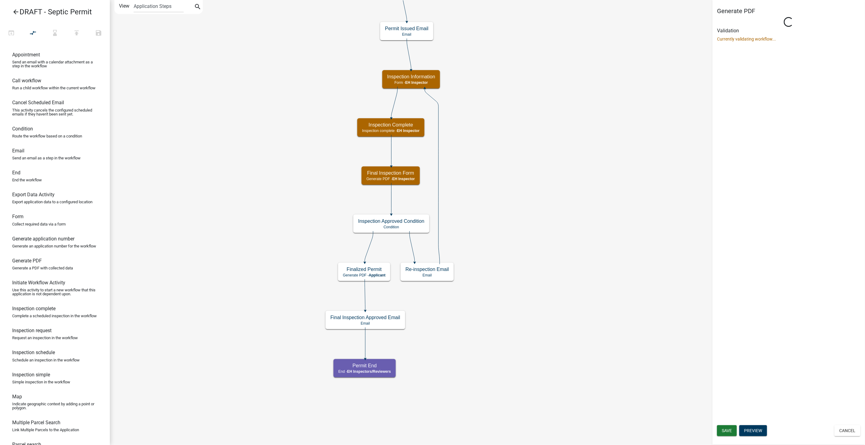
select select "7D7140AC-FF10-4CBE-8BA6-679BB13E3994"
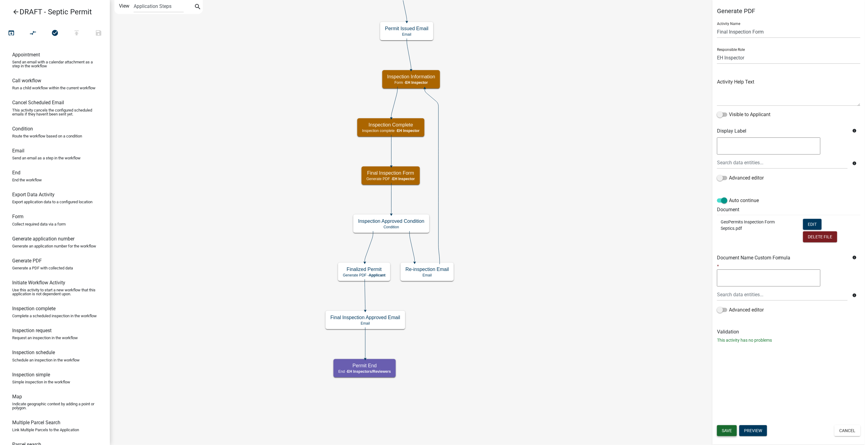
click at [728, 429] on span "Save" at bounding box center [727, 430] width 10 height 5
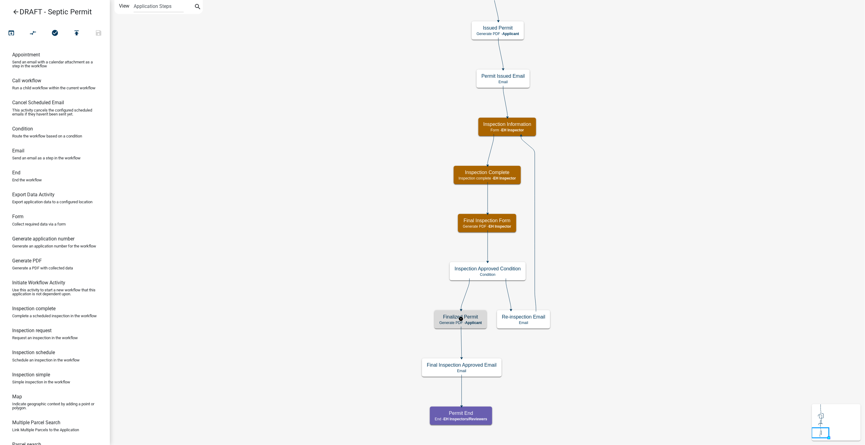
click at [469, 322] on span "Applicant" at bounding box center [473, 323] width 17 height 4
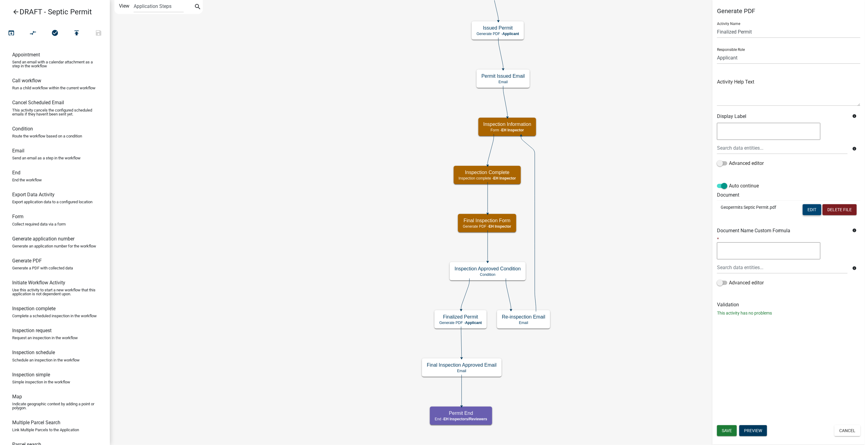
click at [812, 207] on button "Edit" at bounding box center [811, 209] width 19 height 11
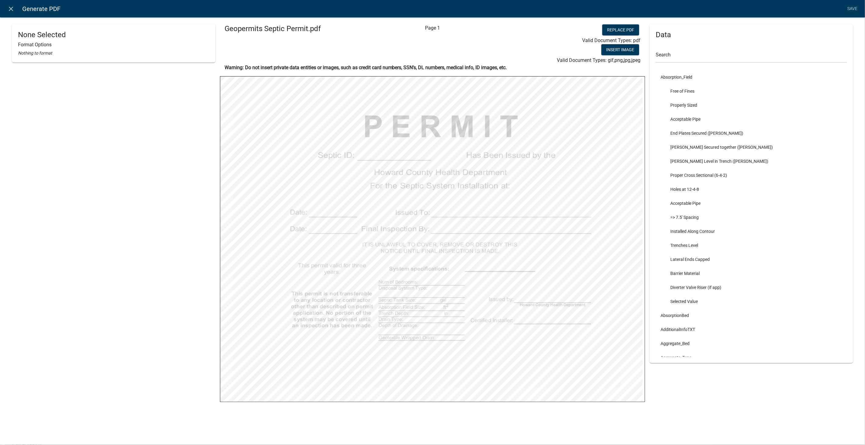
select select
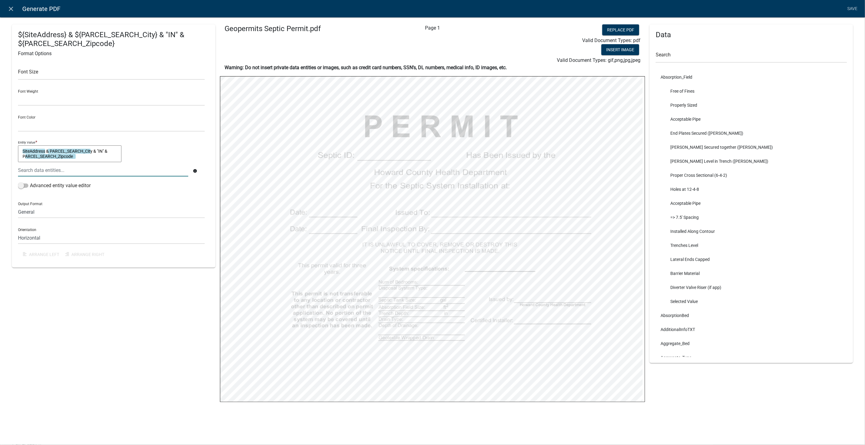
click at [49, 150] on textarea "SiteAddress & PARCEL_SEARCH_City & "IN" & PARCEL_SEARCH_Zipcode" at bounding box center [69, 153] width 103 height 17
click at [24, 157] on textarea "SiteAddress &" " & PARCEL_SEARCH_City & "IN" & PARCEL_SEARCH_Zipcode" at bounding box center [69, 153] width 103 height 17
type textarea "SiteAddress &" " & PARCEL_SEARCH_City & "IN" &" "& PARCEL_SEARCH_Zipcode"
click at [848, 6] on link "Save" at bounding box center [851, 9] width 15 height 12
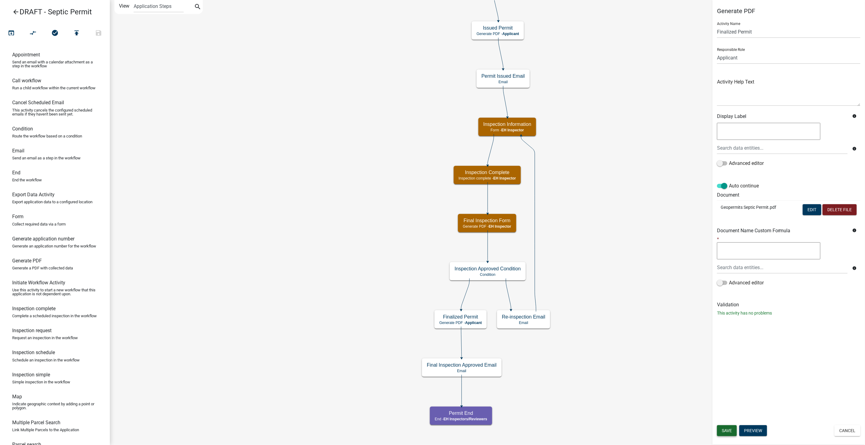
click at [722, 432] on span "Save" at bounding box center [727, 430] width 10 height 5
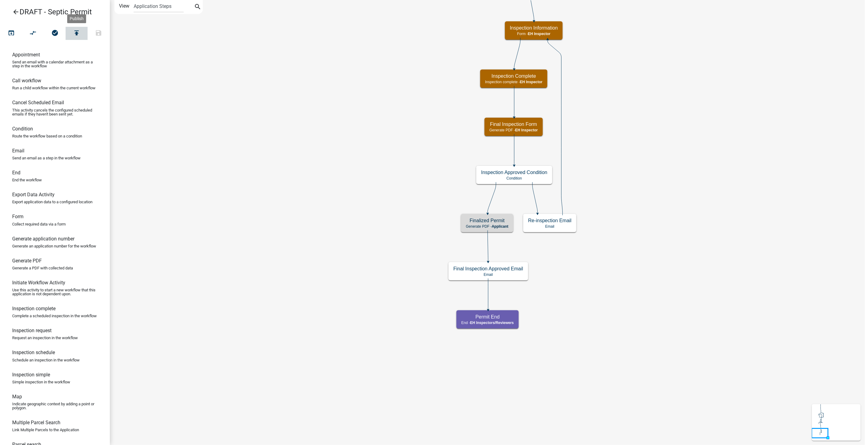
click at [77, 30] on icon "publish" at bounding box center [76, 33] width 7 height 9
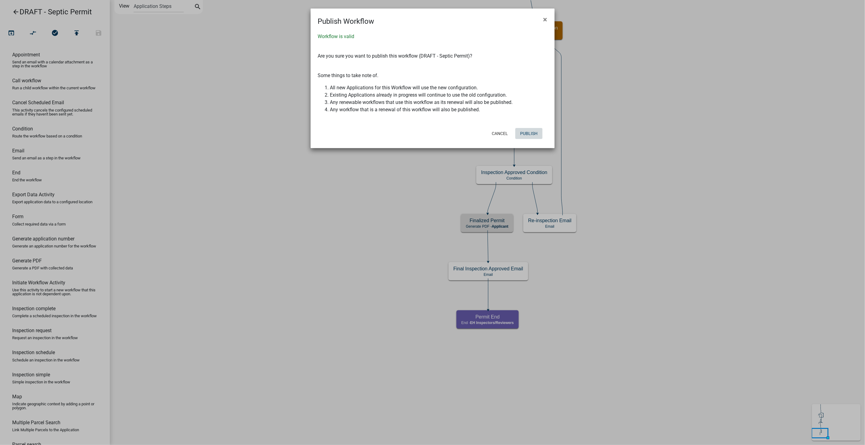
click at [533, 134] on button "Publish" at bounding box center [528, 133] width 27 height 11
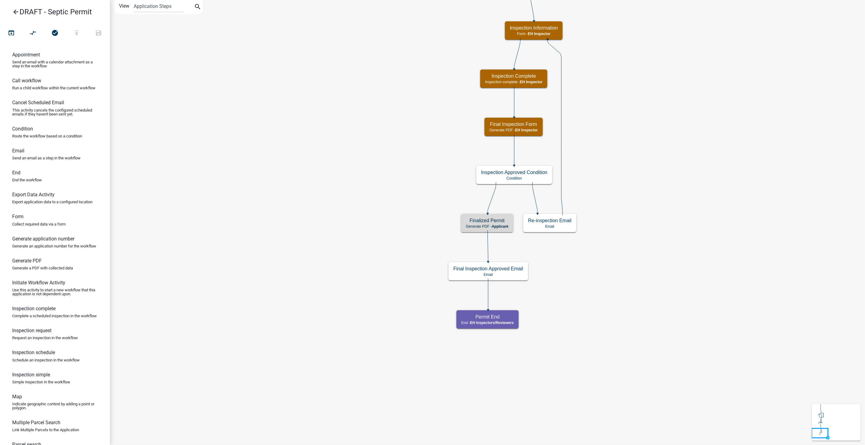
click at [13, 10] on icon "arrow_back" at bounding box center [15, 12] width 7 height 9
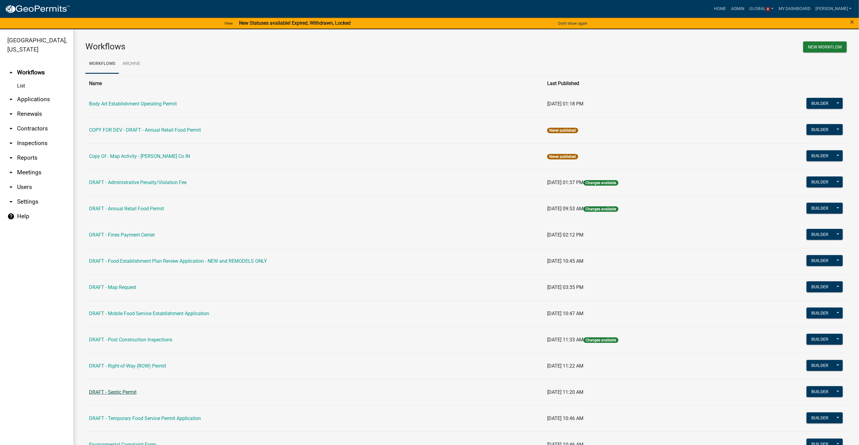
click at [112, 390] on link "DRAFT - Septic Permit" at bounding box center [113, 392] width 48 height 6
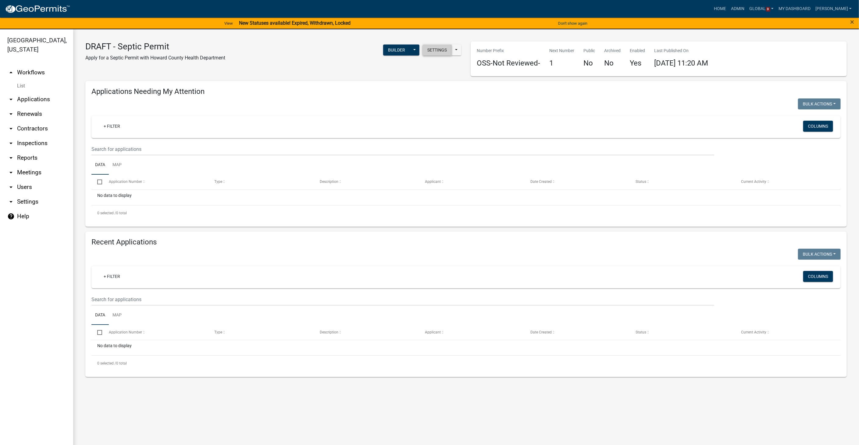
click at [439, 54] on button "Settings" at bounding box center [437, 50] width 29 height 11
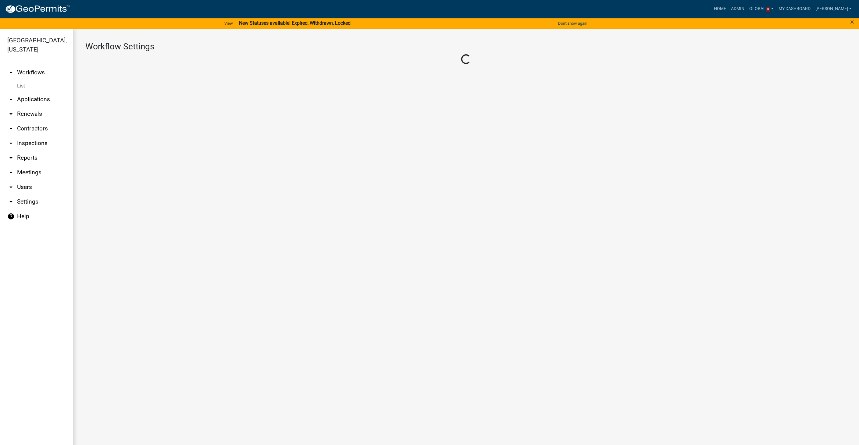
select select "1"
select select "f09fc15c-f581-4412-bbe4-8ffd5d4639ae"
select select "59c43f69-6cd4-4167-9837-dbeca8800153"
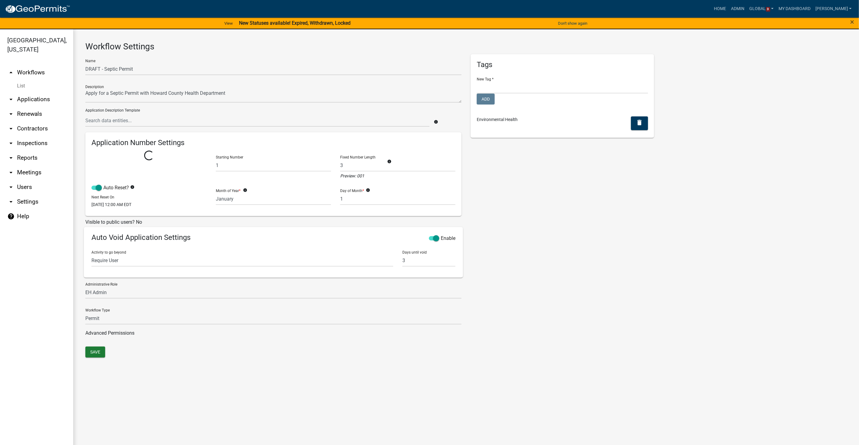
select select
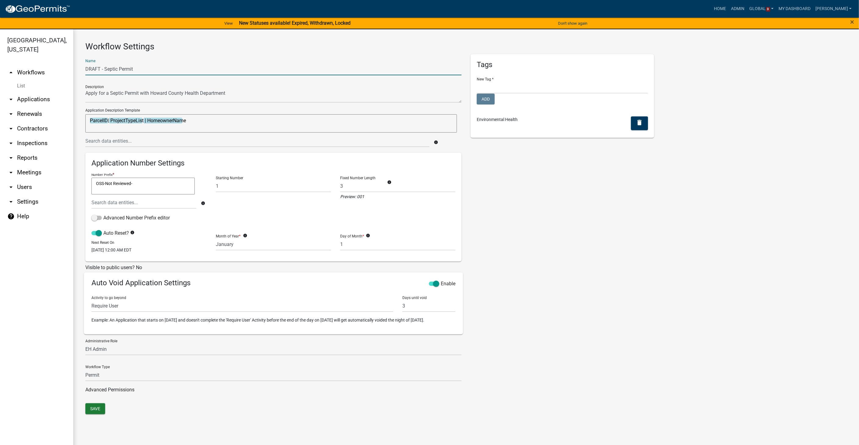
click at [104, 68] on input "DRAFT - Septic Permit" at bounding box center [273, 69] width 376 height 13
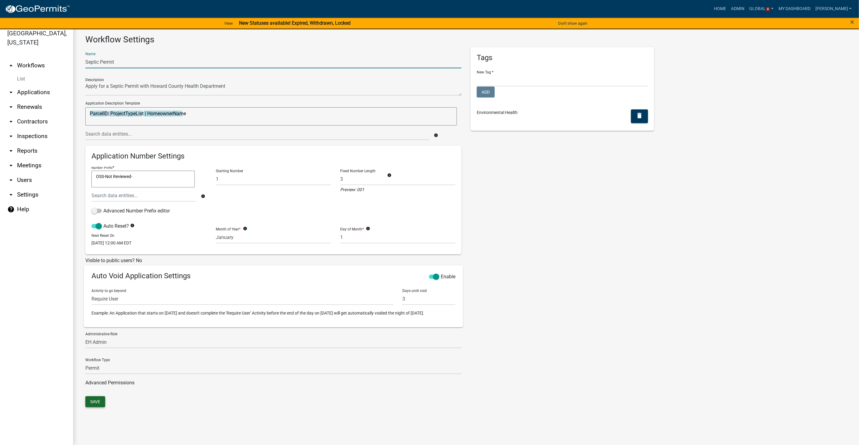
type input "Septic Permit"
click at [93, 405] on button "Save" at bounding box center [95, 401] width 20 height 11
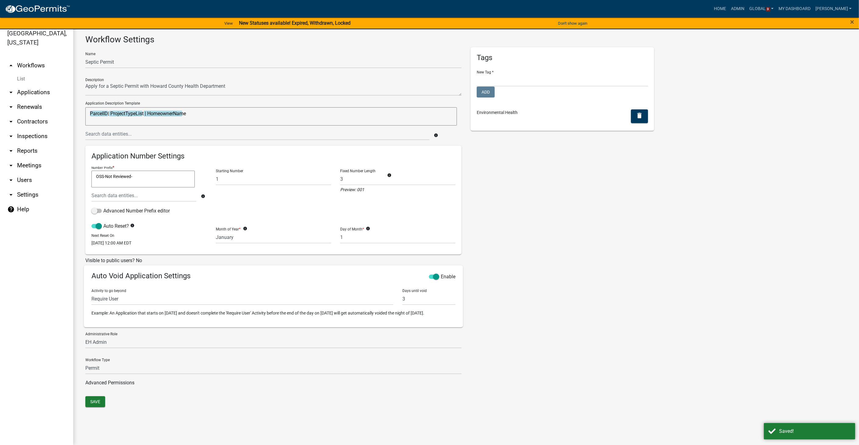
click at [19, 79] on link "List" at bounding box center [36, 79] width 73 height 12
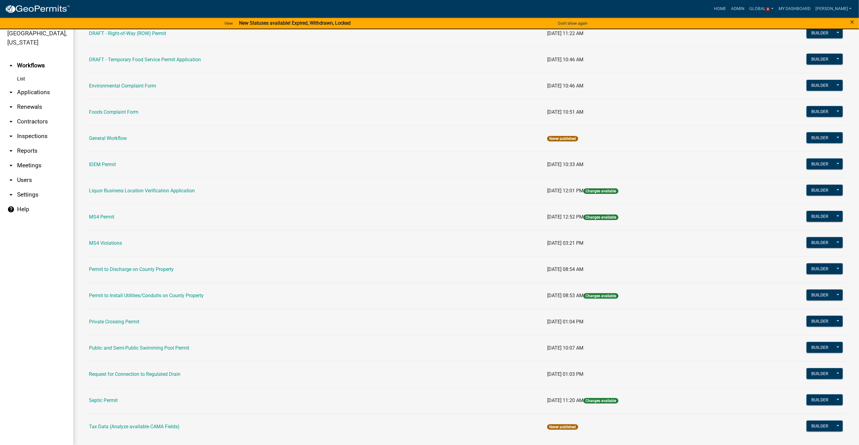
scroll to position [334, 0]
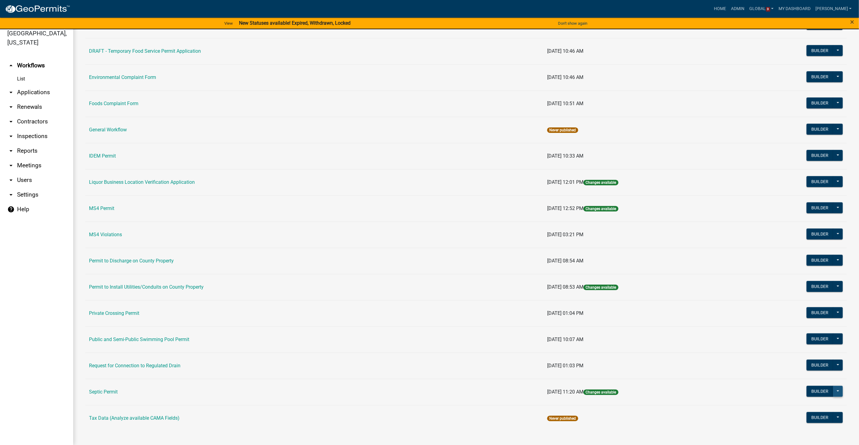
click at [834, 389] on button at bounding box center [838, 391] width 10 height 11
click at [810, 404] on button "Publish" at bounding box center [818, 407] width 51 height 15
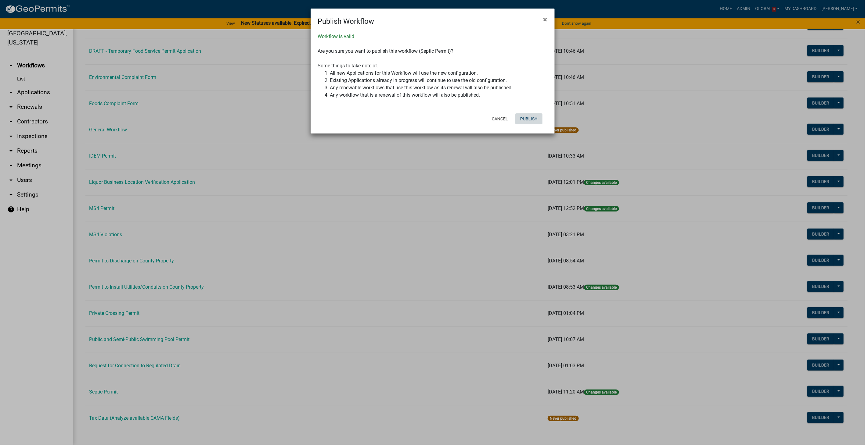
click at [528, 115] on button "Publish" at bounding box center [528, 118] width 27 height 11
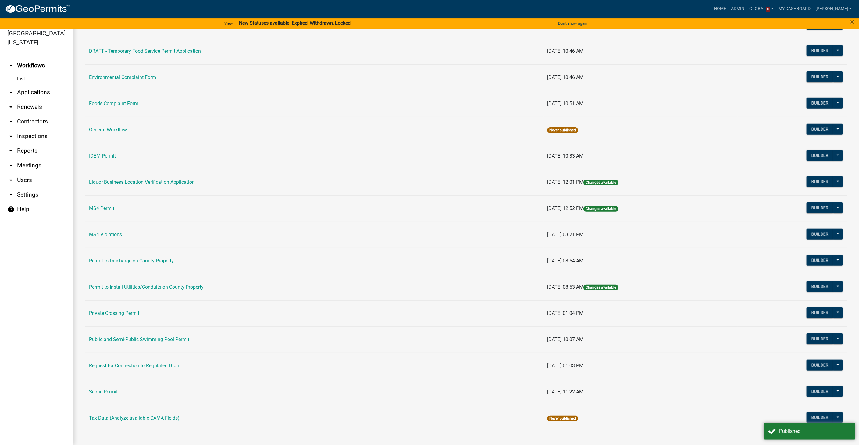
click at [44, 119] on link "arrow_drop_down Contractors" at bounding box center [36, 121] width 73 height 15
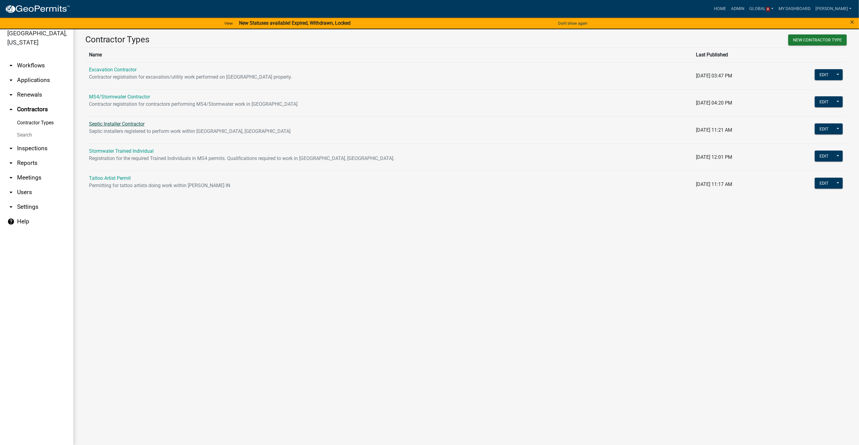
click at [124, 121] on link "Septic Installer Contractor" at bounding box center [117, 124] width 56 height 6
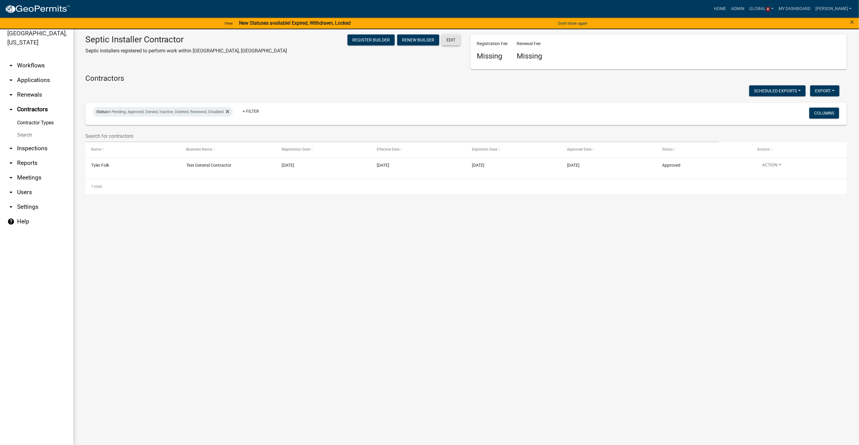
click at [446, 43] on button "Edit" at bounding box center [451, 39] width 19 height 11
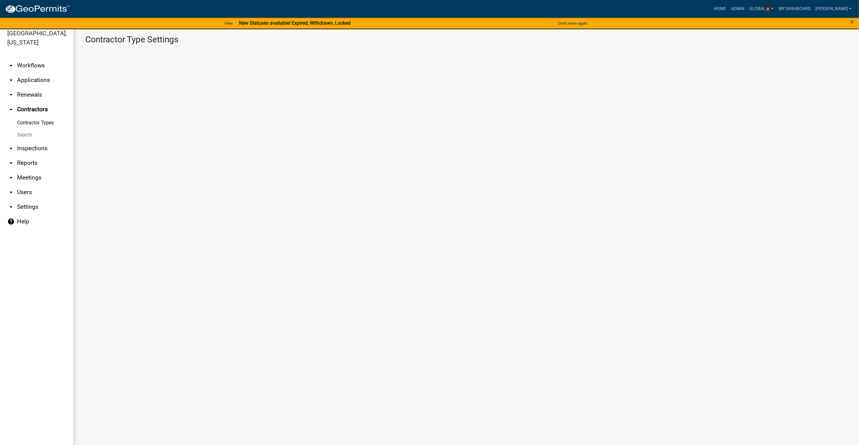
select select "1: 4ef63fe7-b19a-425e-ac95-467e066f44a3"
select select "1: Object"
select select
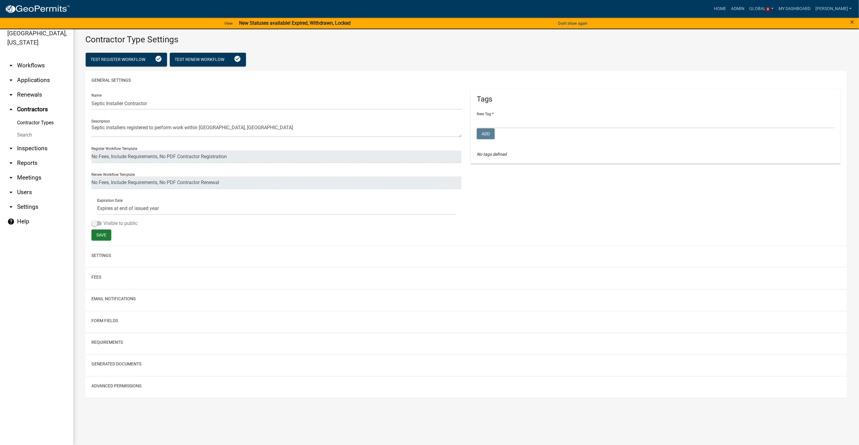
click at [95, 221] on span at bounding box center [96, 223] width 10 height 4
click at [103, 220] on input "Visible to public" at bounding box center [103, 220] width 0 height 0
click at [100, 234] on span "Save" at bounding box center [101, 234] width 10 height 5
click at [20, 64] on link "arrow_drop_down Workflows" at bounding box center [36, 65] width 73 height 15
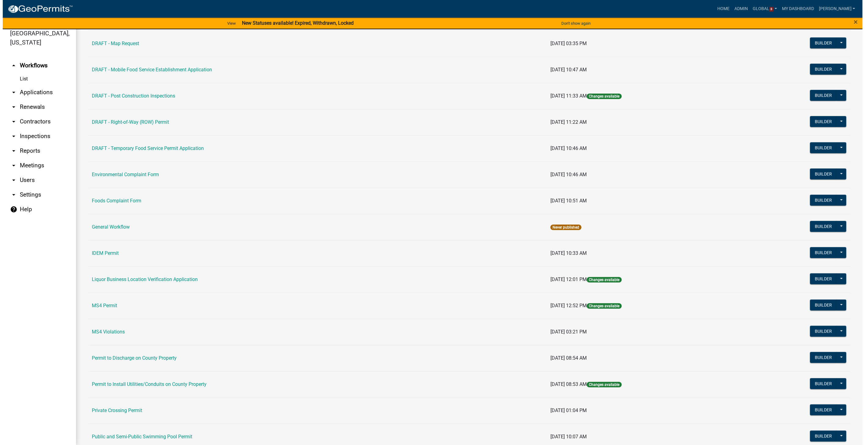
scroll to position [334, 0]
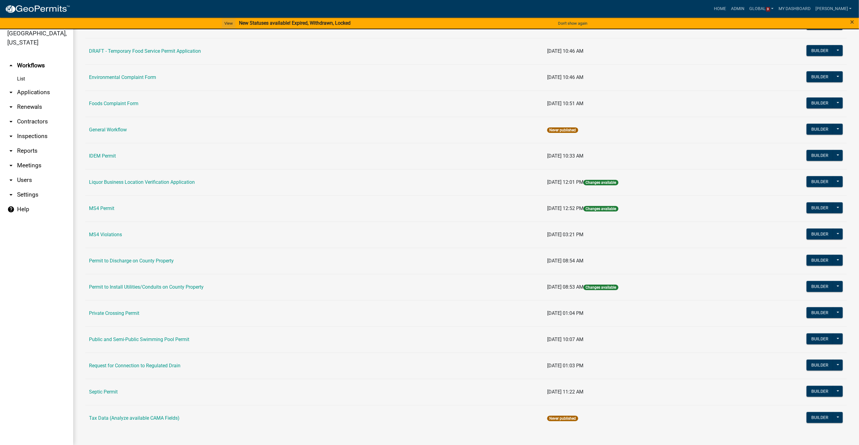
click at [230, 26] on link "View" at bounding box center [228, 23] width 13 height 10
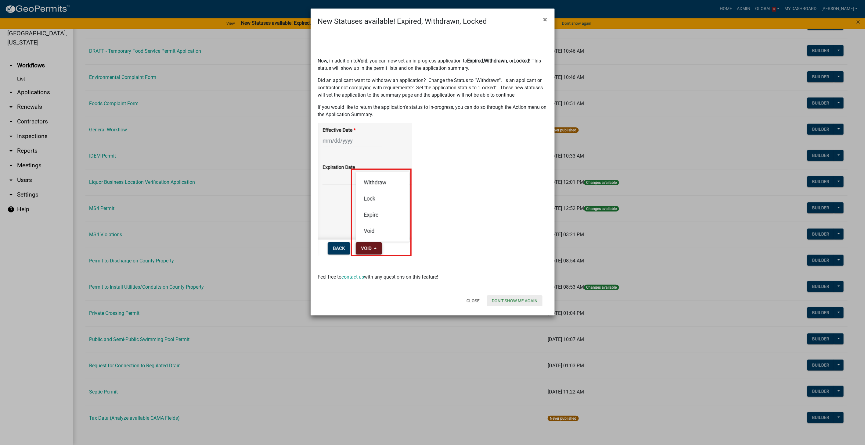
click at [510, 302] on button "Don't show me again" at bounding box center [515, 301] width 56 height 11
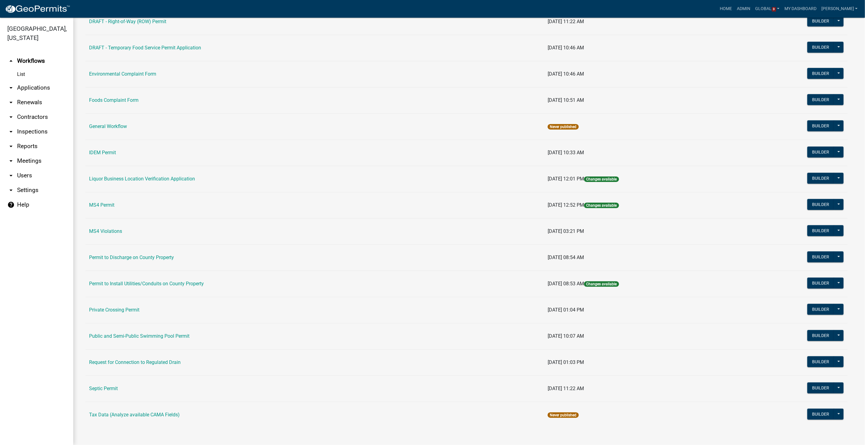
scroll to position [330, 0]
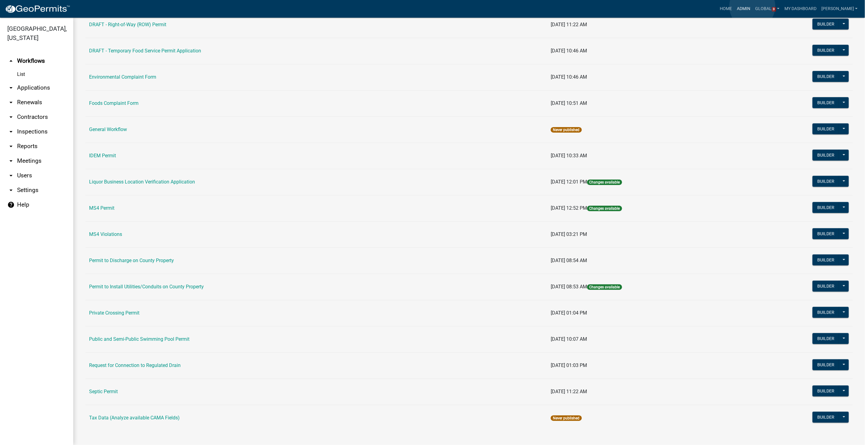
click at [752, 6] on link "Admin" at bounding box center [743, 9] width 18 height 12
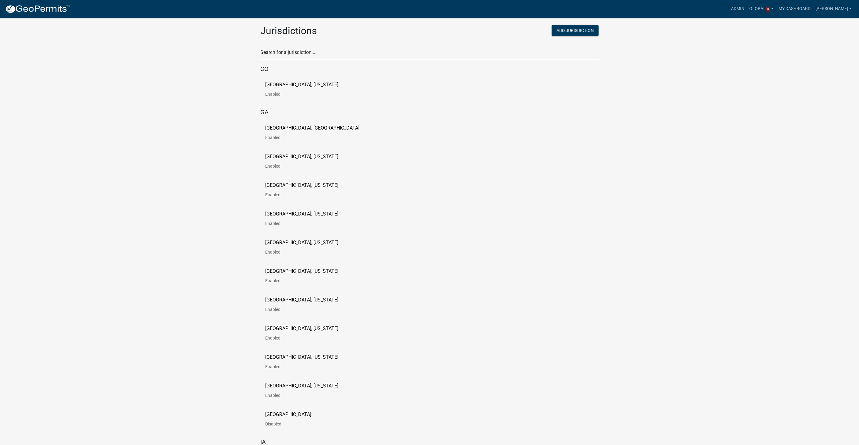
click at [310, 56] on input "text" at bounding box center [429, 54] width 339 height 13
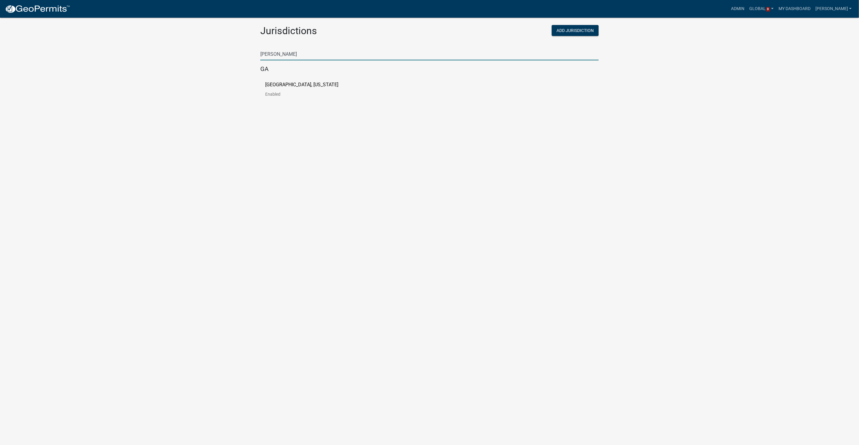
type input "troup"
click at [285, 86] on p "[GEOGRAPHIC_DATA], [US_STATE]" at bounding box center [301, 84] width 73 height 5
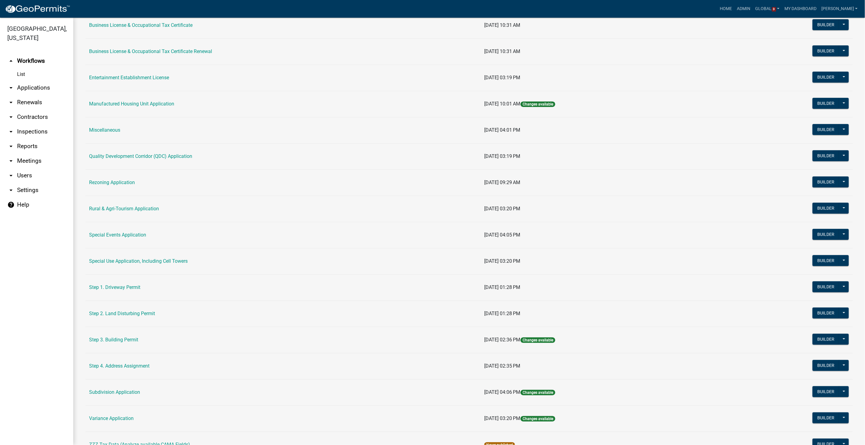
scroll to position [87, 0]
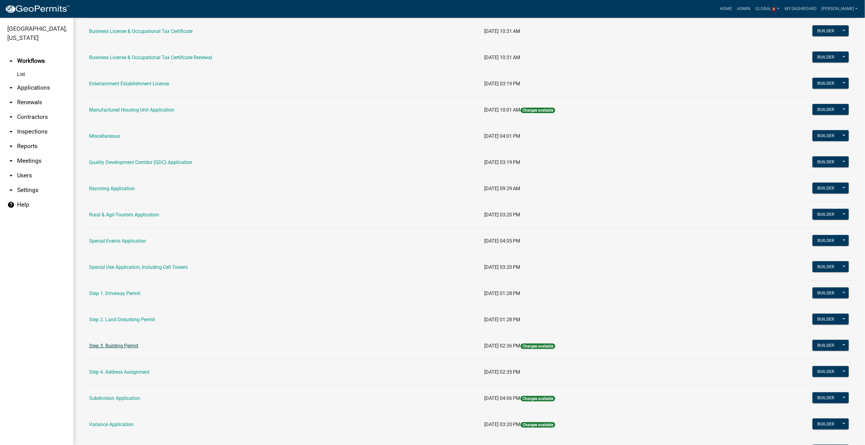
click at [116, 344] on link "Step 3. Building Permit" at bounding box center [113, 346] width 49 height 6
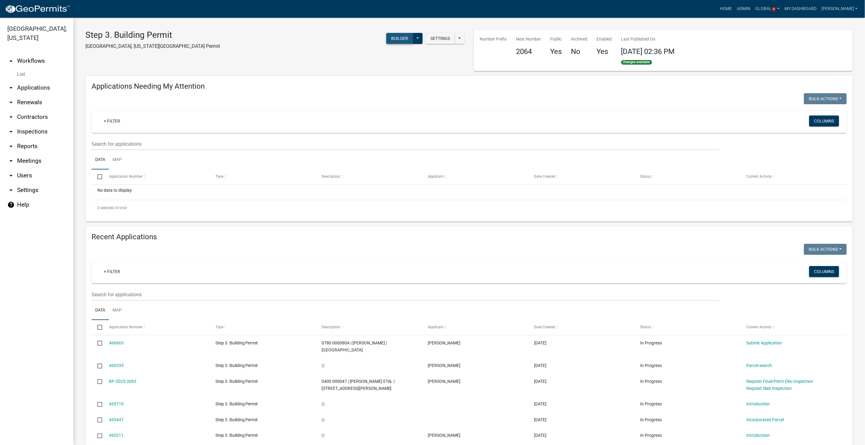
click at [396, 38] on button "Builder" at bounding box center [399, 38] width 27 height 11
select select
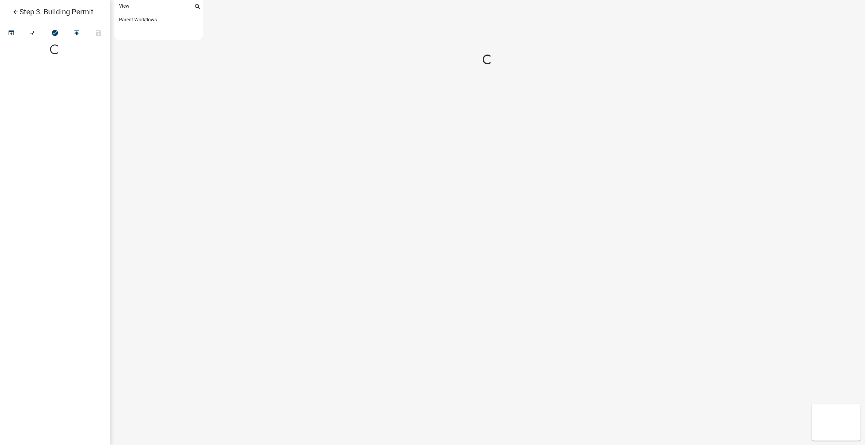
select select "1"
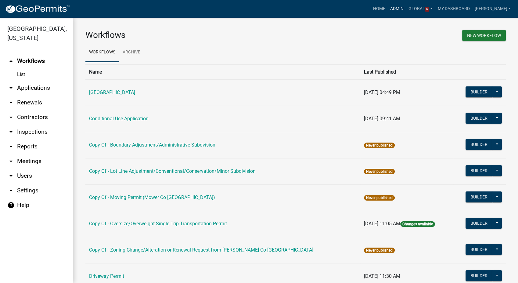
click at [405, 7] on link "Admin" at bounding box center [397, 9] width 18 height 12
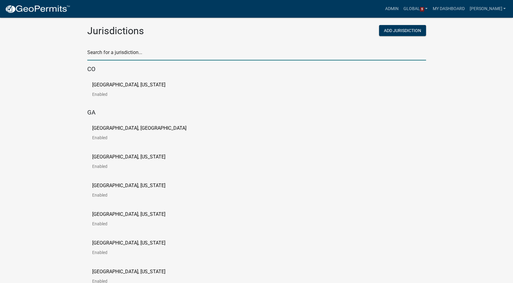
click at [116, 51] on input "text" at bounding box center [256, 54] width 339 height 13
type input "[PERSON_NAME]"
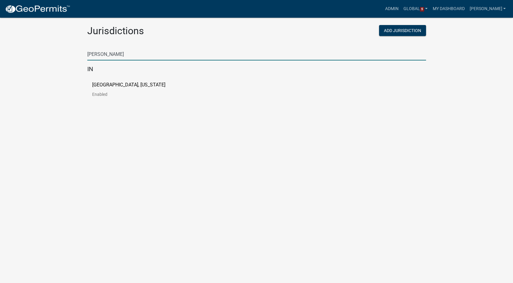
click at [121, 86] on p "[GEOGRAPHIC_DATA], [US_STATE]" at bounding box center [128, 84] width 73 height 5
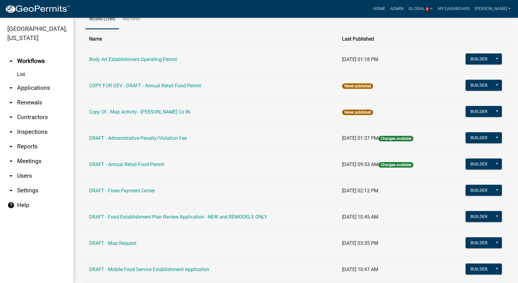
scroll to position [34, 0]
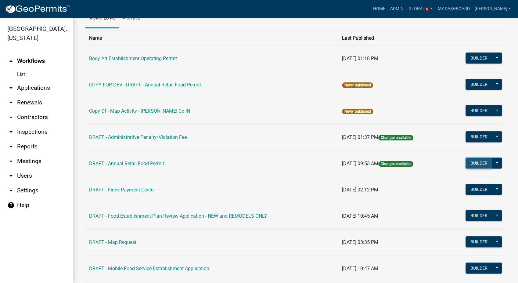
click at [472, 162] on button "Builder" at bounding box center [478, 162] width 27 height 11
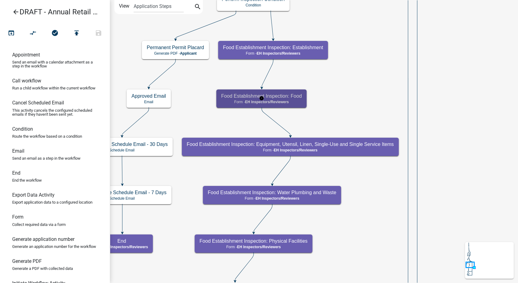
click at [285, 103] on span "EH Inspectors/Reviewers" at bounding box center [267, 102] width 44 height 4
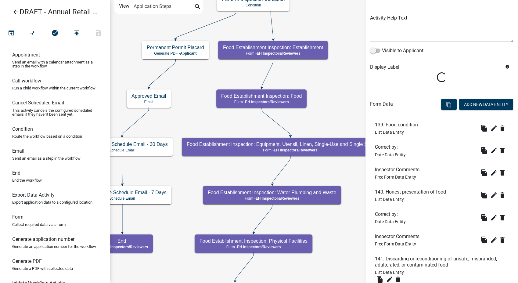
scroll to position [68, 0]
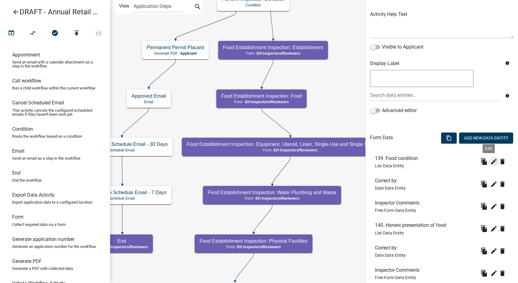
click at [490, 164] on icon "edit" at bounding box center [493, 161] width 7 height 7
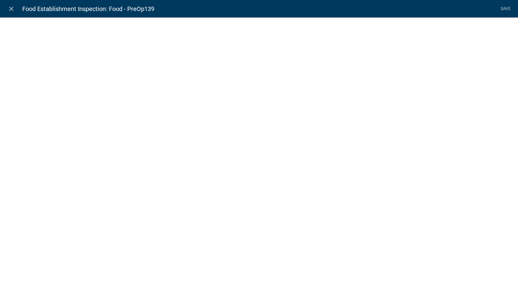
select select "list-data"
select select "custom-list-dce58155-8cad-4cf2-bb03-59932b2230ec"
select select
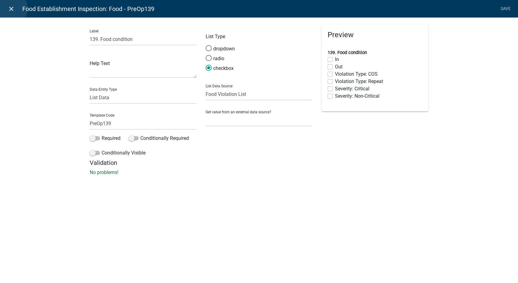
click at [12, 9] on icon "close" at bounding box center [11, 8] width 7 height 7
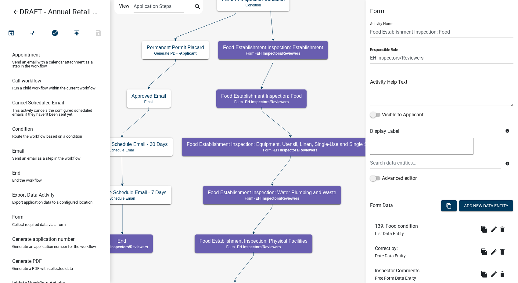
select select "C31B5D90-9A1B-409C-8A96-CB1DC1AB168B"
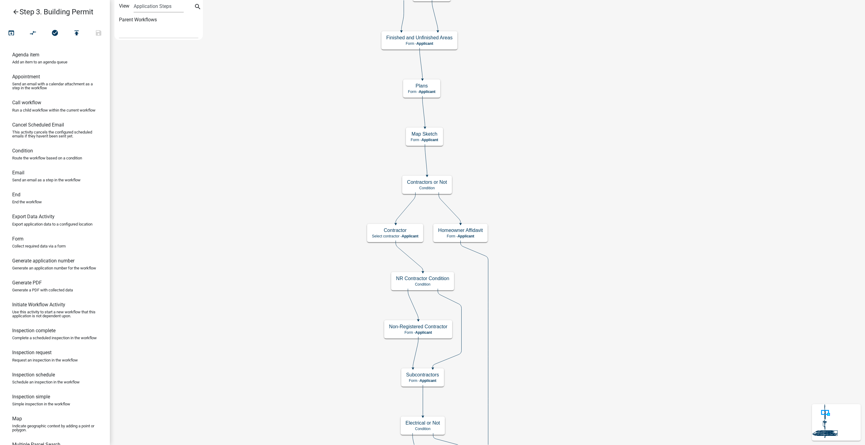
select select
click at [16, 10] on icon "arrow_back" at bounding box center [15, 12] width 7 height 9
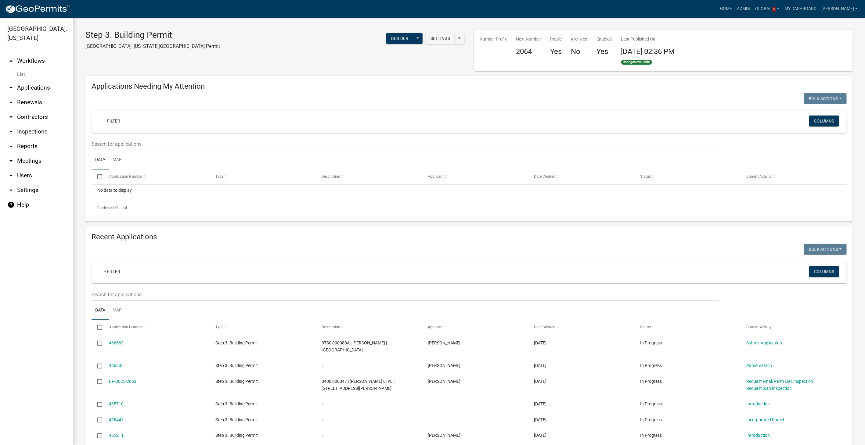
click at [20, 69] on link "List" at bounding box center [36, 74] width 73 height 12
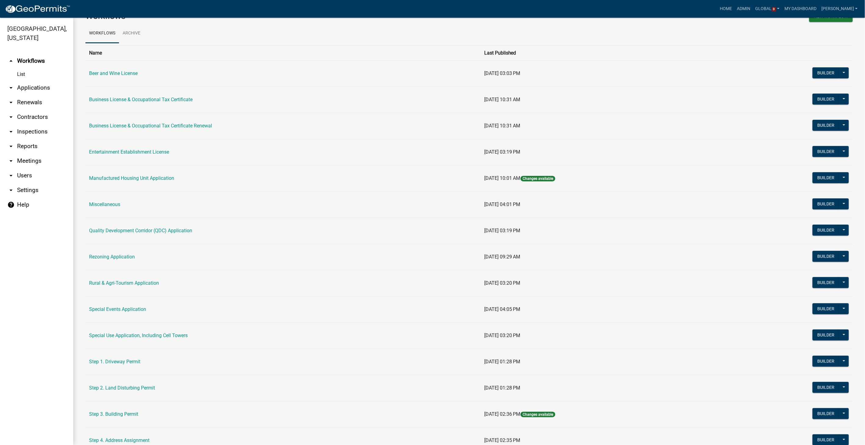
scroll to position [68, 0]
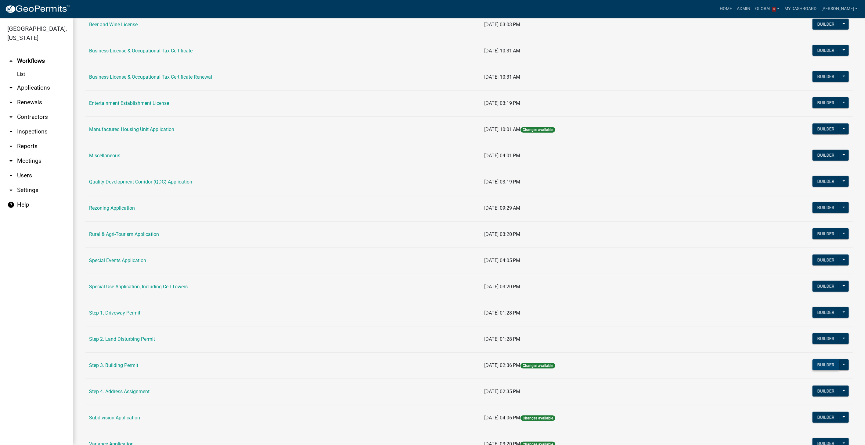
click at [812, 364] on button "Builder" at bounding box center [825, 365] width 27 height 11
select select
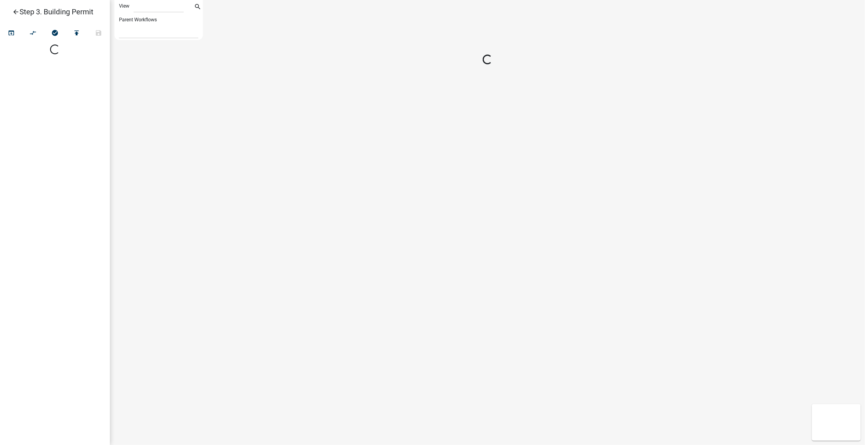
select select "1"
